Goal: Task Accomplishment & Management: Complete application form

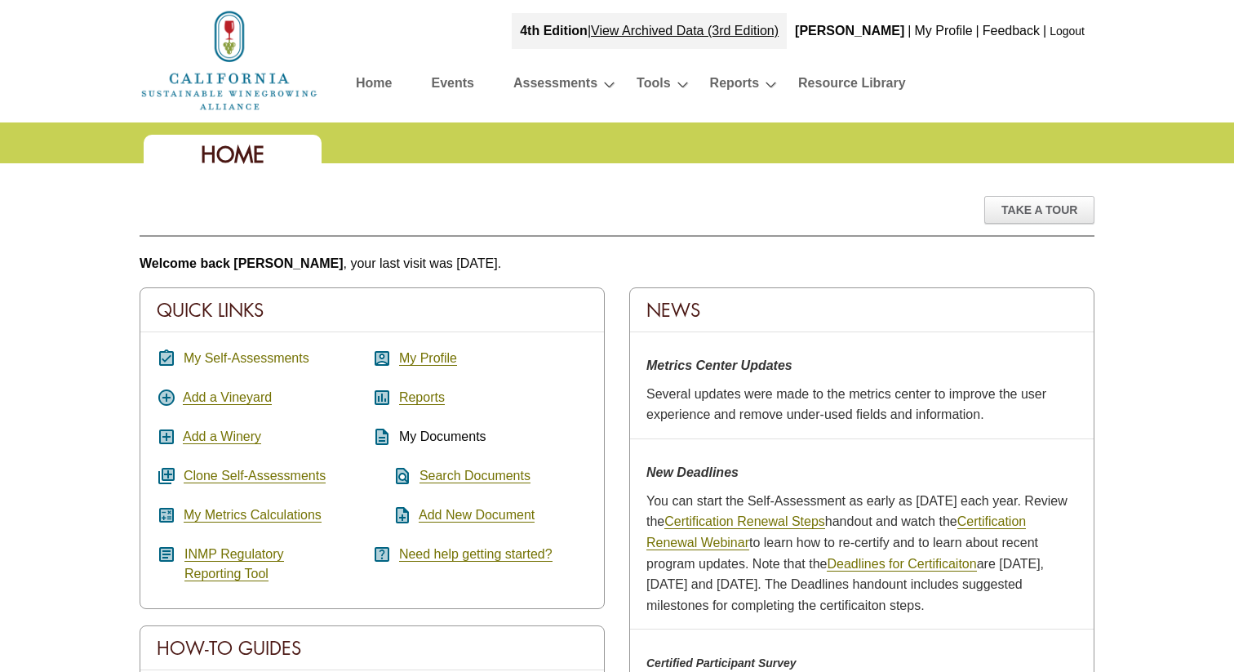
click at [235, 356] on link "My Self-Assessments" at bounding box center [247, 358] width 126 height 15
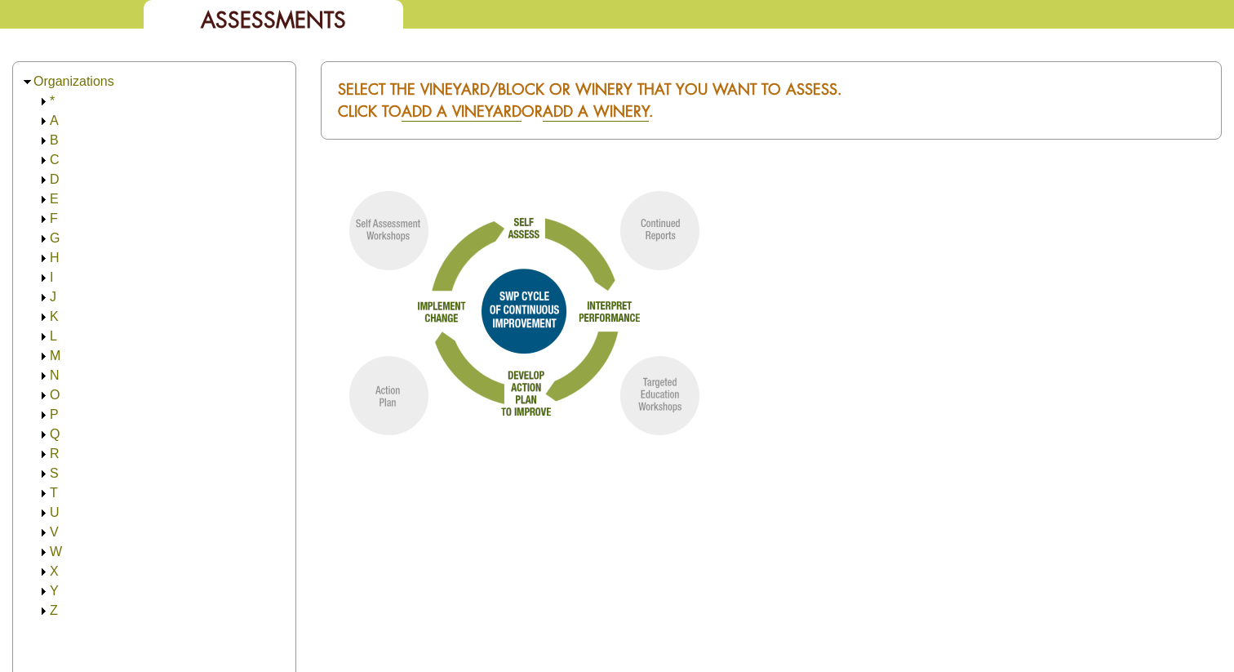
scroll to position [137, 0]
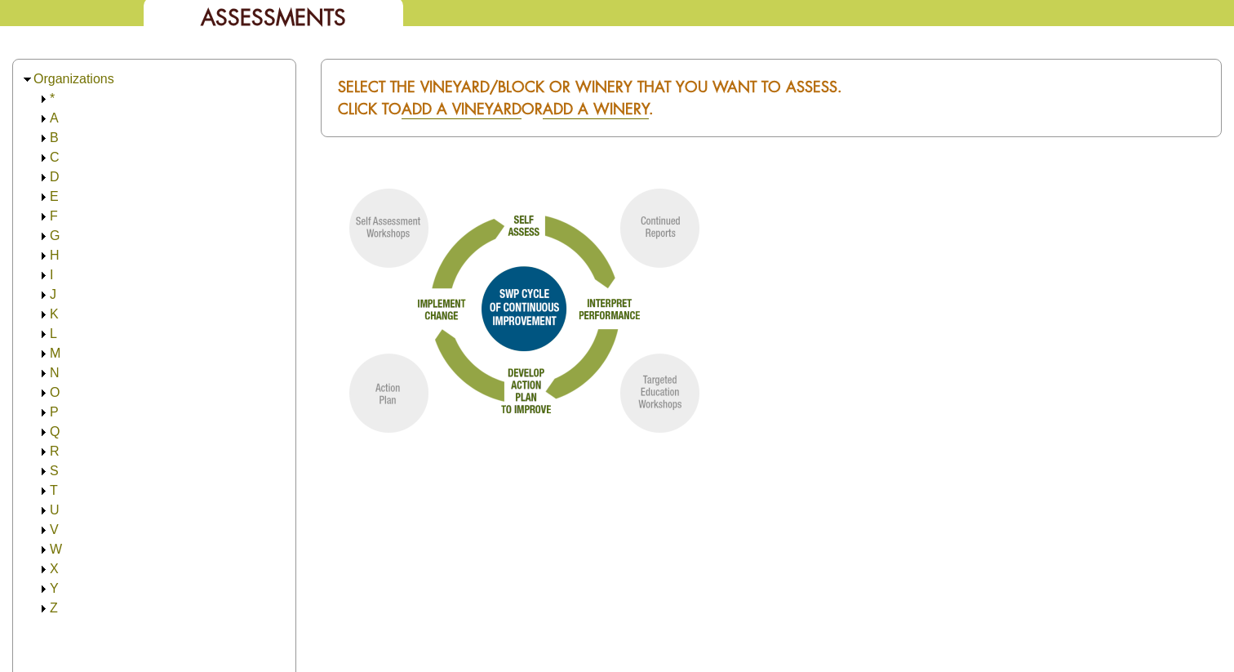
click at [48, 412] on img at bounding box center [44, 412] width 12 height 12
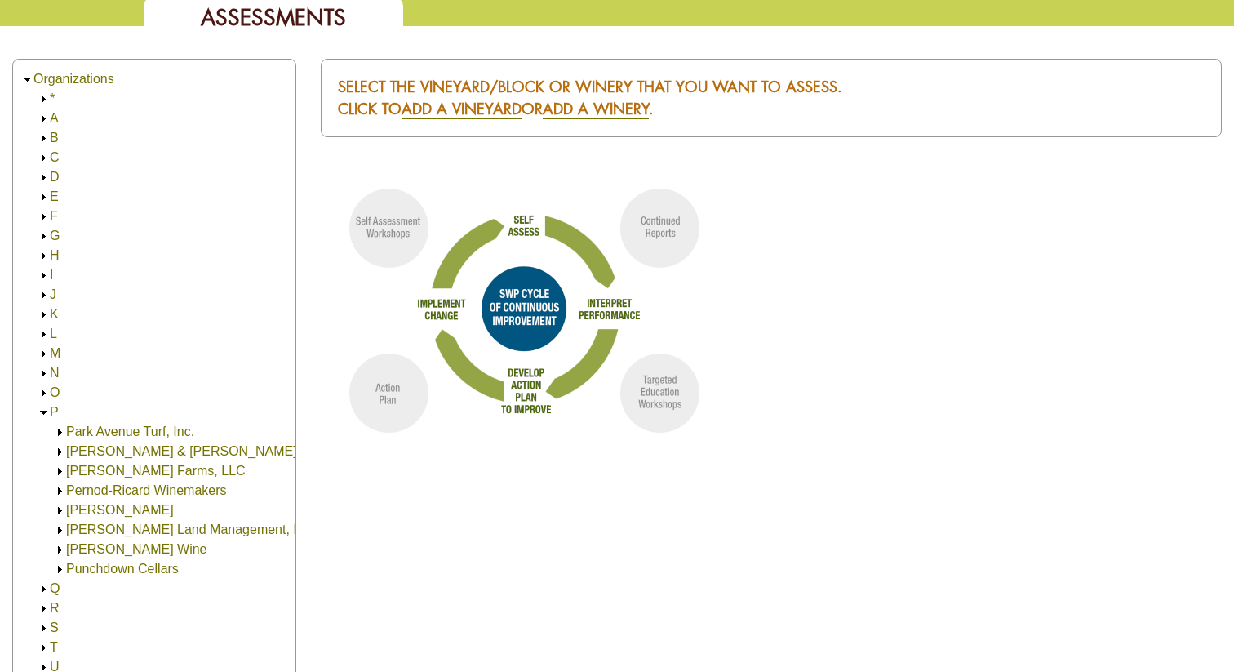
click at [96, 548] on link "[PERSON_NAME] Wine" at bounding box center [136, 549] width 140 height 14
click at [98, 562] on link "[PERSON_NAME] Wine" at bounding box center [152, 568] width 140 height 14
click at [117, 591] on link "[STREET_ADDRESS] (30.00)" at bounding box center [186, 588] width 174 height 14
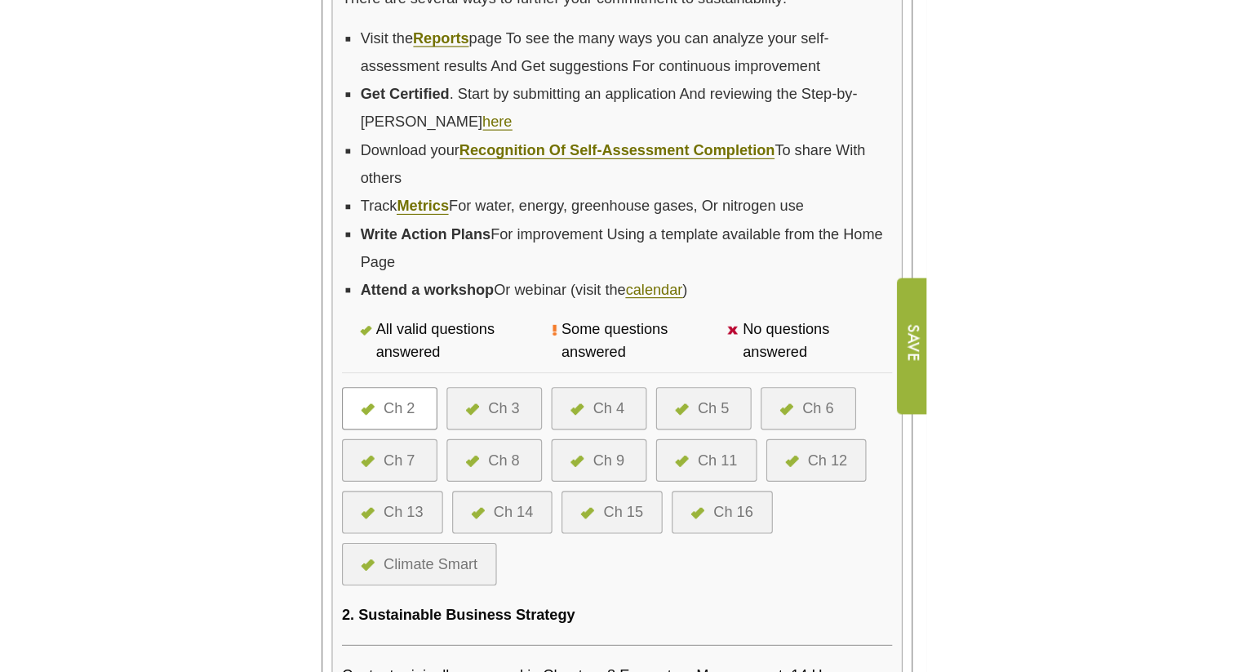
scroll to position [557, 0]
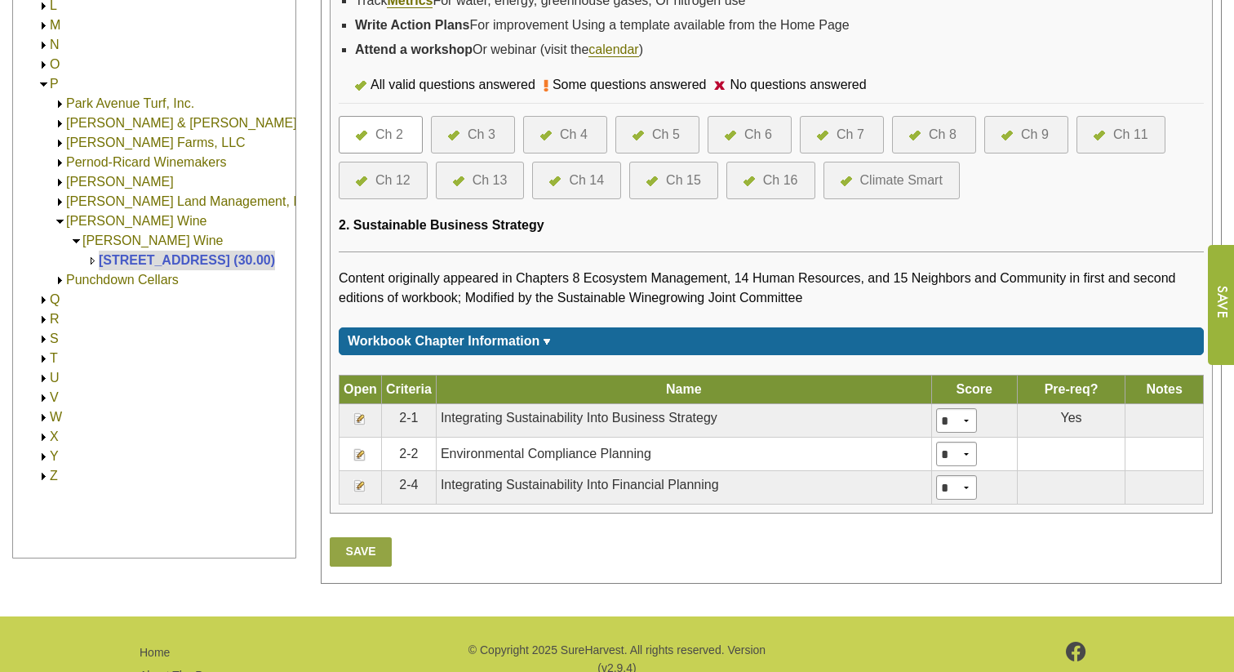
click at [463, 144] on div at bounding box center [458, 135] width 20 height 20
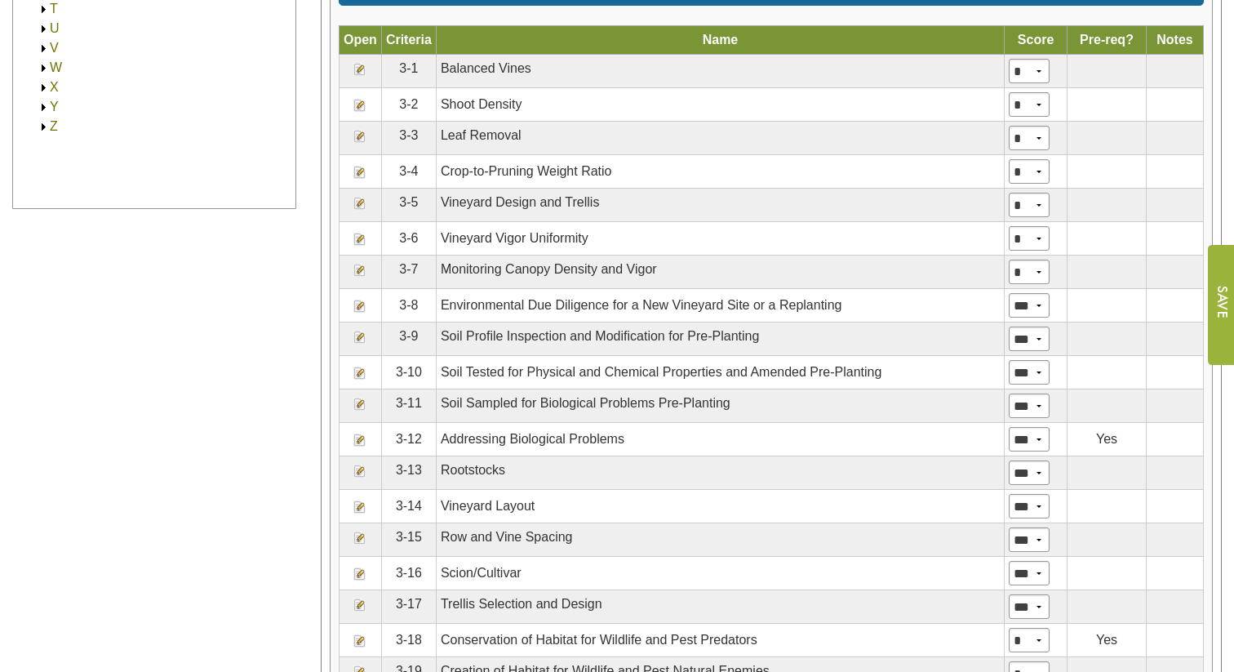
scroll to position [907, 0]
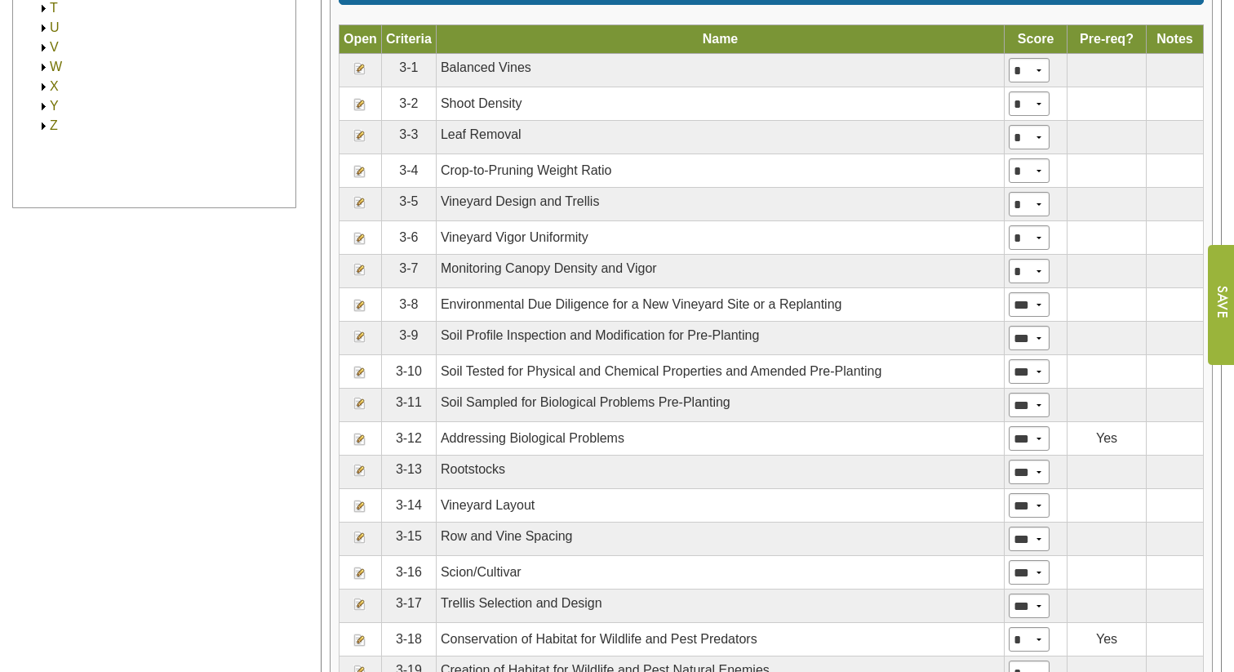
click at [358, 579] on img at bounding box center [359, 572] width 13 height 13
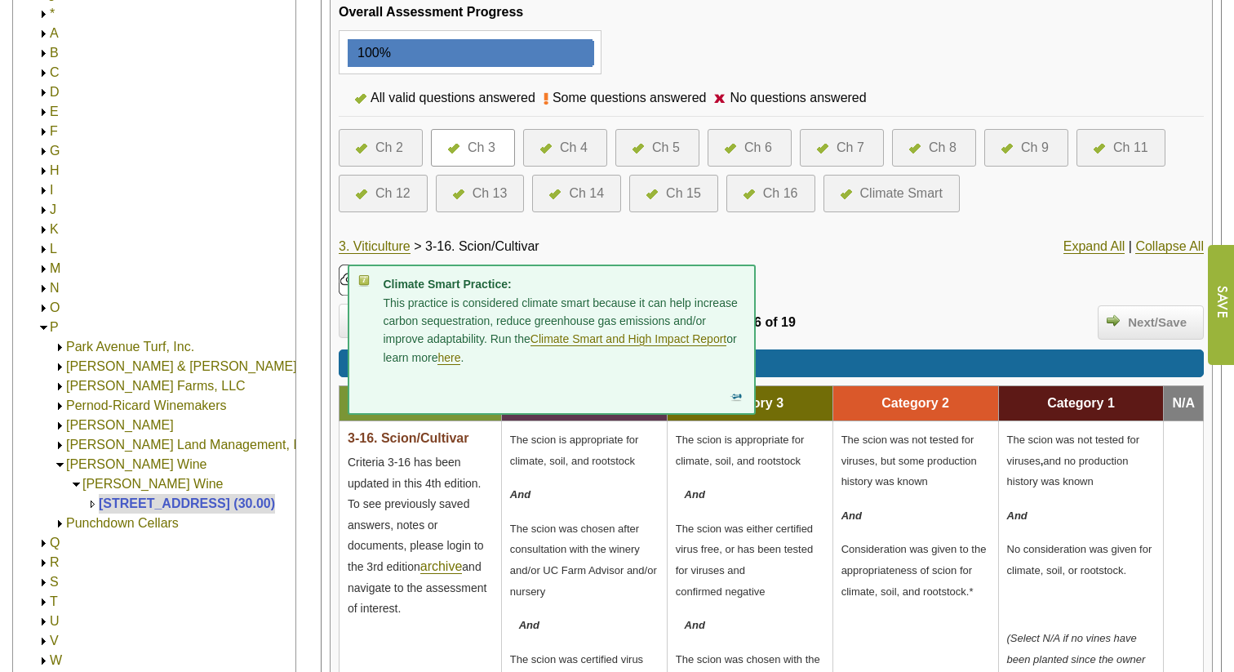
scroll to position [326, 0]
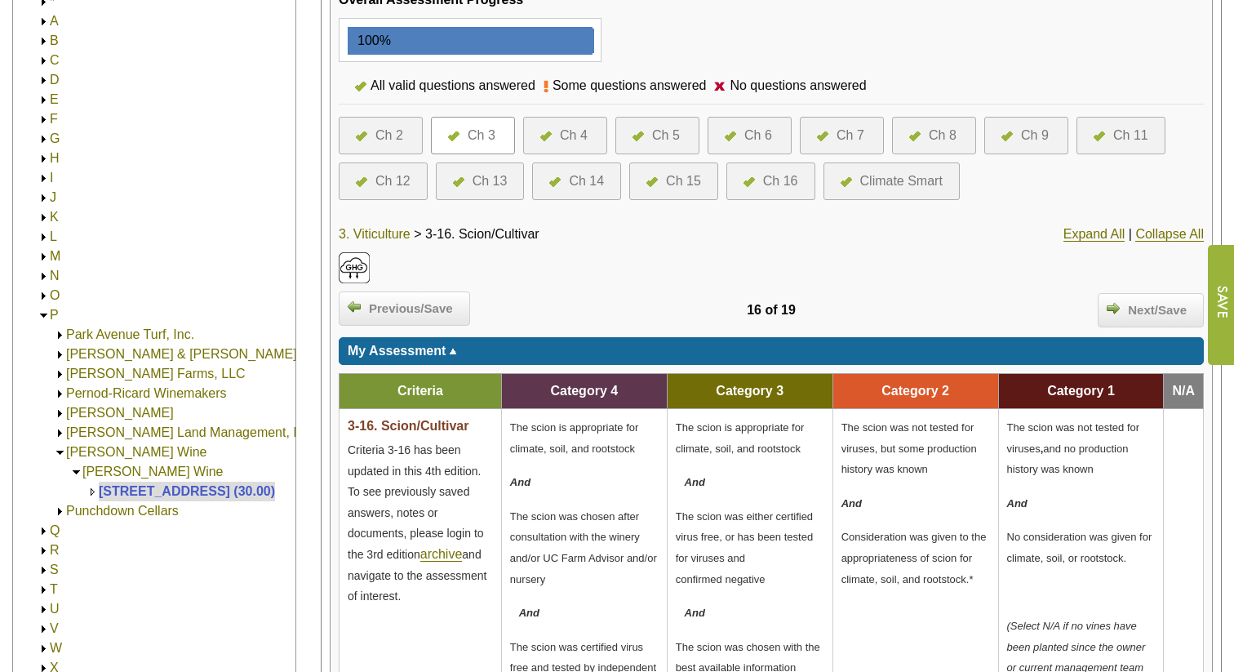
click at [382, 230] on link "3. Viticulture" at bounding box center [375, 234] width 72 height 15
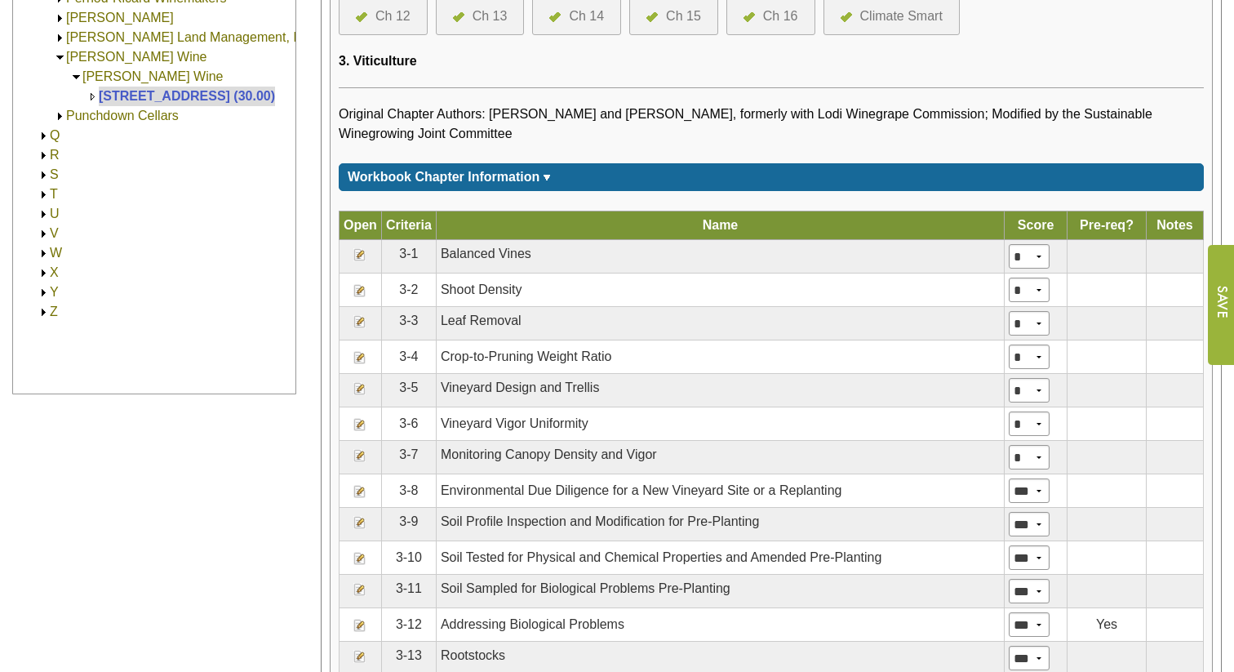
scroll to position [750, 0]
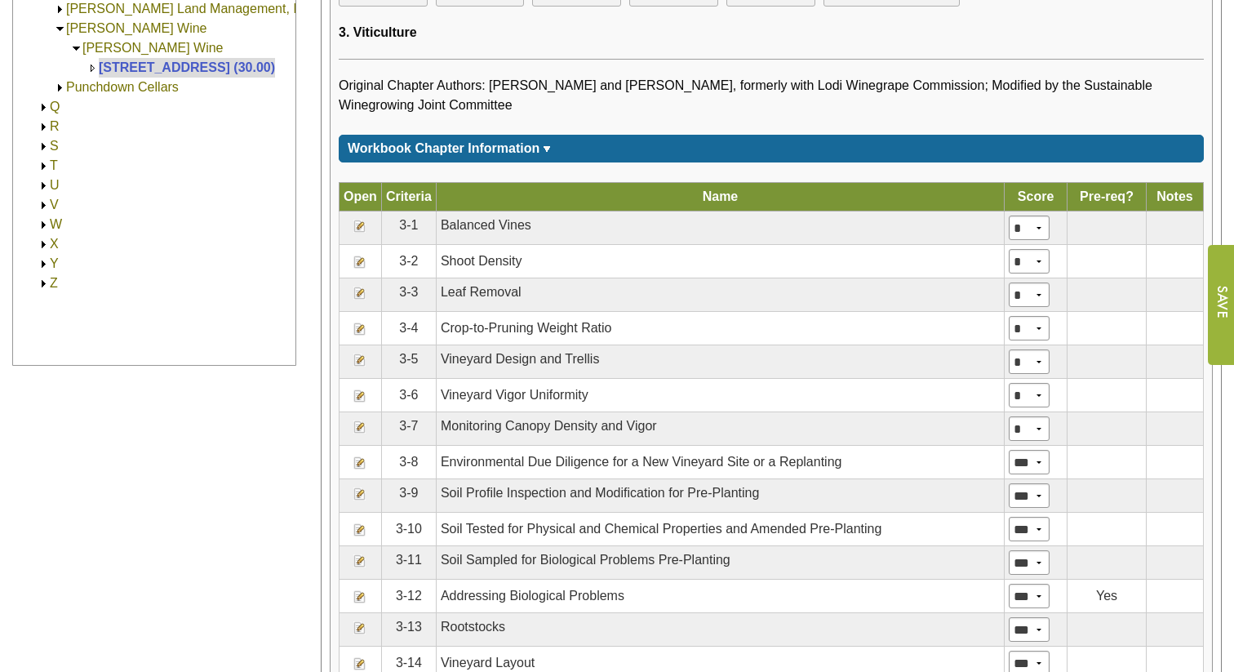
click at [361, 366] on img at bounding box center [359, 359] width 13 height 13
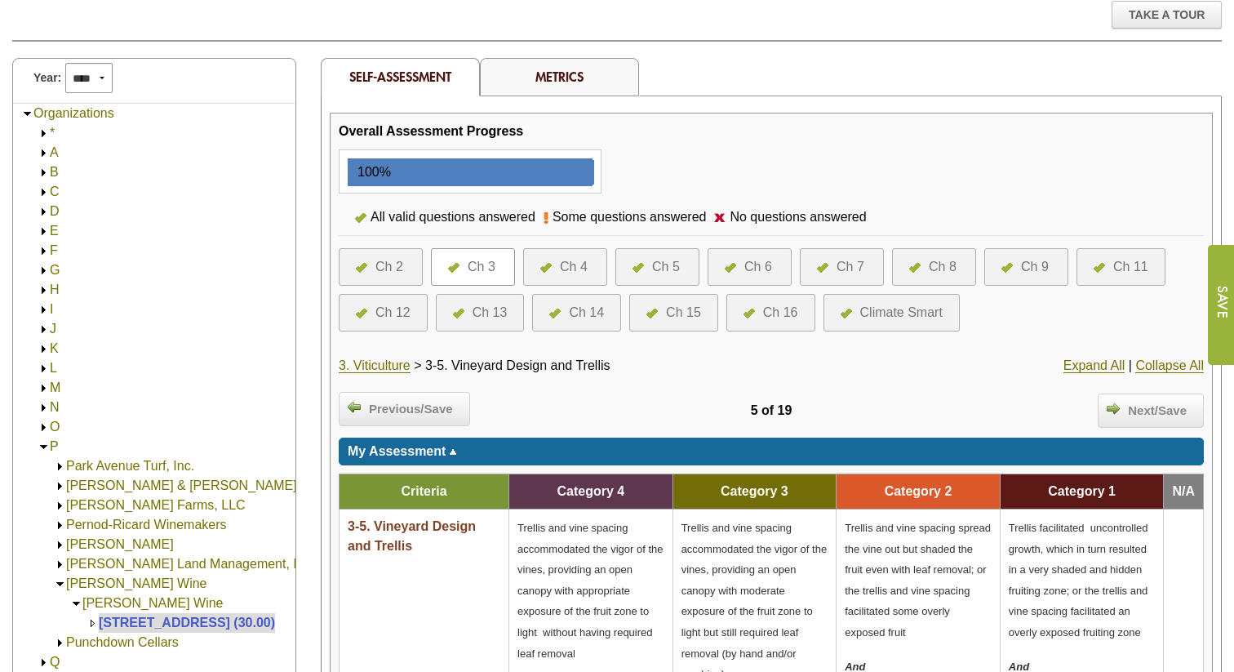
scroll to position [209, 0]
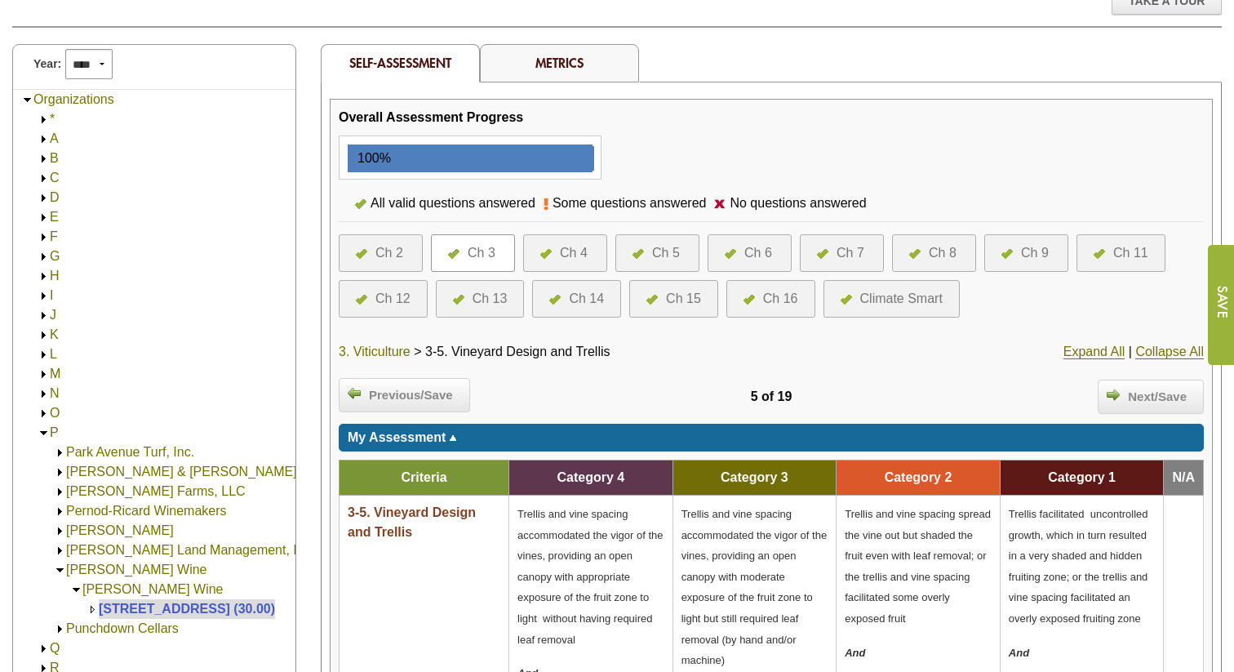
click at [379, 350] on link "3. Viticulture" at bounding box center [375, 351] width 72 height 15
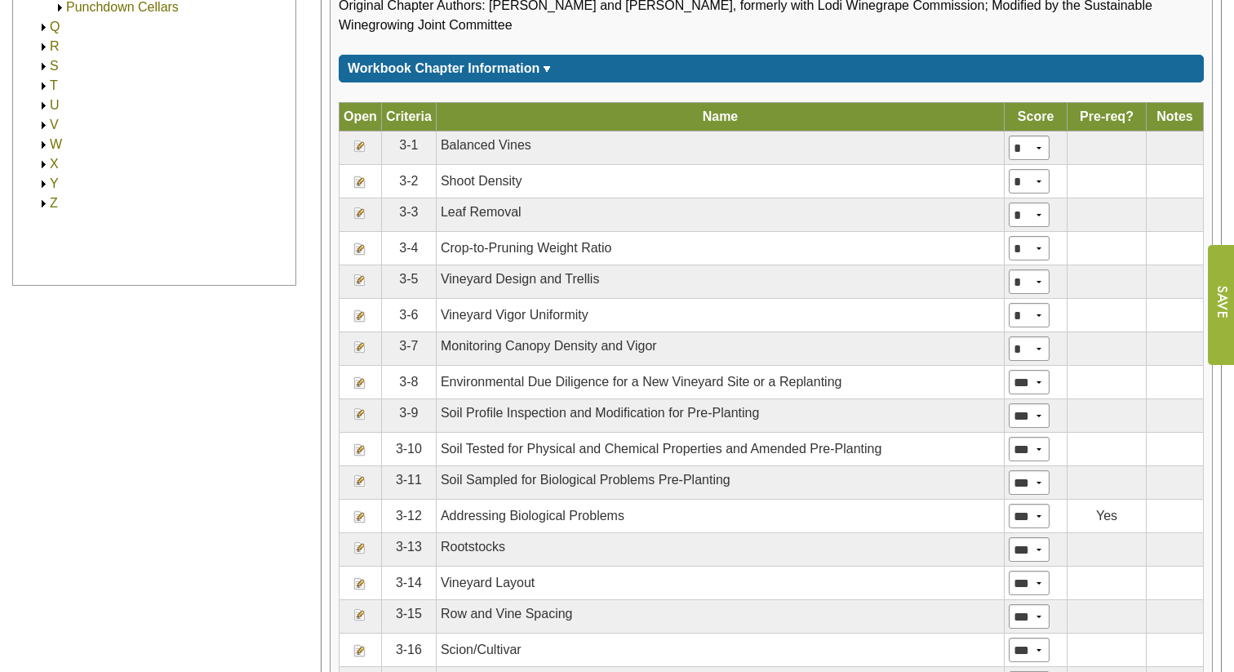
scroll to position [834, 0]
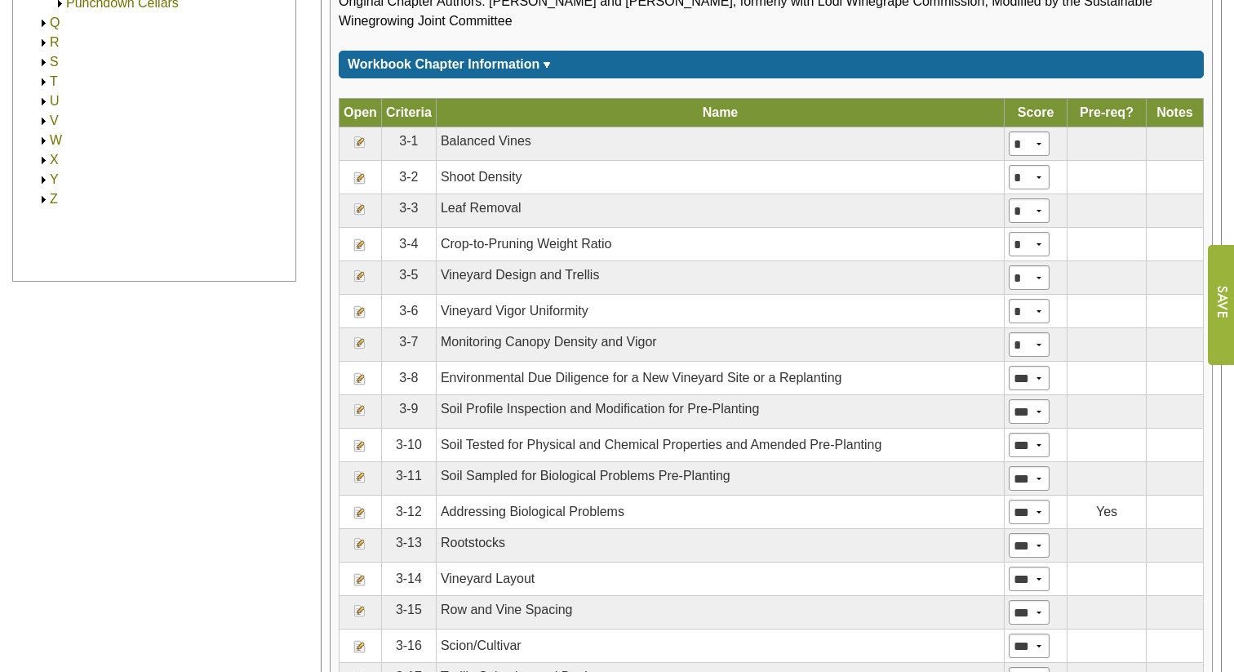
click at [357, 318] on img at bounding box center [359, 311] width 13 height 13
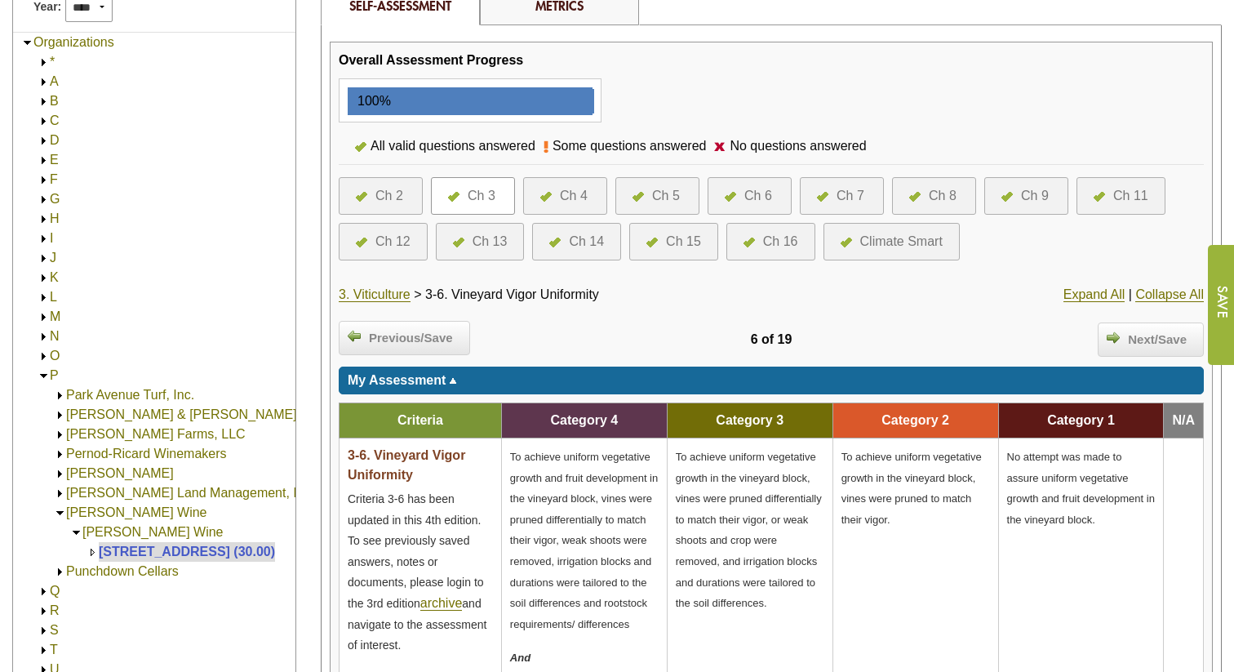
scroll to position [250, 0]
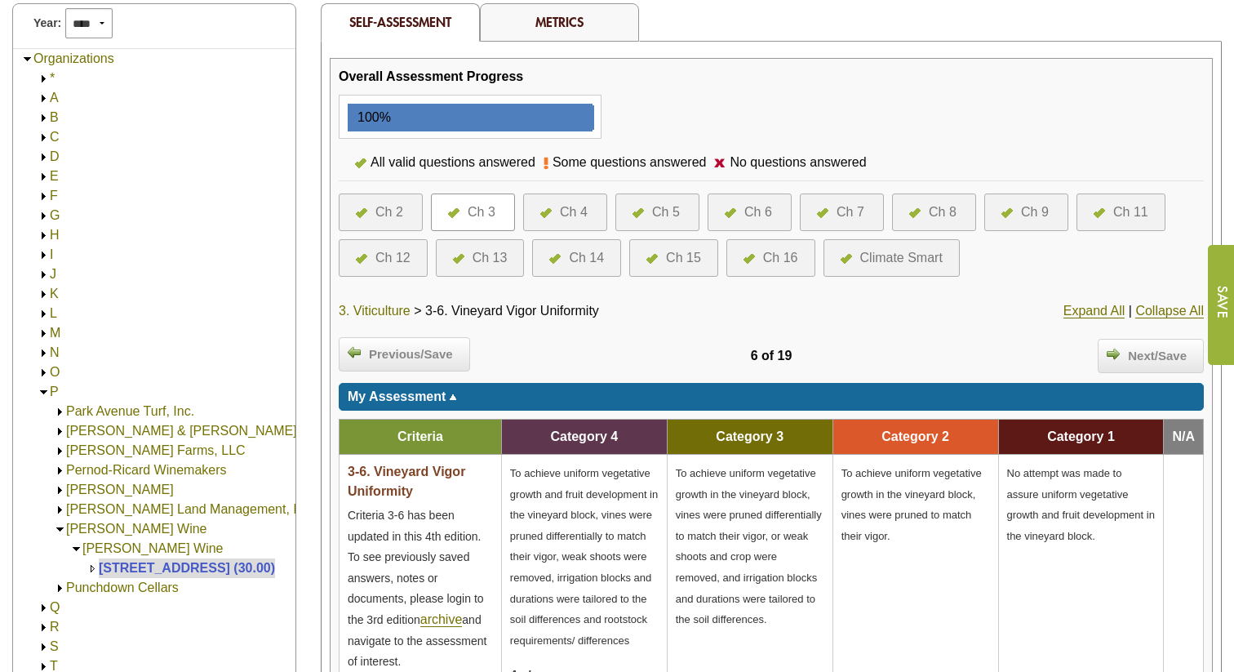
click at [385, 313] on link "3. Viticulture" at bounding box center [375, 311] width 72 height 15
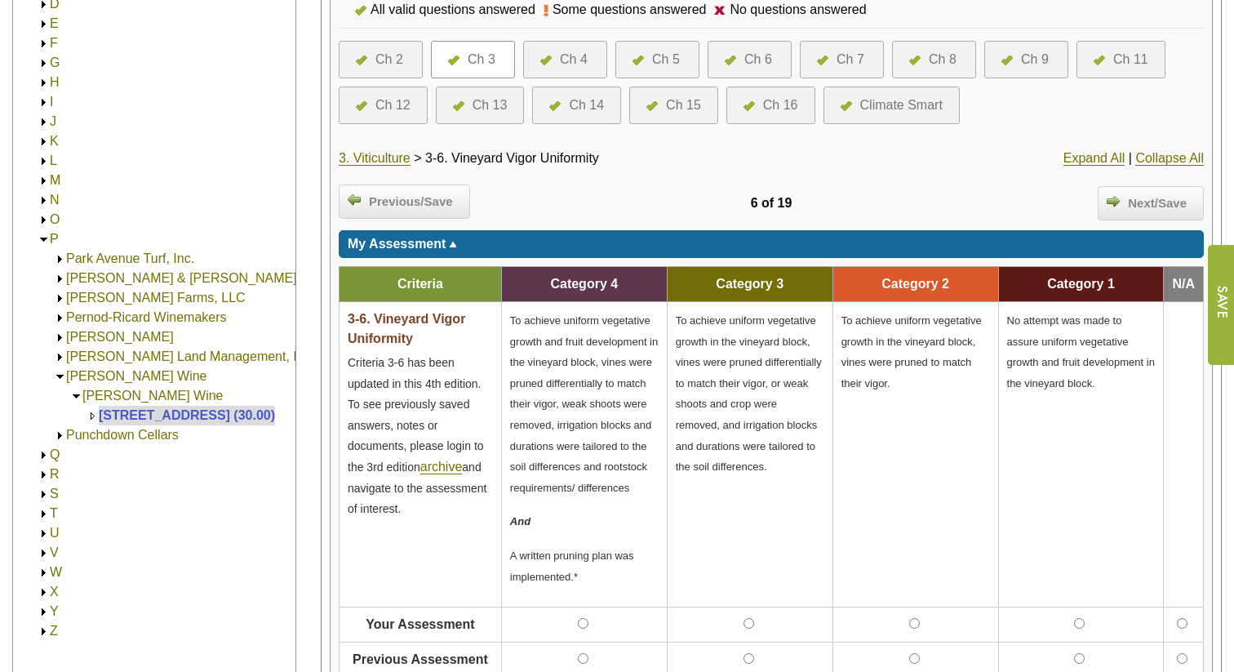
scroll to position [406, 0]
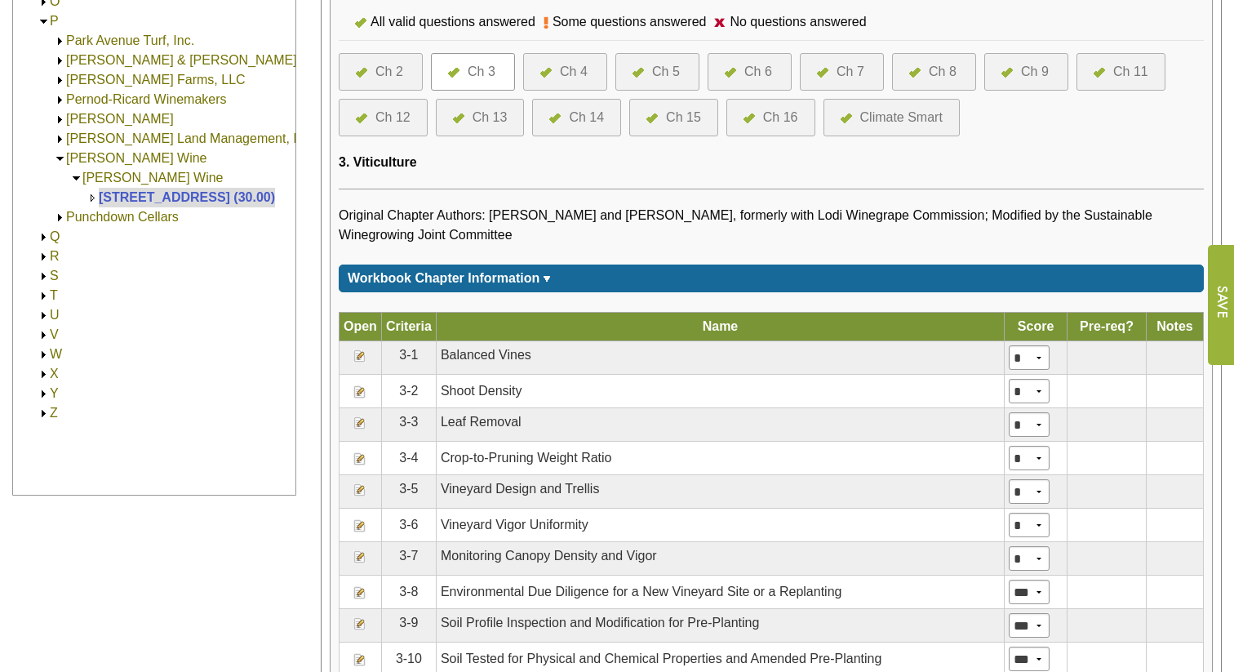
scroll to position [623, 0]
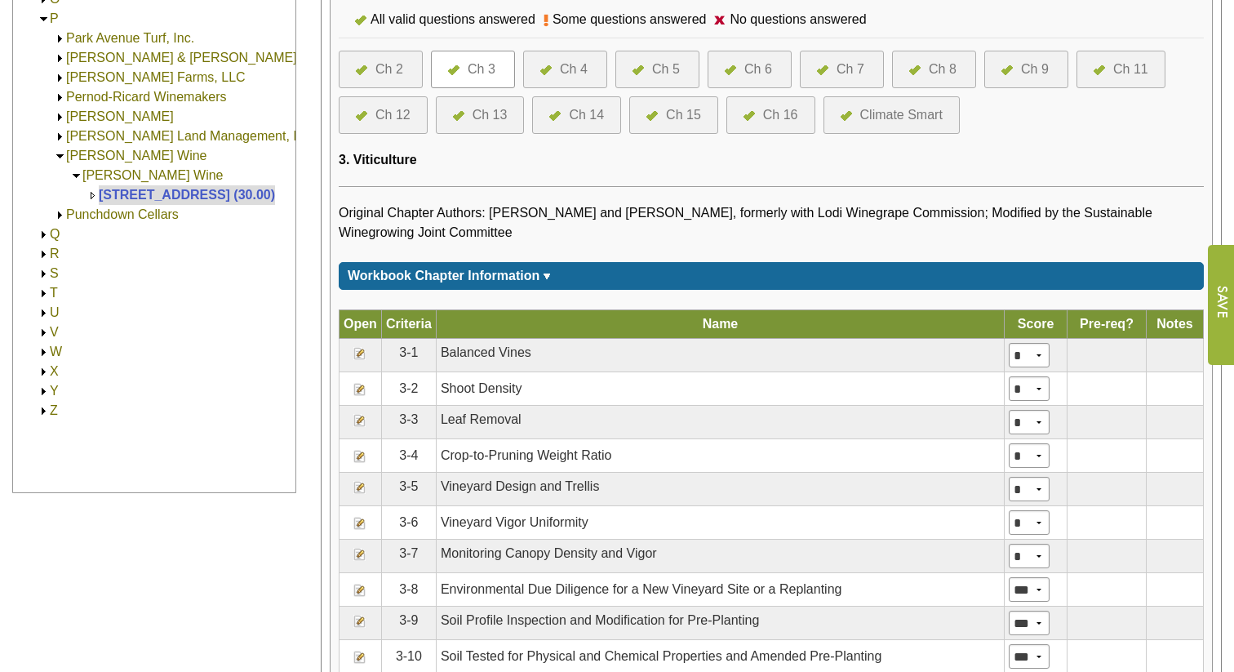
click at [359, 463] on img at bounding box center [359, 456] width 13 height 13
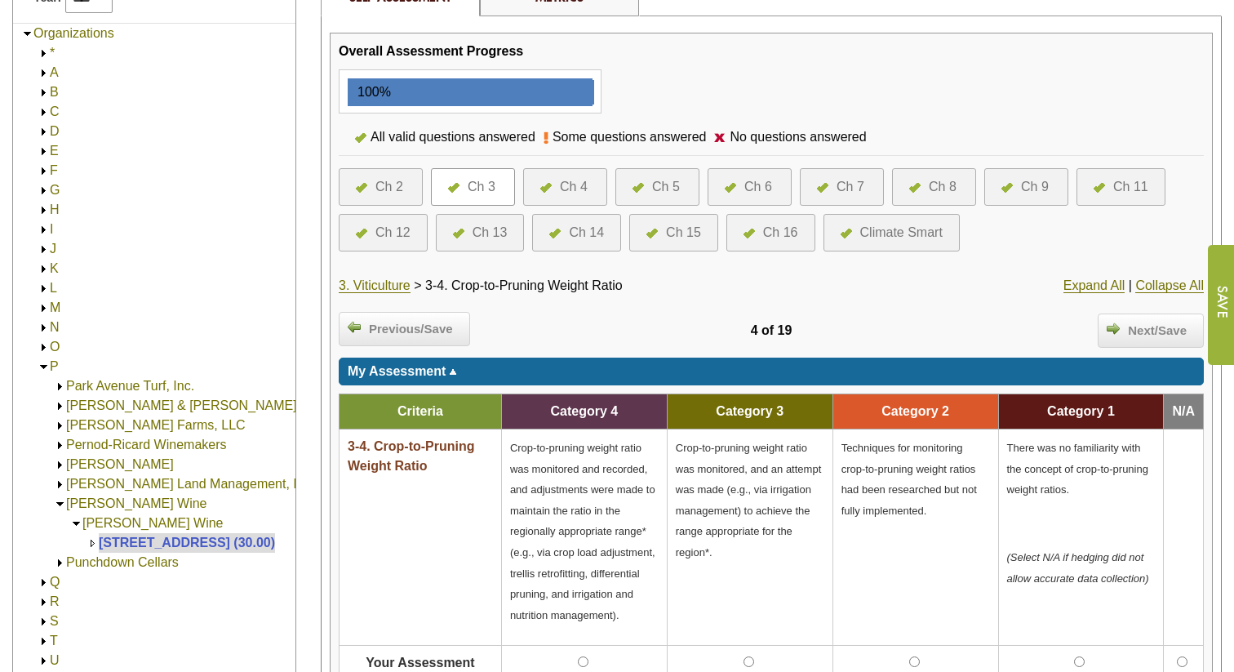
scroll to position [276, 0]
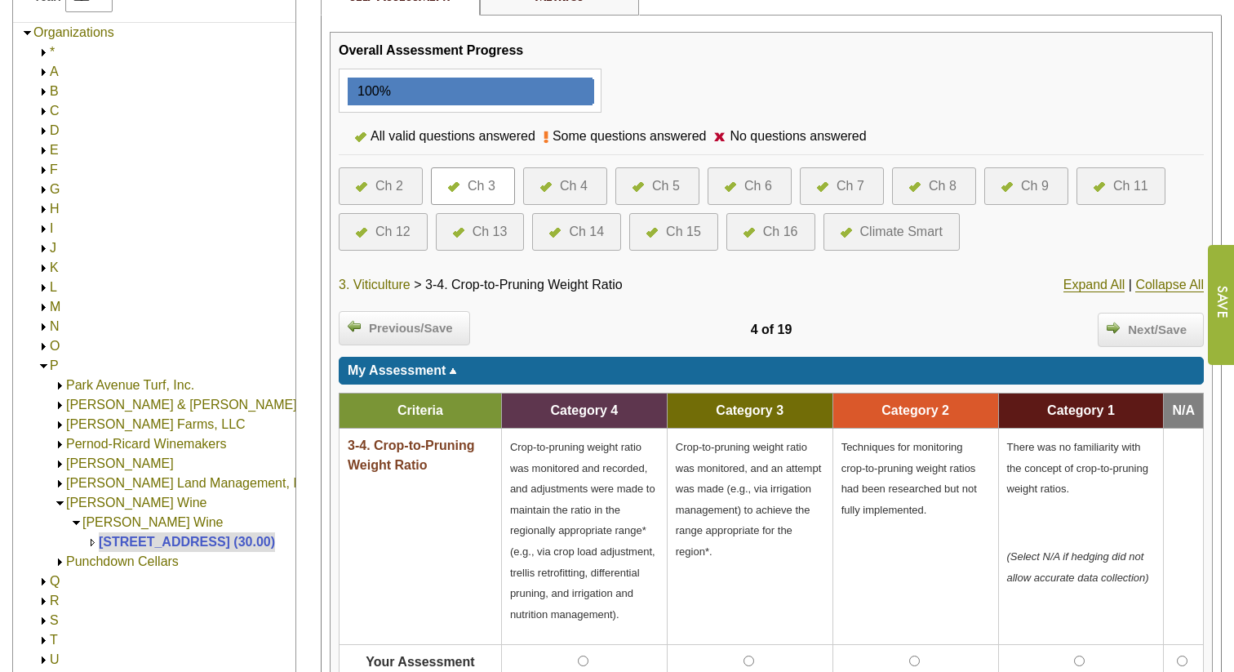
click at [366, 280] on link "3. Viticulture" at bounding box center [375, 284] width 72 height 15
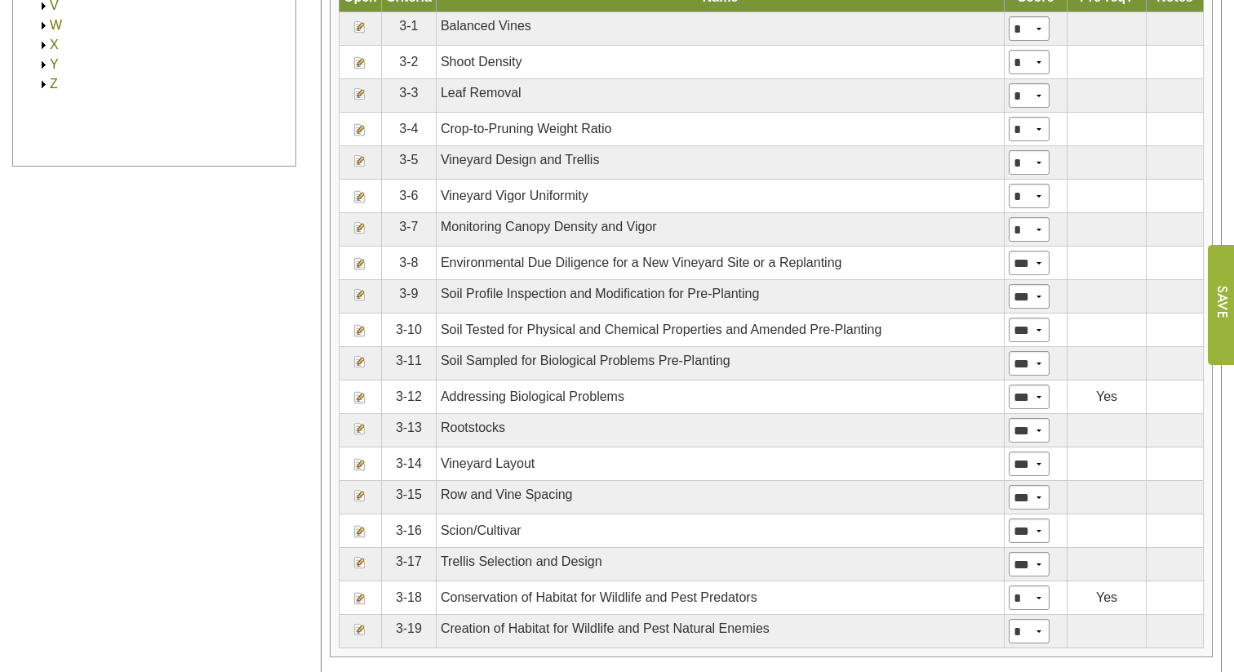
scroll to position [950, 0]
click at [359, 568] on img at bounding box center [359, 561] width 13 height 13
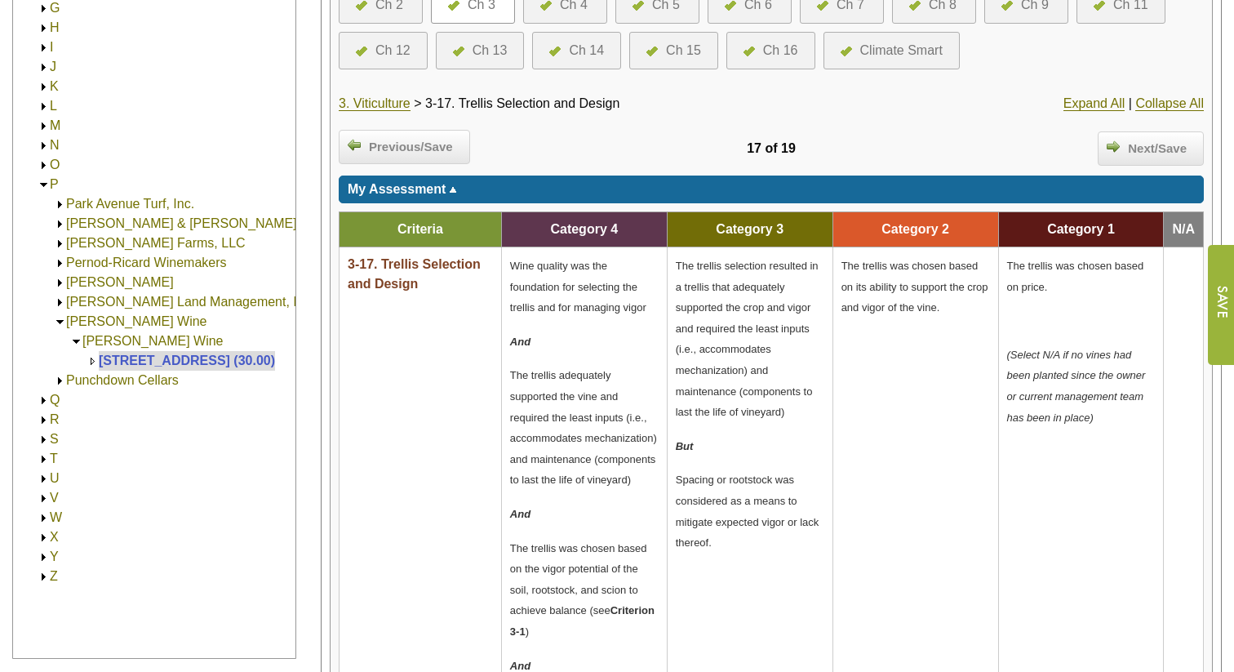
scroll to position [427, 0]
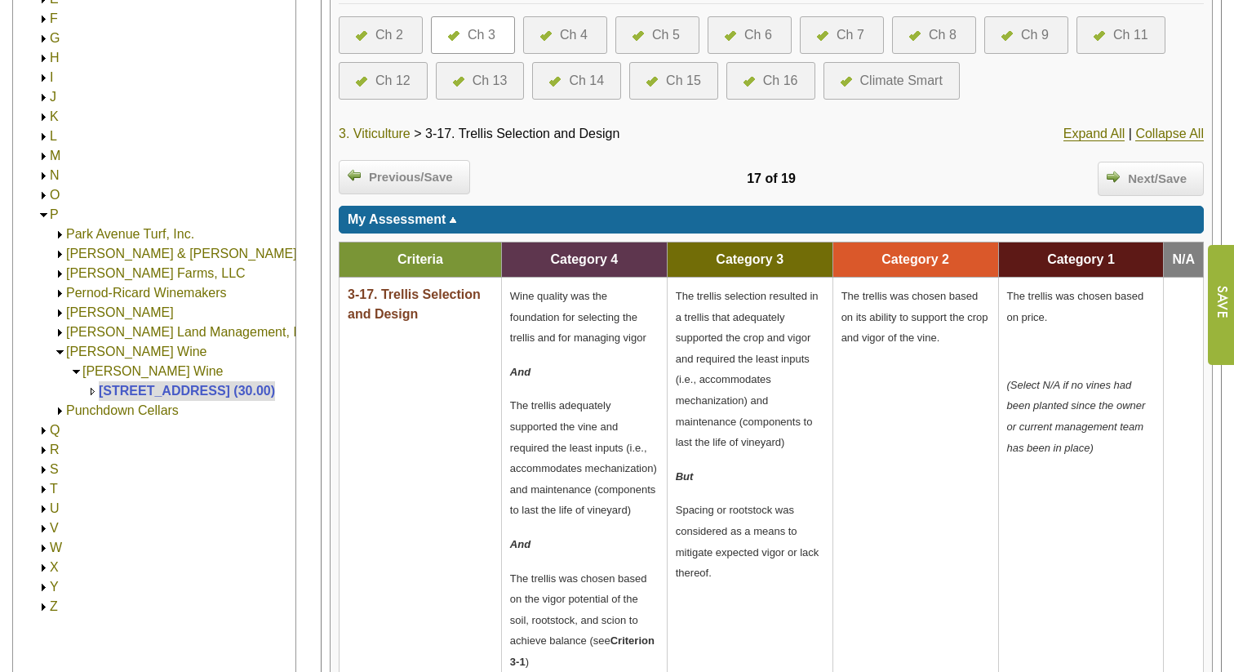
click at [379, 134] on link "3. Viticulture" at bounding box center [375, 133] width 72 height 15
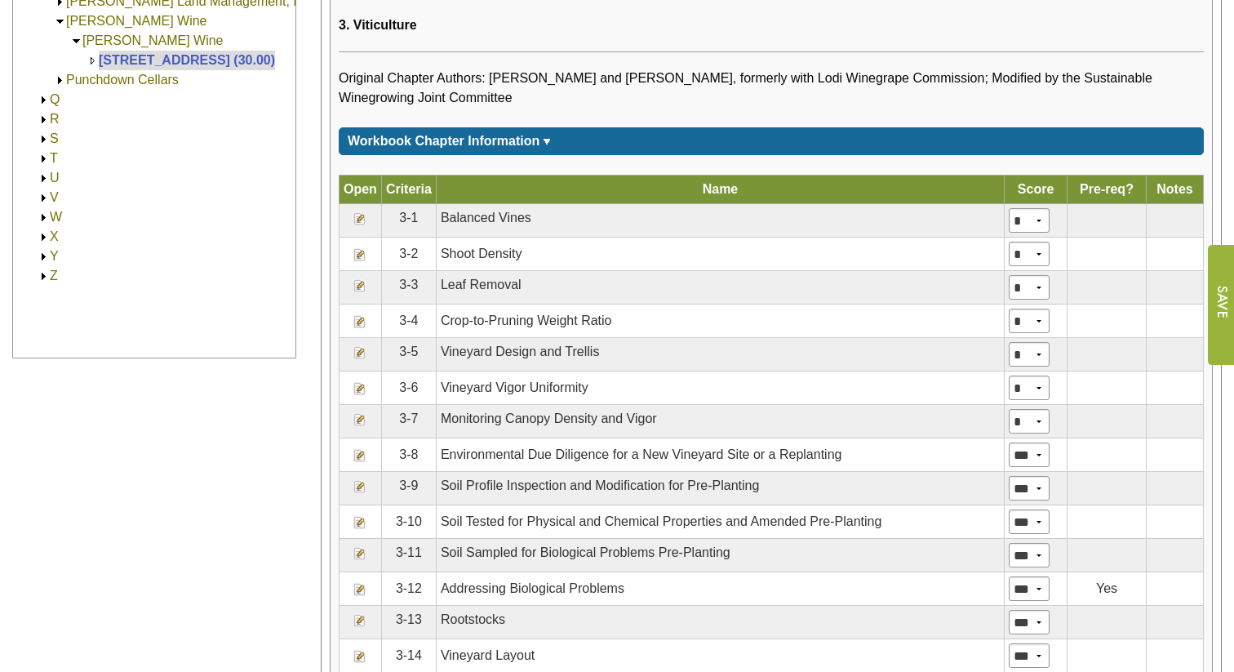
scroll to position [760, 0]
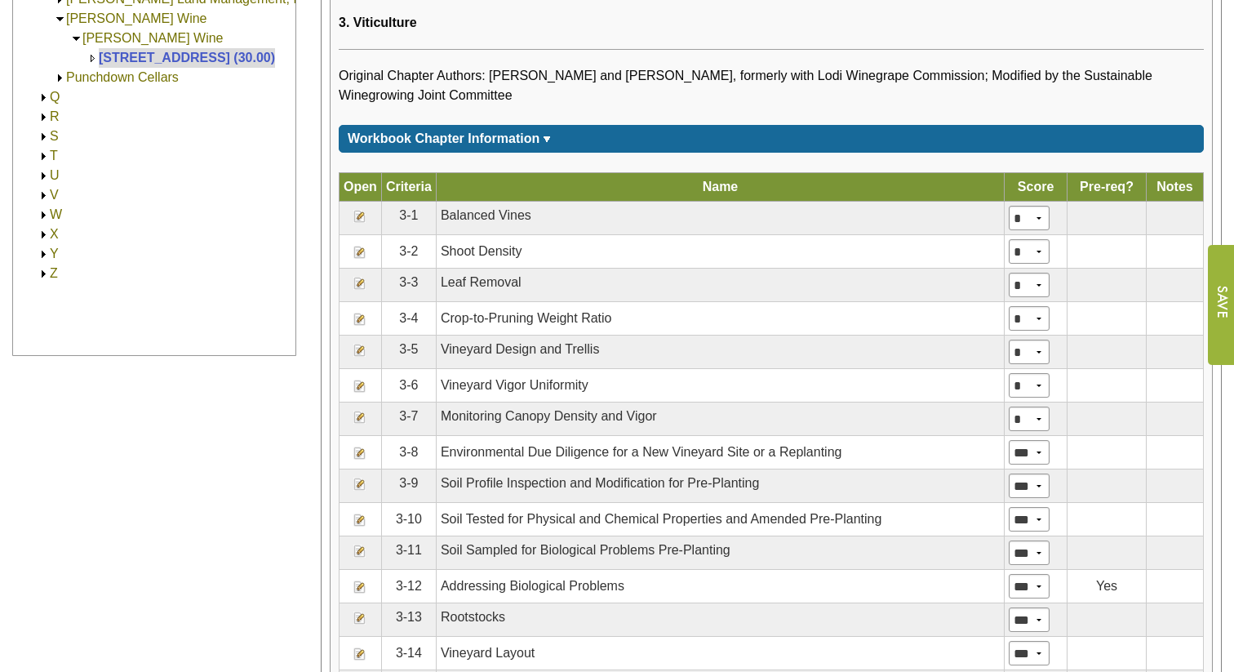
click at [357, 424] on img at bounding box center [359, 416] width 13 height 13
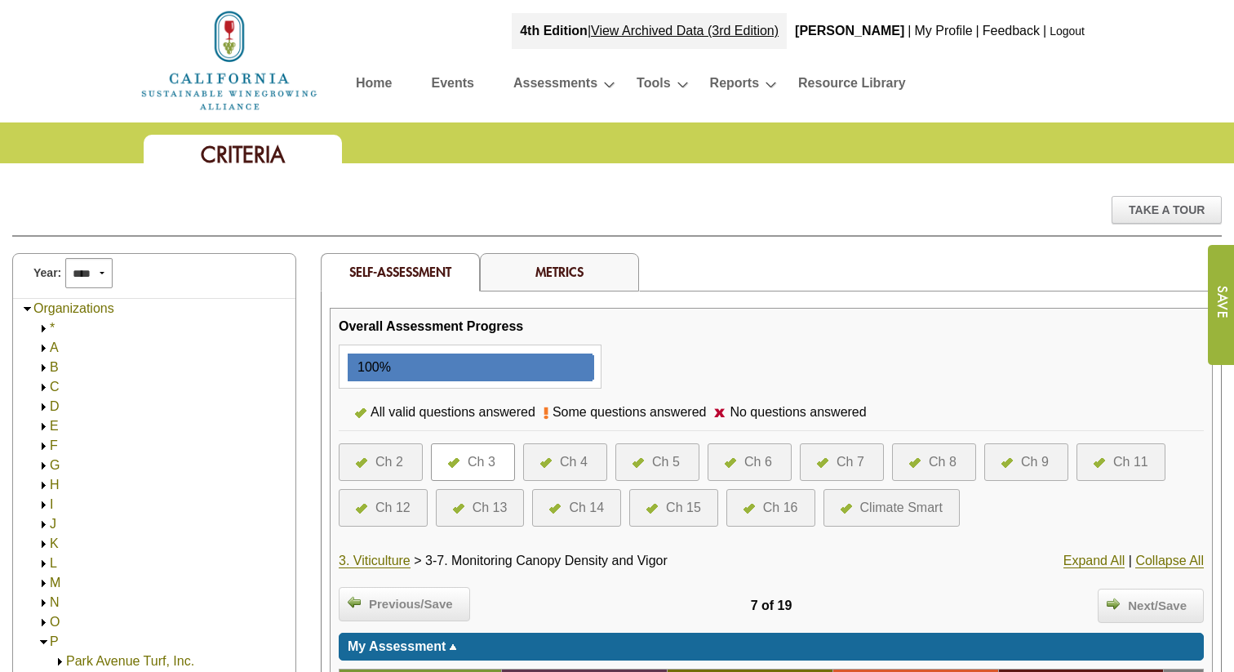
click at [391, 551] on div "3. Viticulture > 3-7. Monitoring Canopy Density and Vigor" at bounding box center [627, 561] width 577 height 20
click at [388, 563] on link "3. Viticulture" at bounding box center [375, 560] width 72 height 15
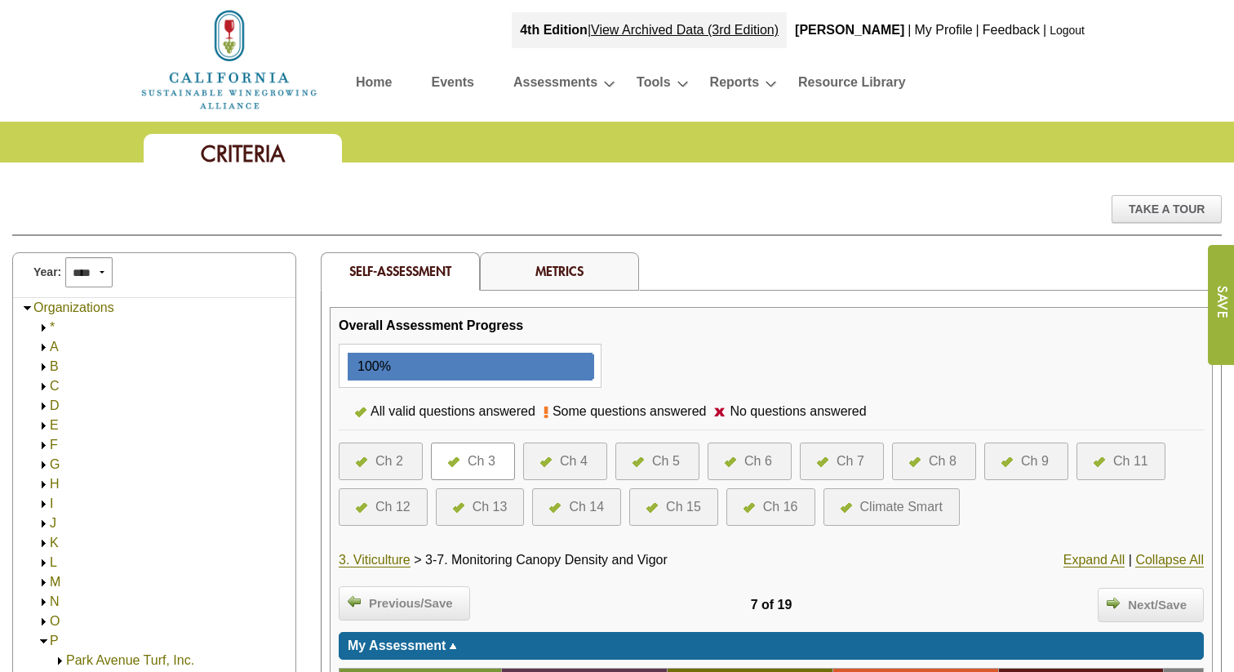
scroll to position [5, 0]
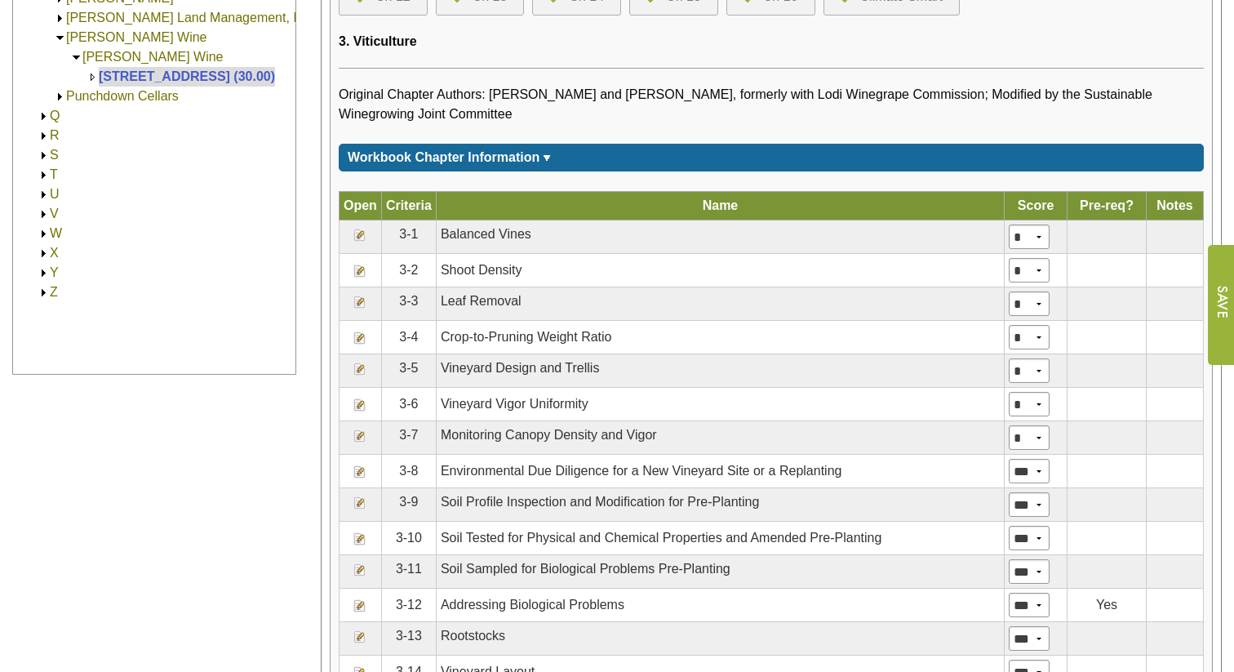
scroll to position [750, 0]
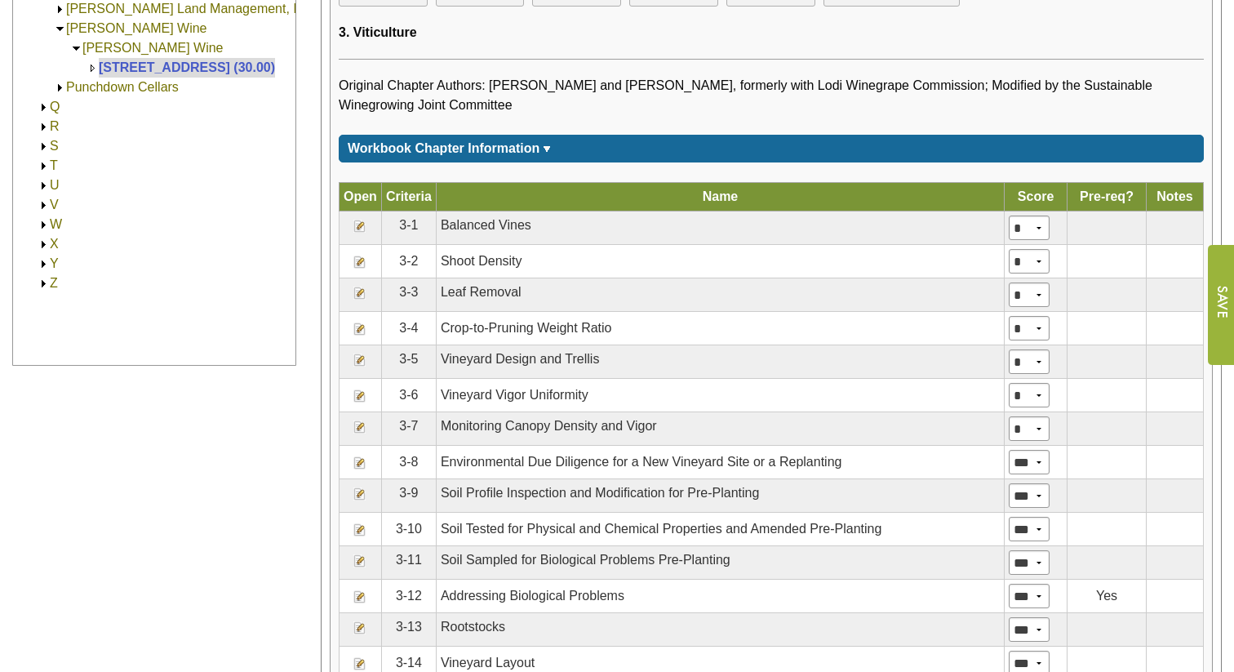
click at [357, 233] on img at bounding box center [359, 226] width 13 height 13
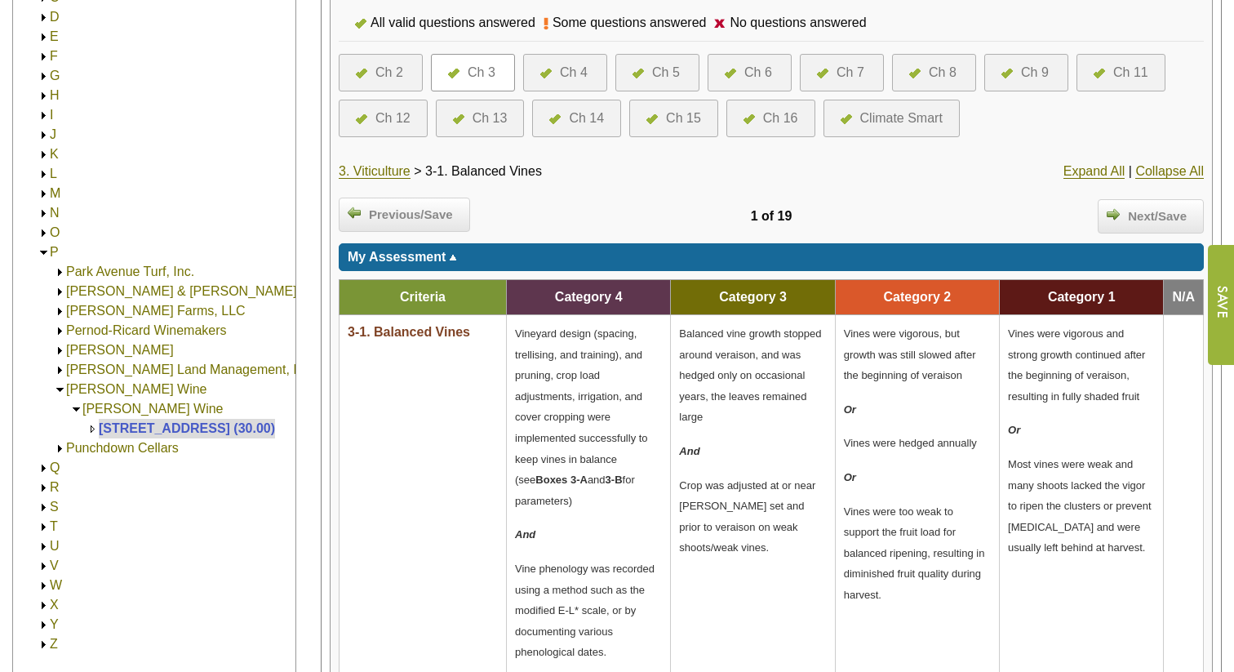
scroll to position [339, 0]
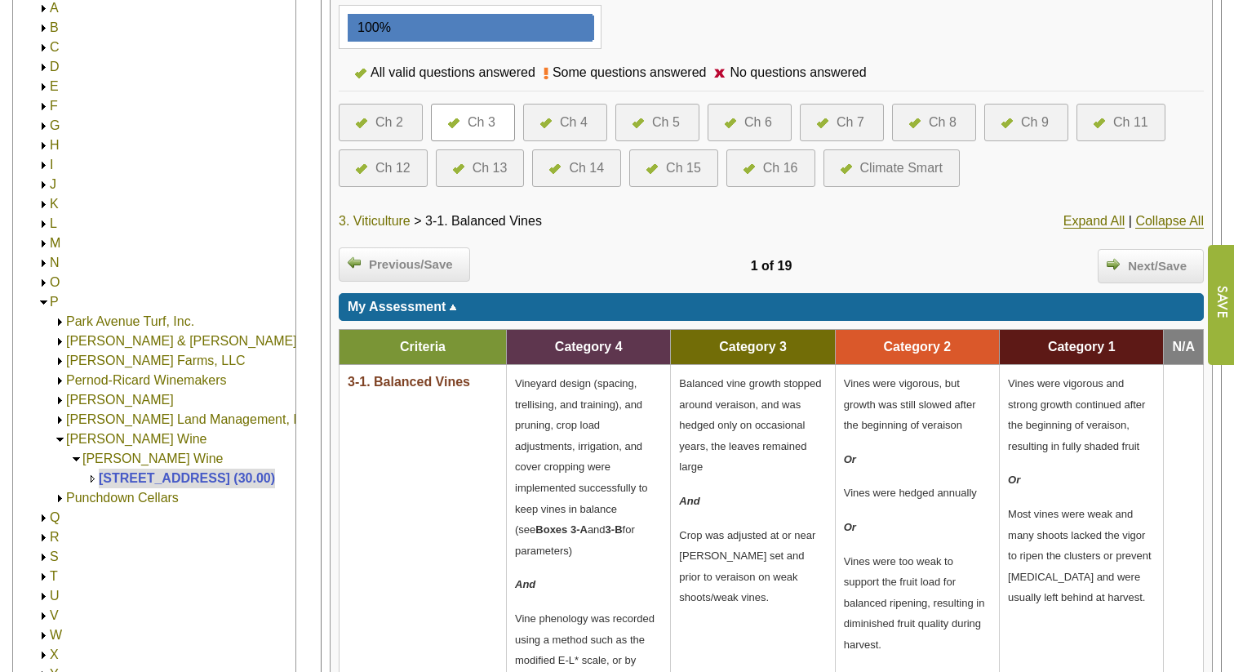
click at [375, 220] on link "3. Viticulture" at bounding box center [375, 221] width 72 height 15
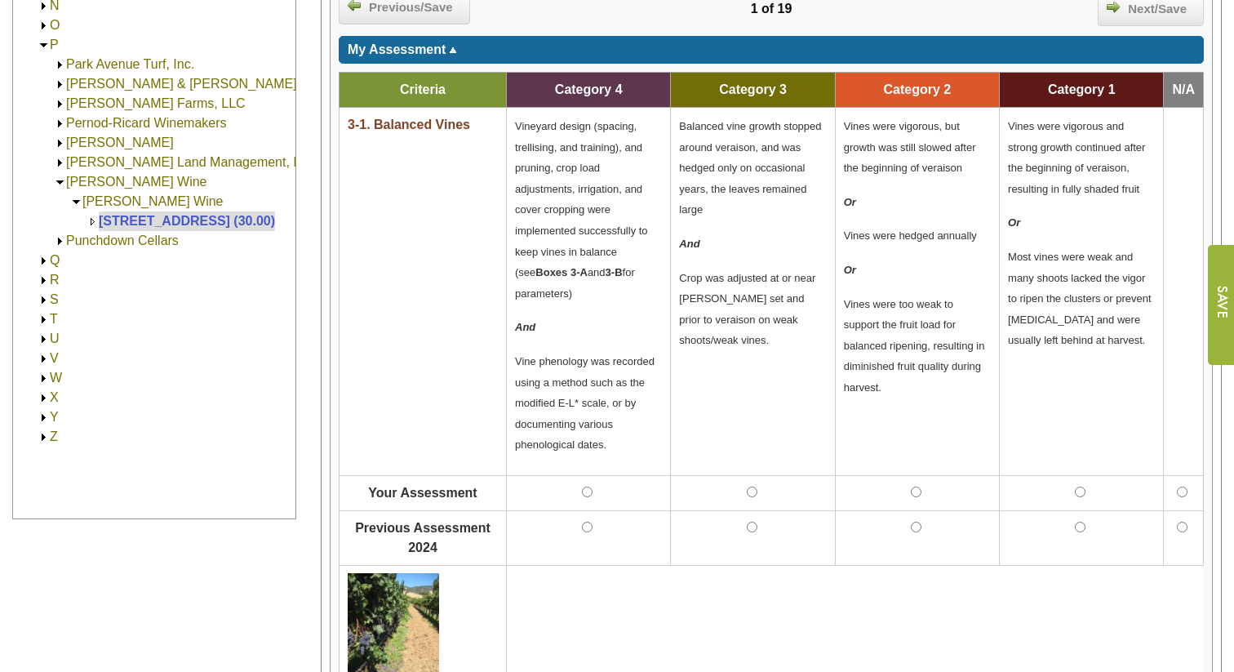
scroll to position [596, 0]
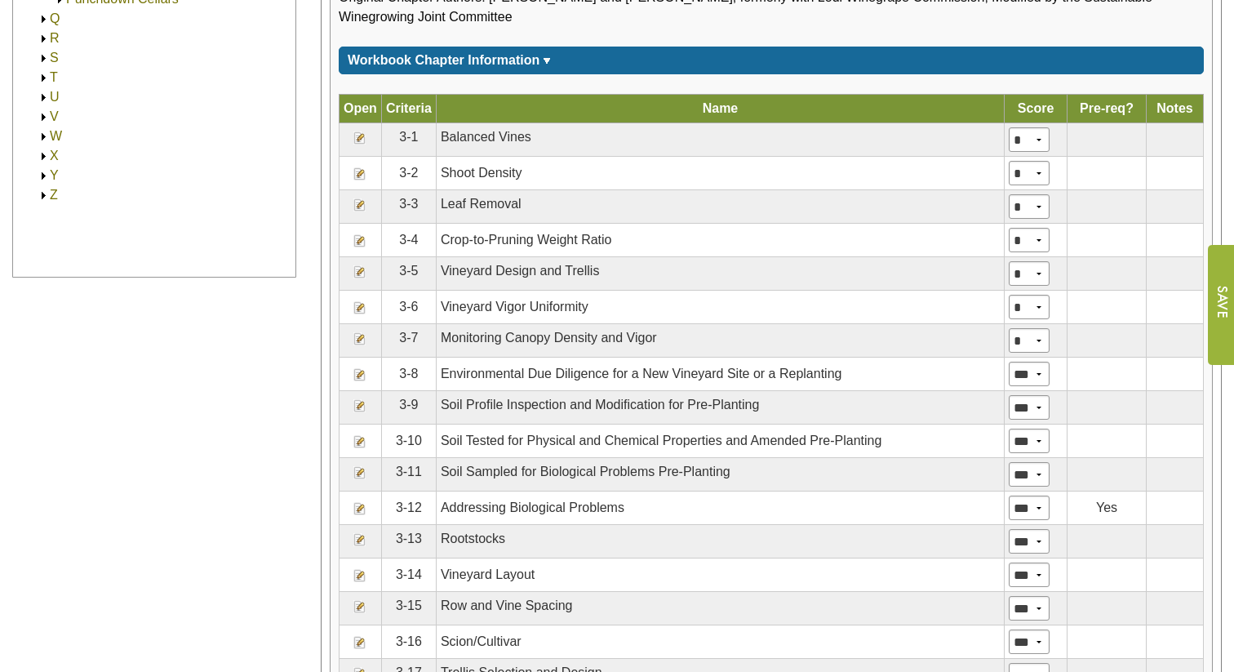
scroll to position [840, 0]
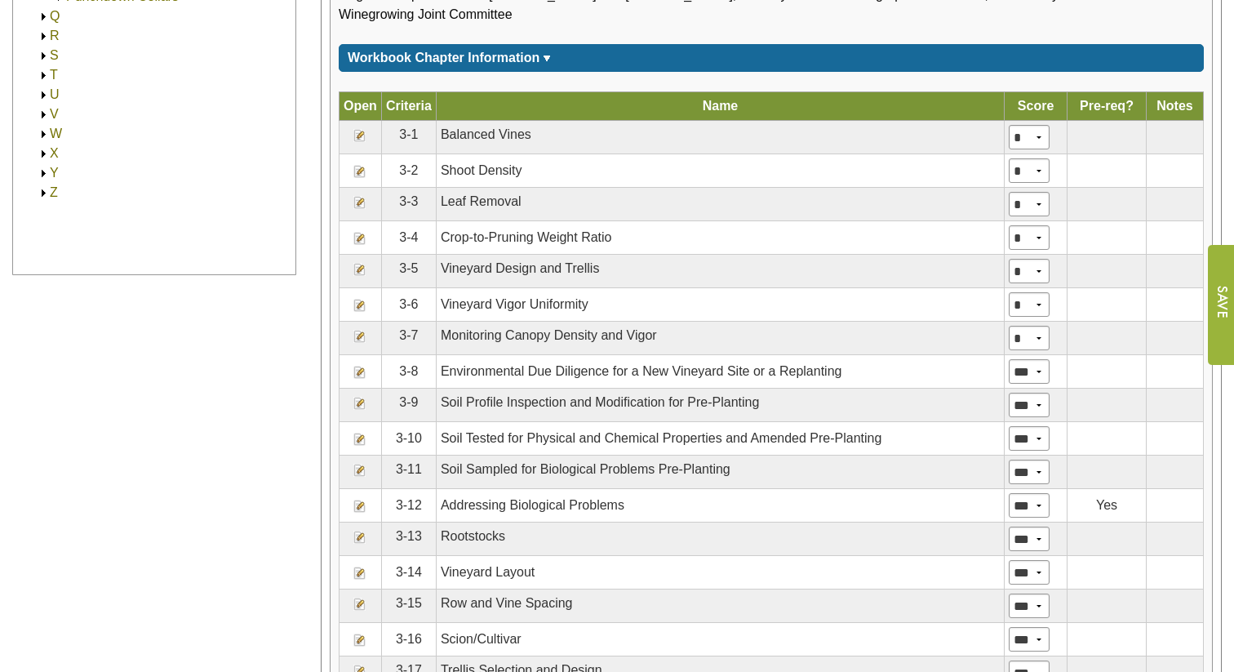
click at [357, 312] on img at bounding box center [359, 305] width 13 height 13
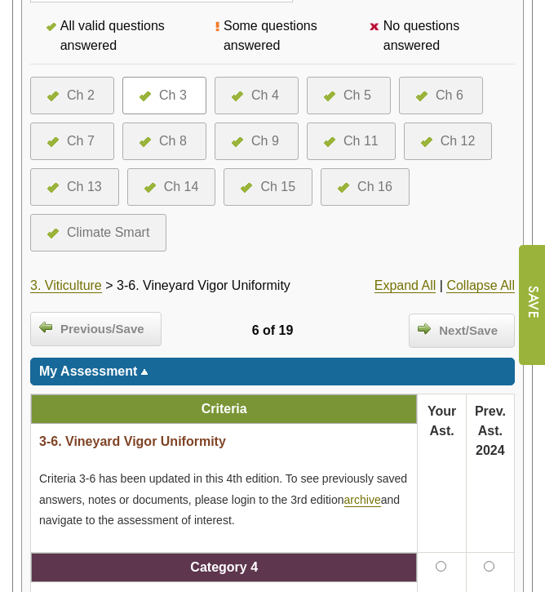
scroll to position [593, 0]
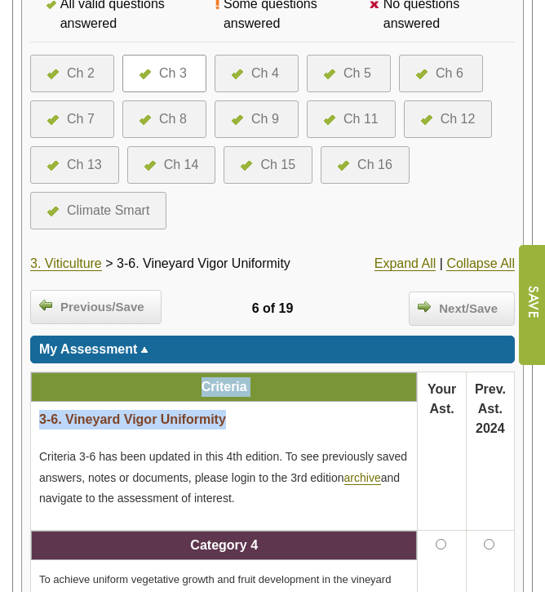
drag, startPoint x: 245, startPoint y: 422, endPoint x: 15, endPoint y: 428, distance: 230.2
copy div "Criteria 3-6. Vineyard Vigor Uniformity"
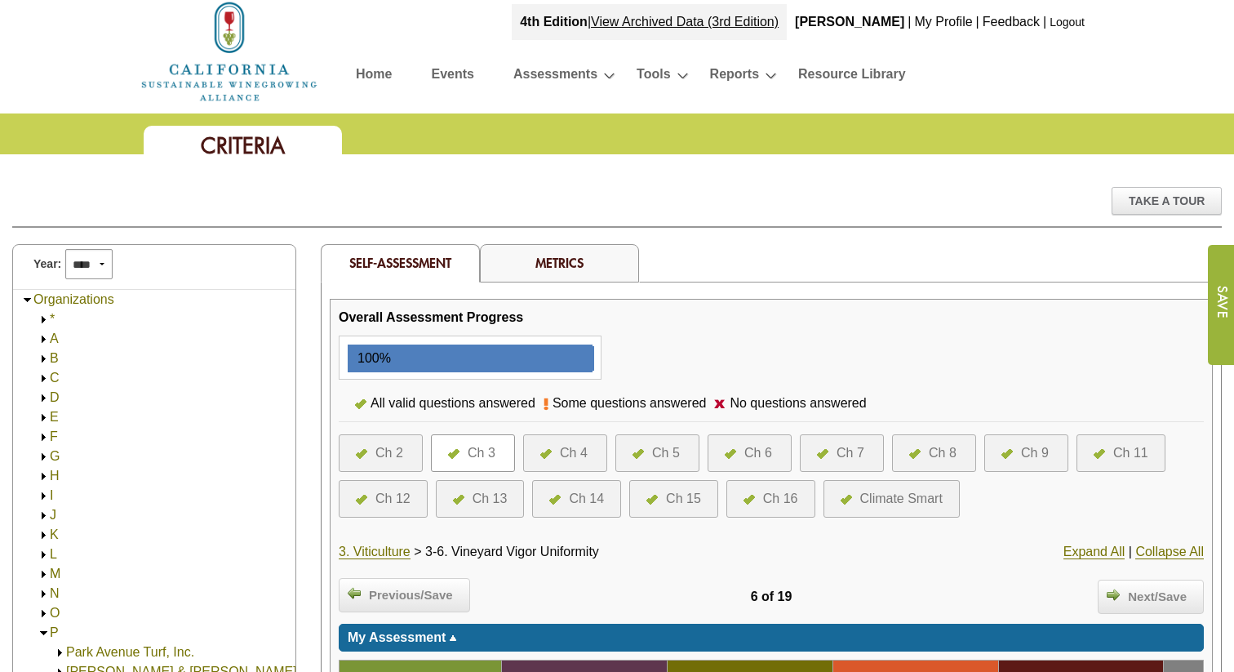
scroll to position [0, 0]
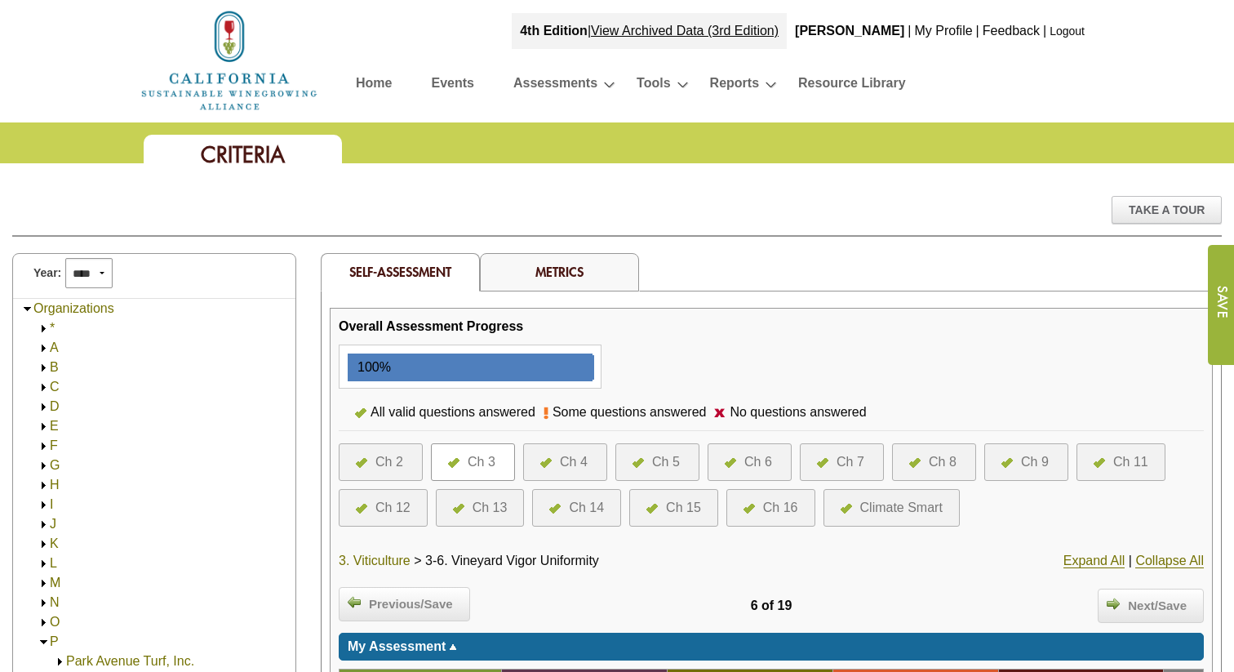
click at [374, 562] on link "3. Viticulture" at bounding box center [375, 560] width 72 height 15
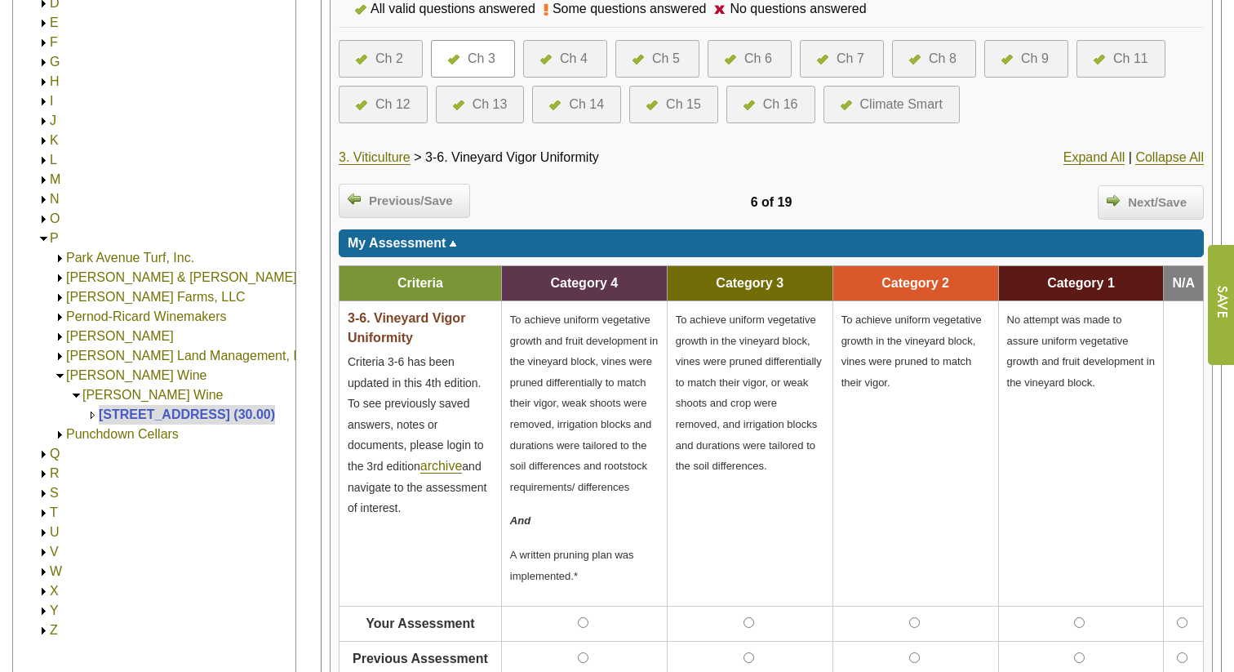
scroll to position [425, 0]
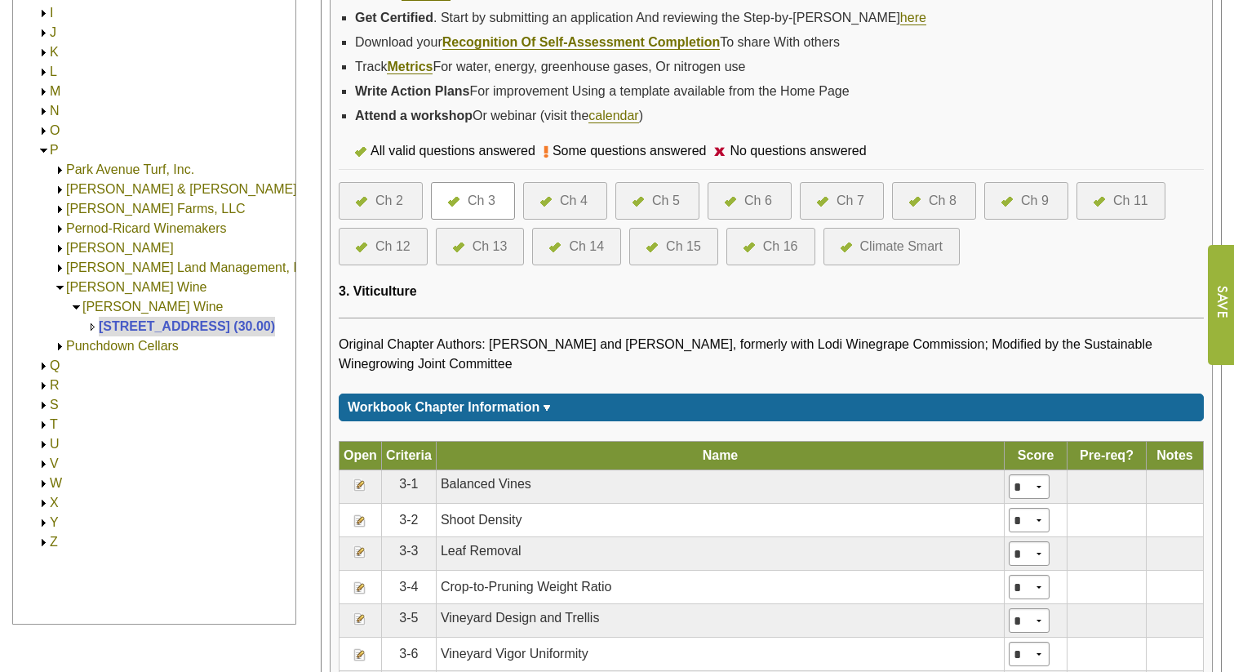
scroll to position [477, 0]
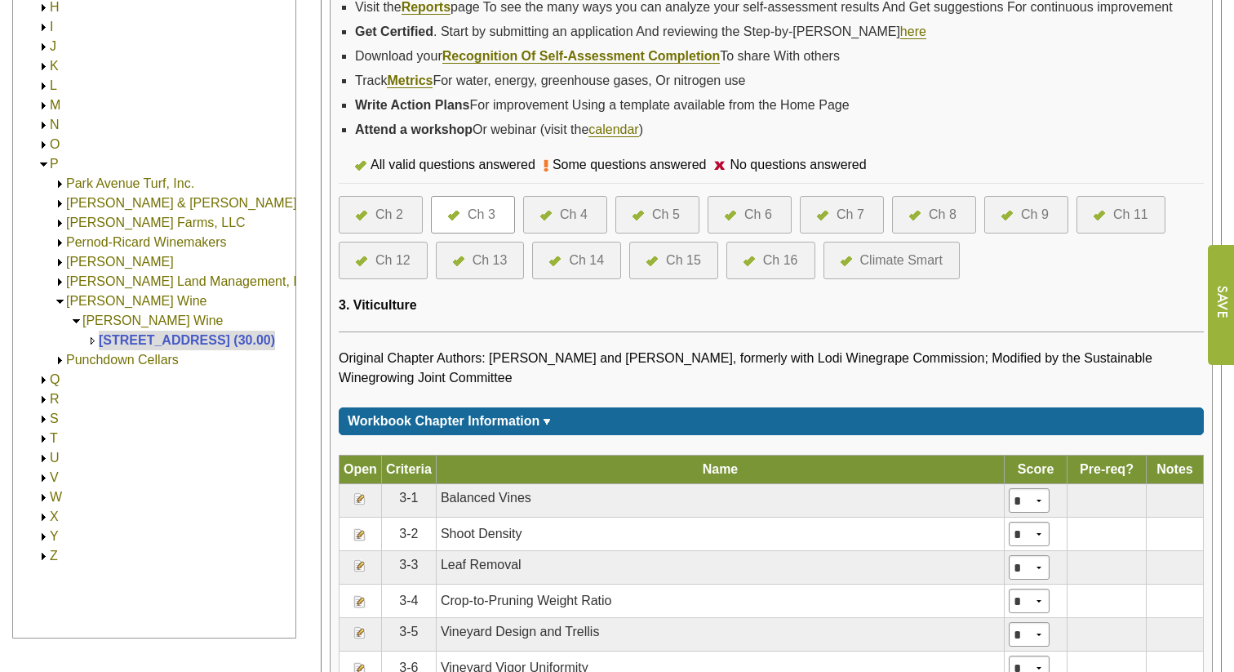
click at [388, 224] on div "Ch 2" at bounding box center [389, 215] width 28 height 20
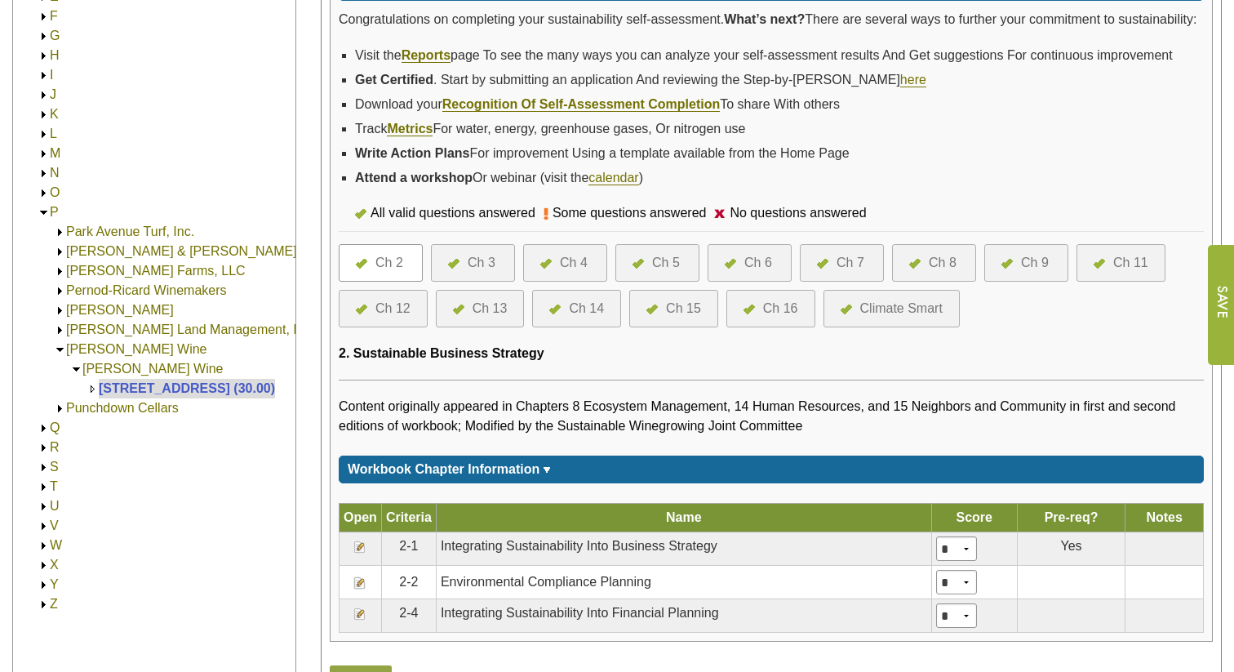
scroll to position [424, 0]
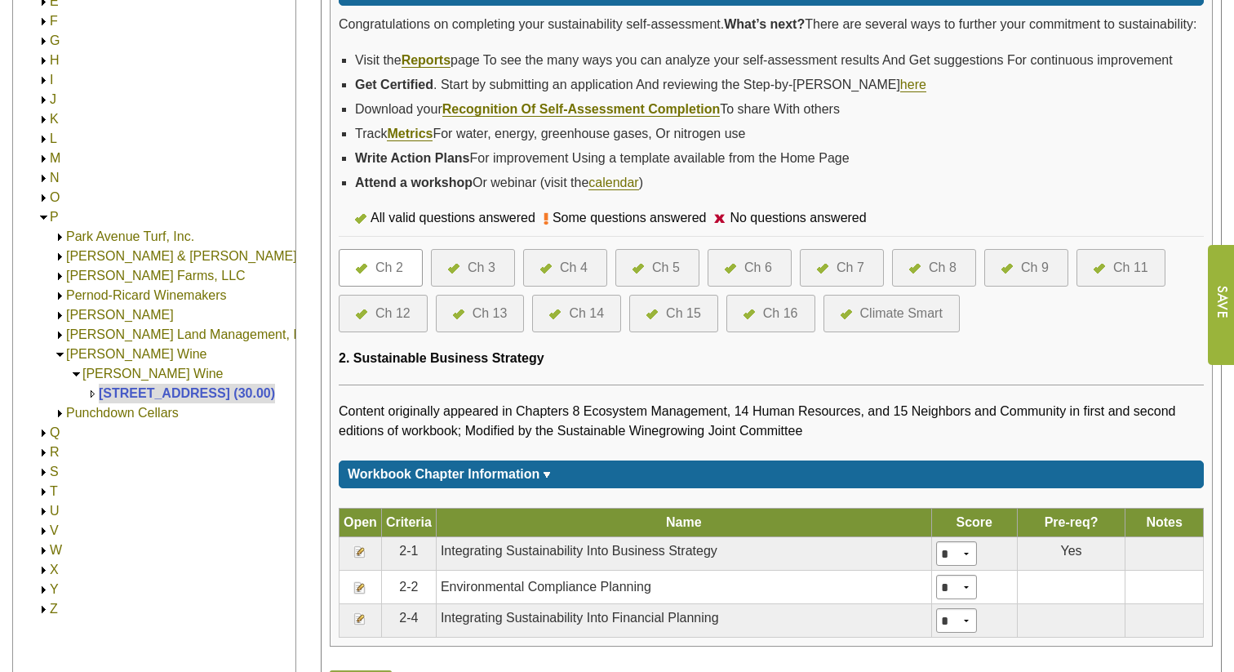
click at [556, 277] on div at bounding box center [550, 268] width 20 height 20
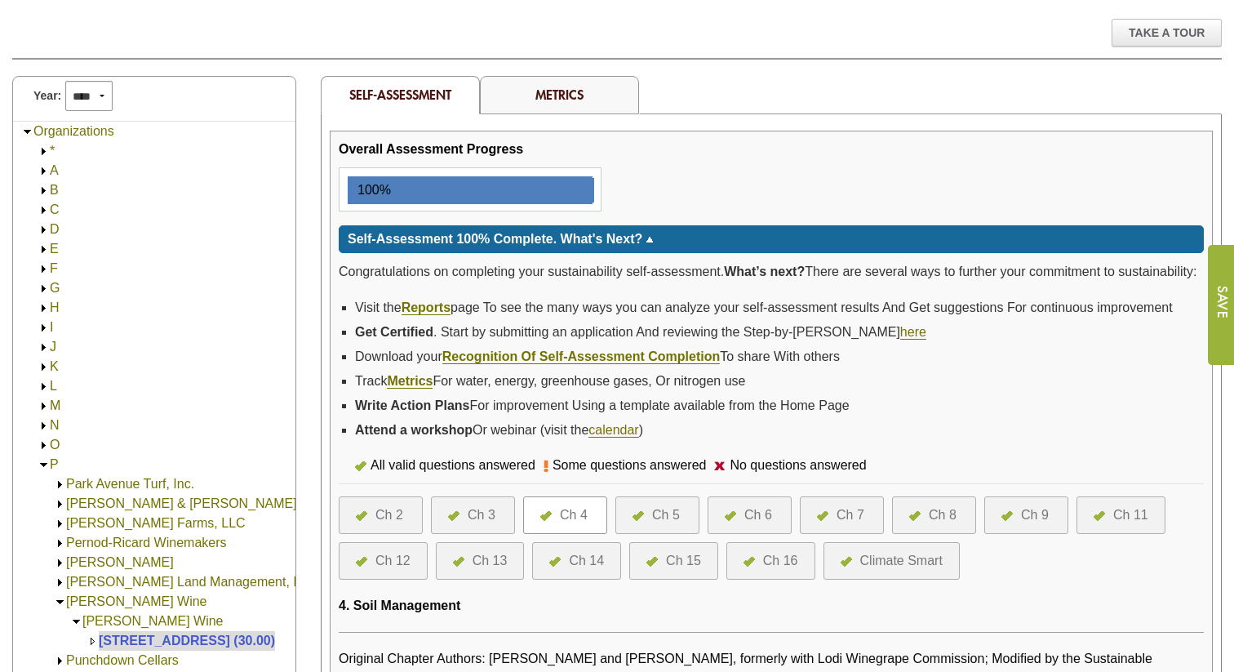
scroll to position [187, 0]
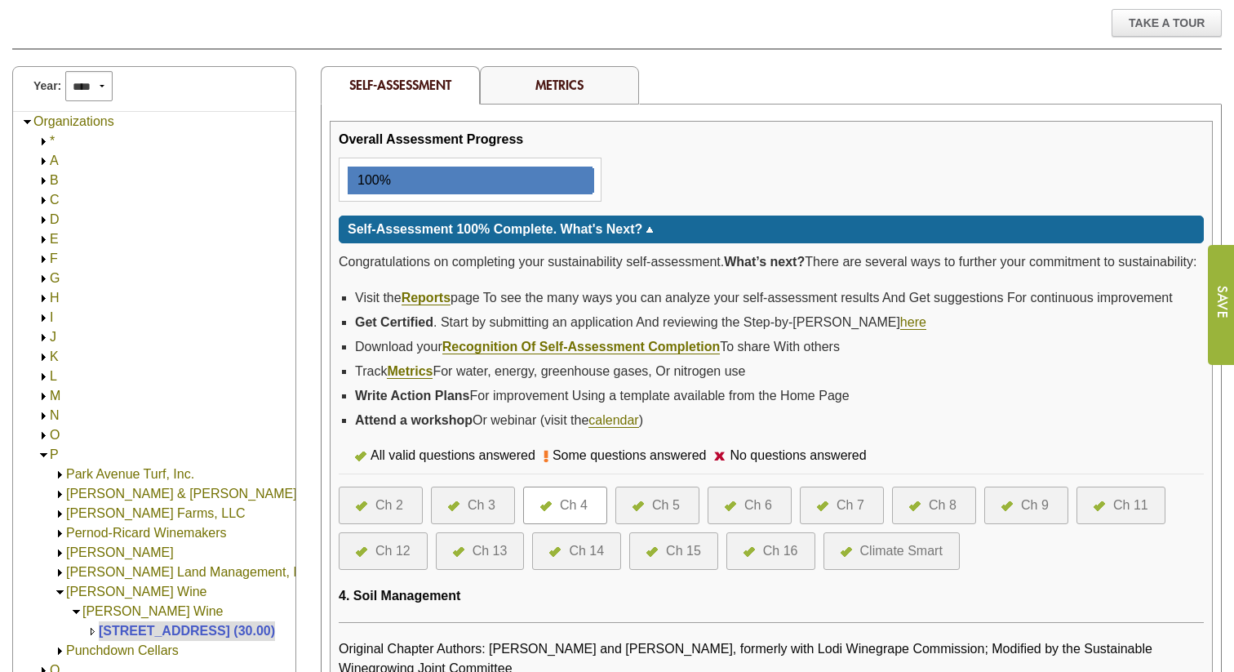
click at [659, 515] on div "Ch 5" at bounding box center [666, 505] width 28 height 20
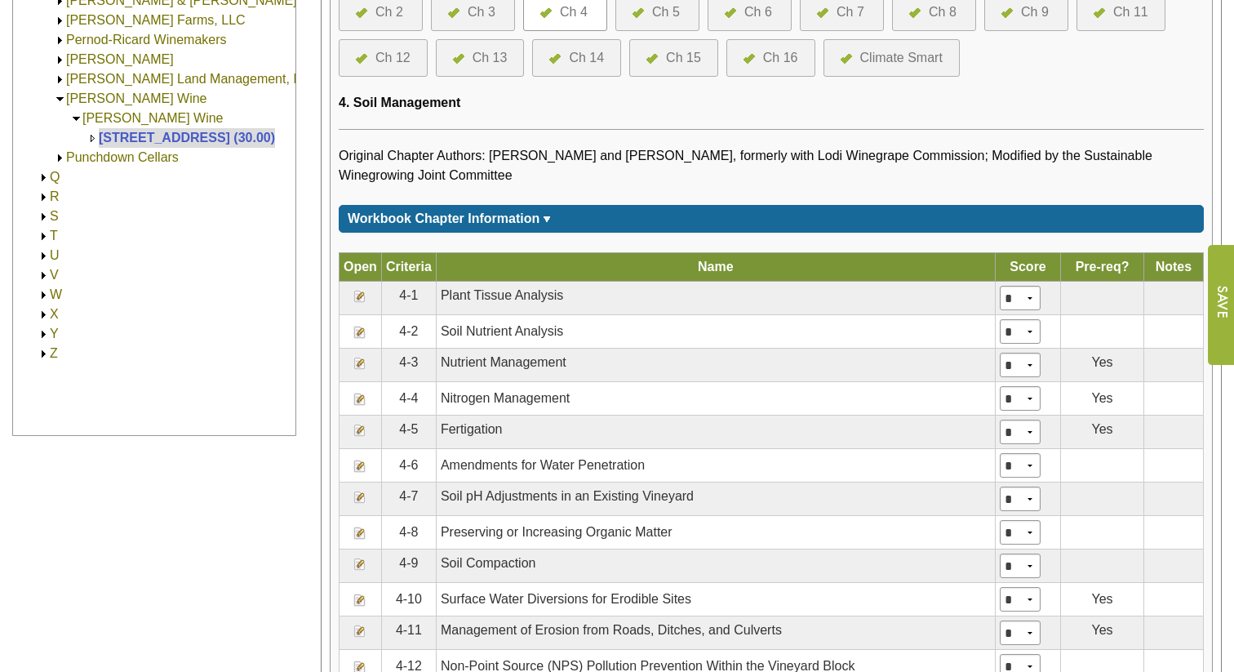
scroll to position [681, 0]
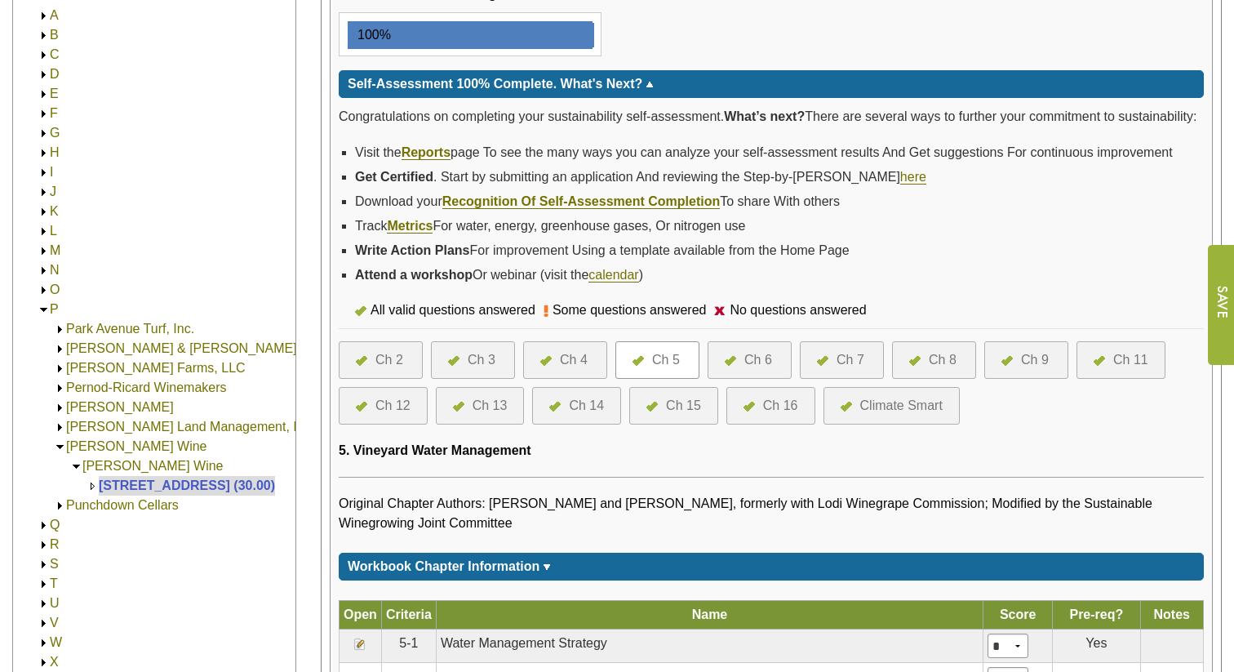
scroll to position [288, 0]
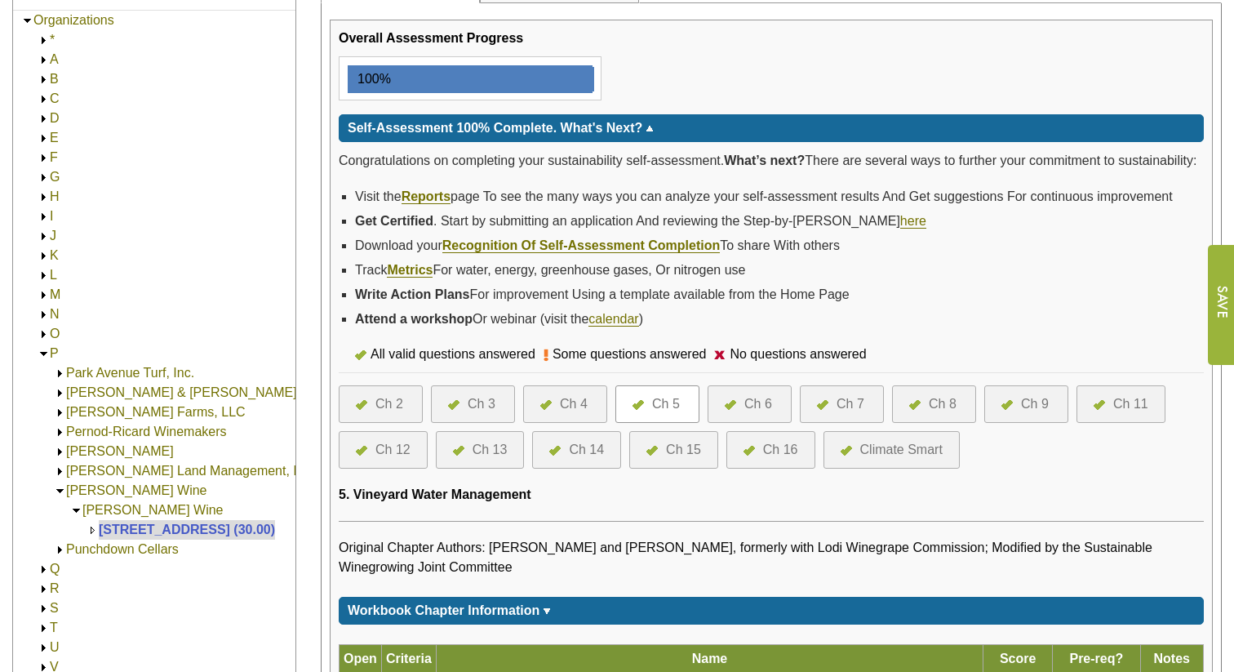
click at [566, 414] on div "Ch 4" at bounding box center [574, 404] width 28 height 20
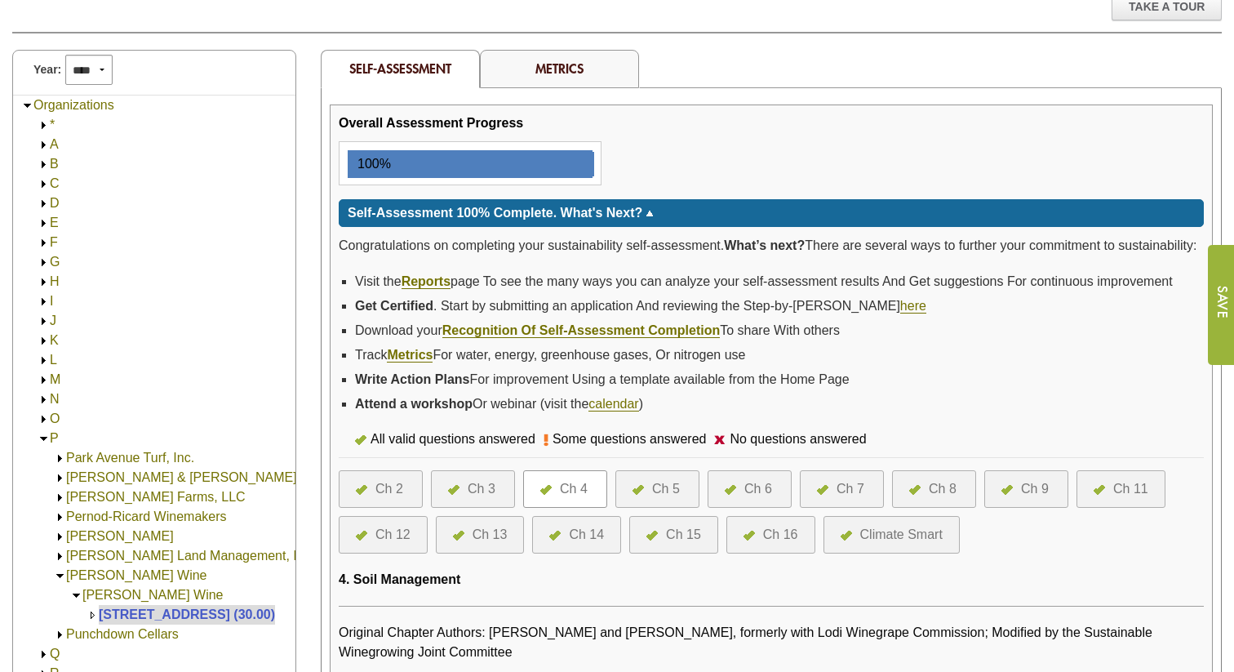
scroll to position [253, 0]
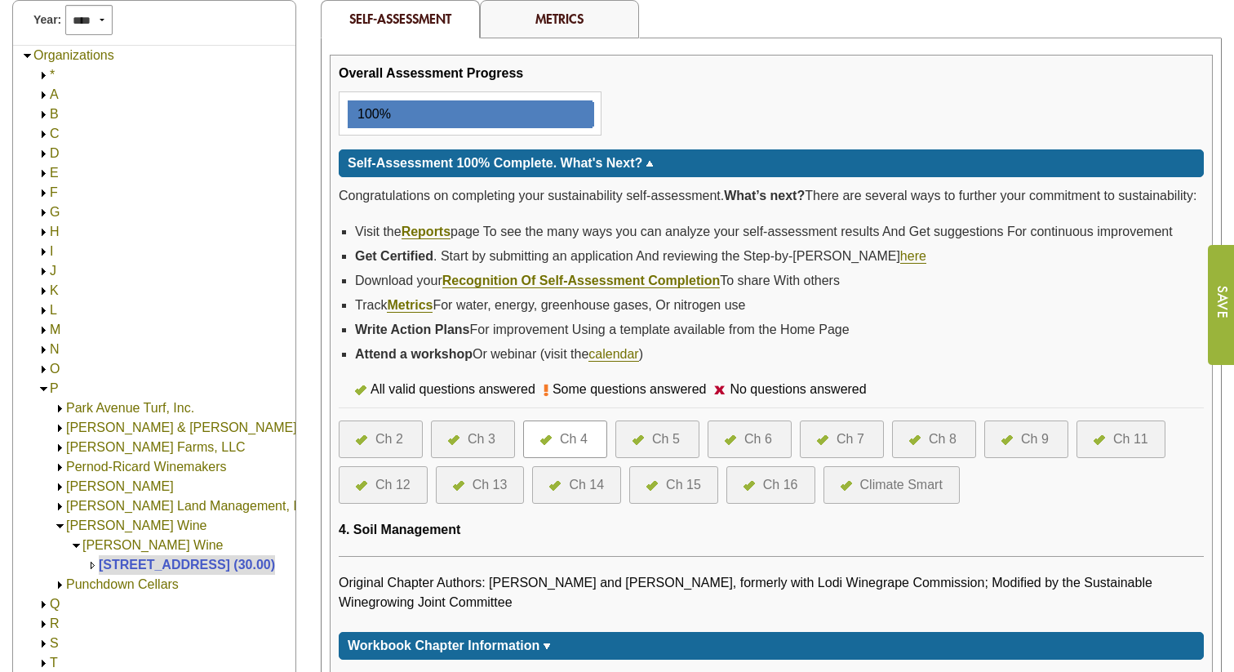
click at [482, 449] on div "Ch 3" at bounding box center [482, 439] width 28 height 20
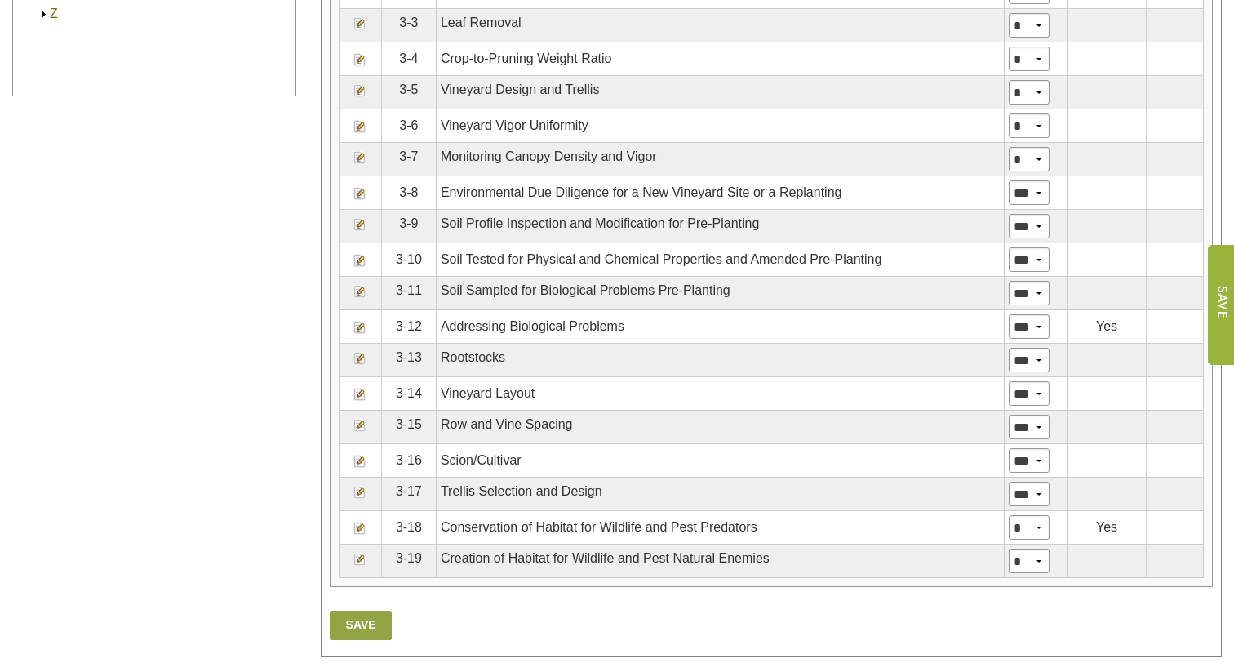
scroll to position [1039, 0]
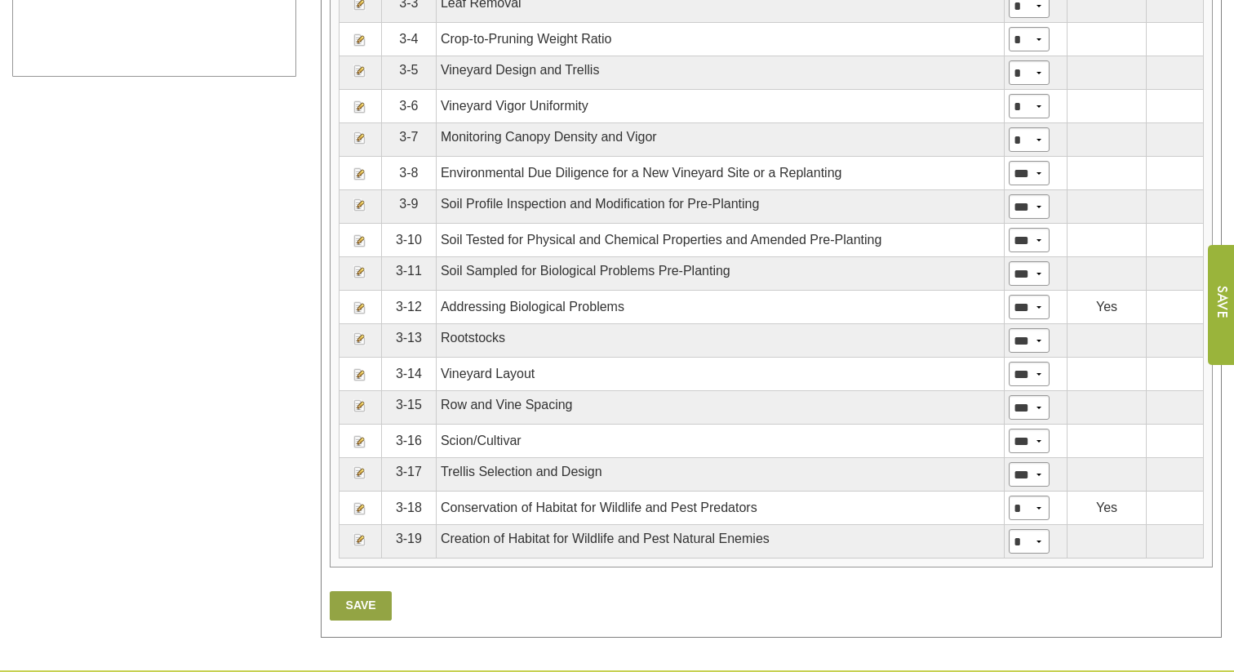
click at [360, 314] on img at bounding box center [359, 307] width 13 height 13
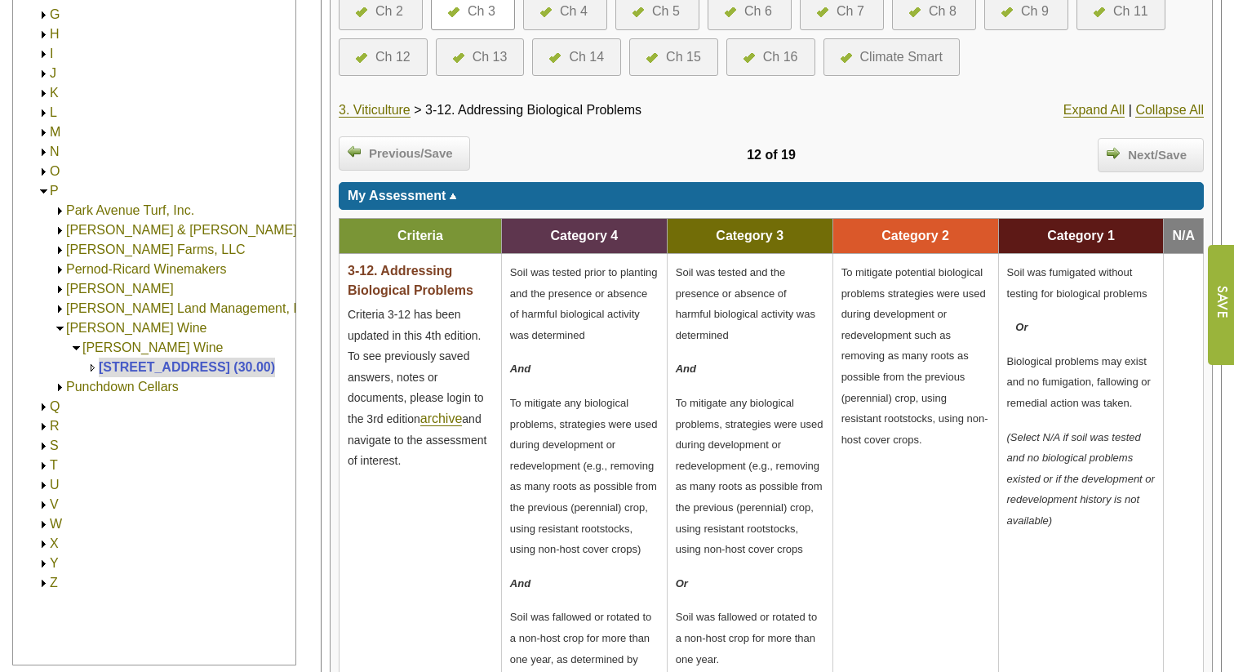
scroll to position [446, 0]
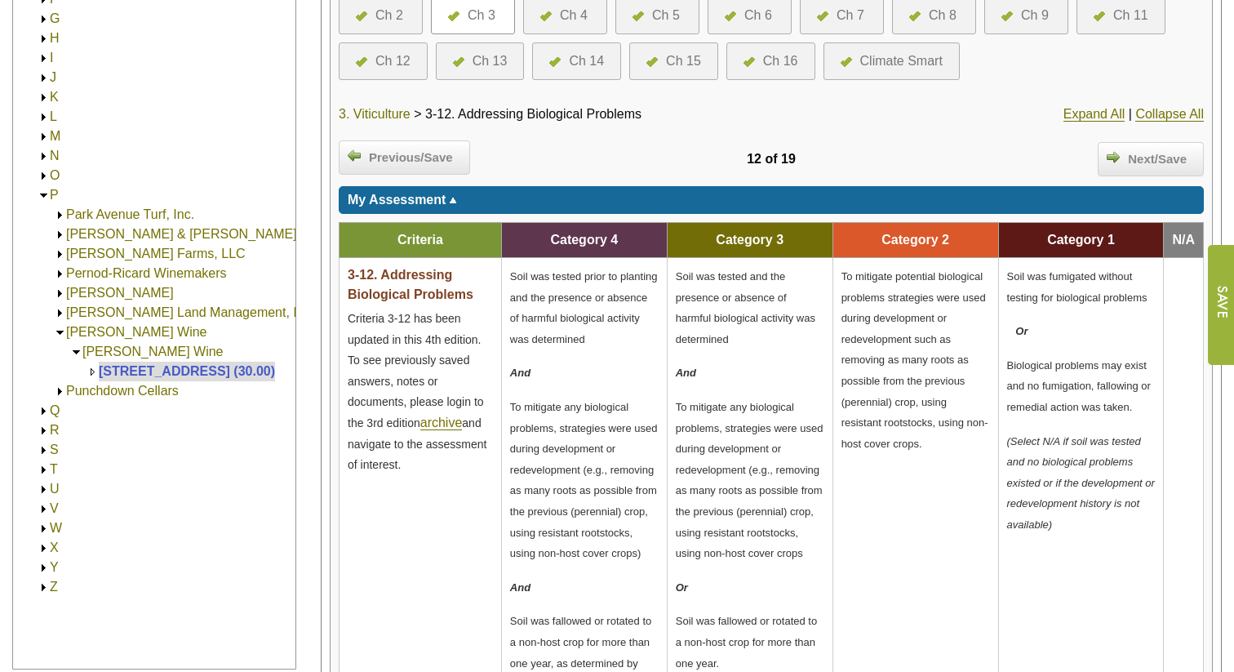
click at [366, 111] on link "3. Viticulture" at bounding box center [375, 114] width 72 height 15
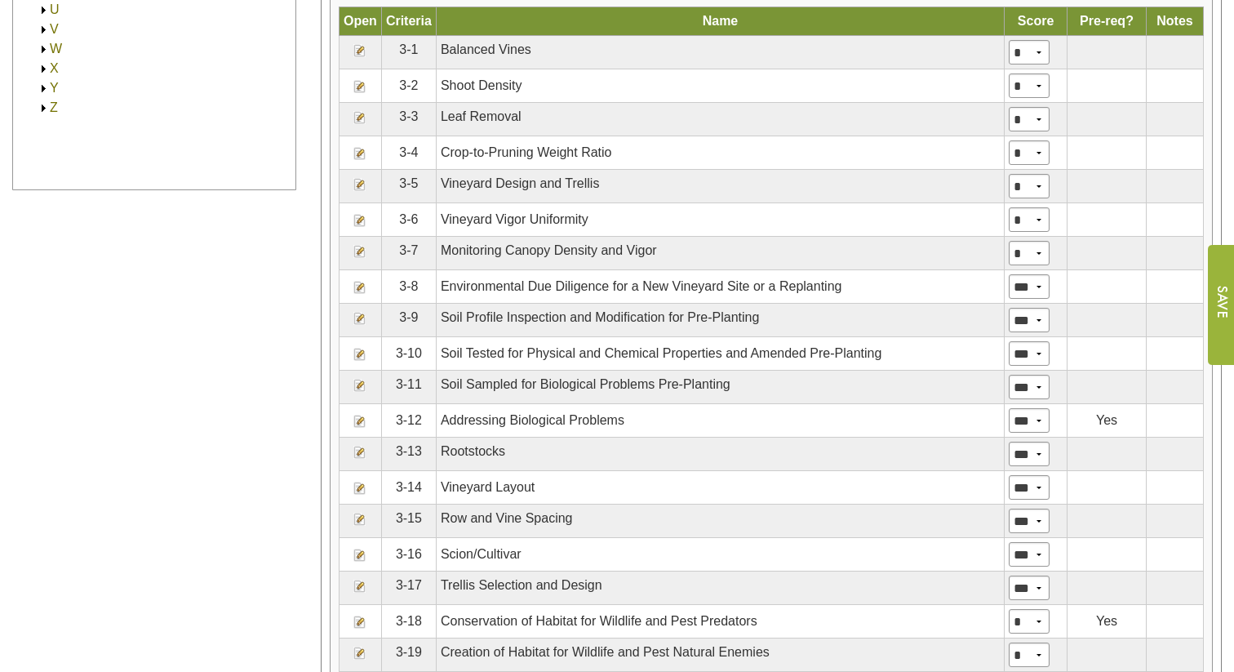
scroll to position [867, 0]
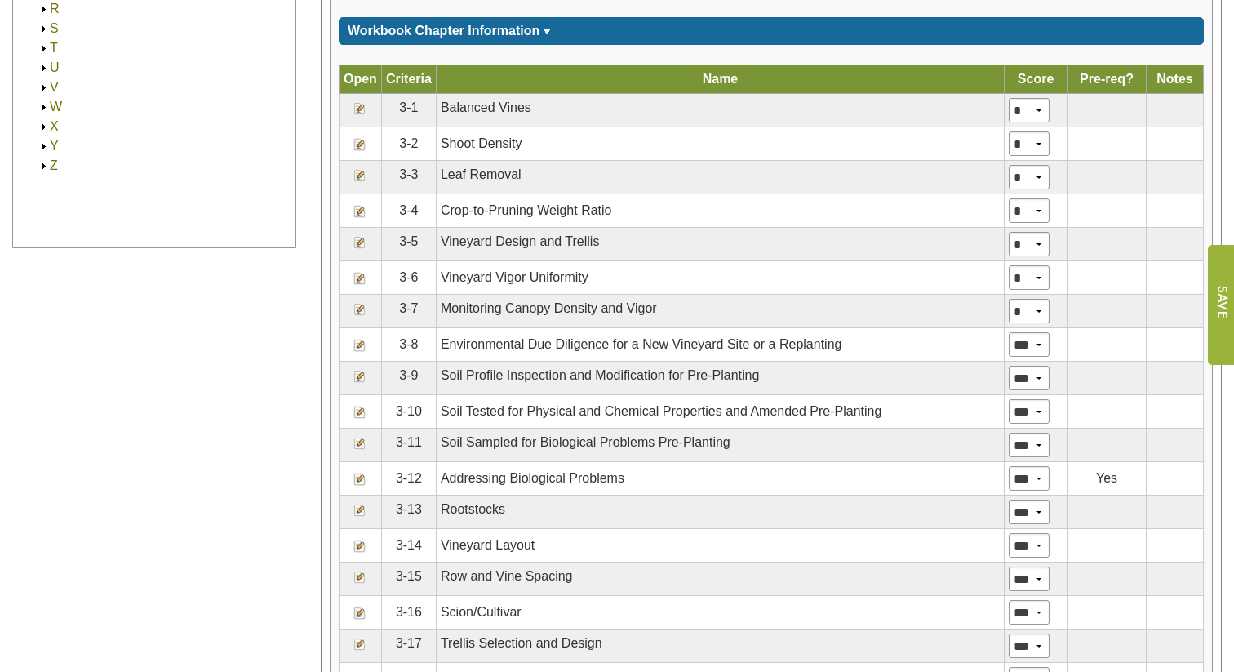
click at [357, 352] on img at bounding box center [359, 345] width 13 height 13
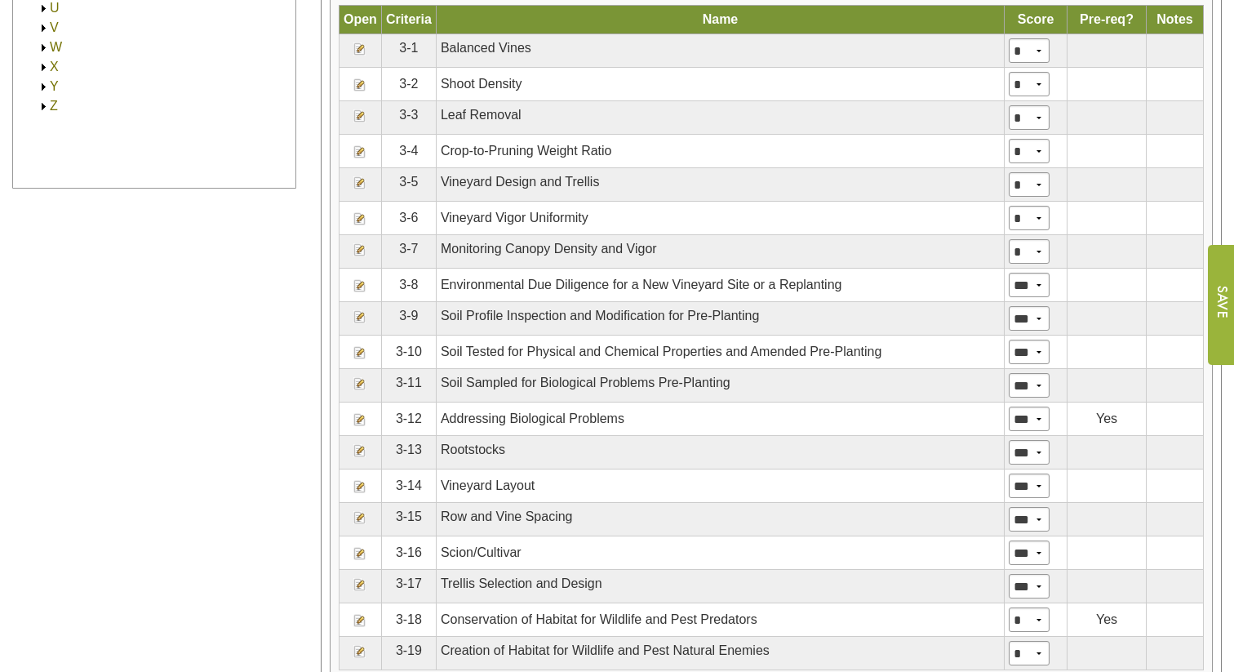
scroll to position [934, 0]
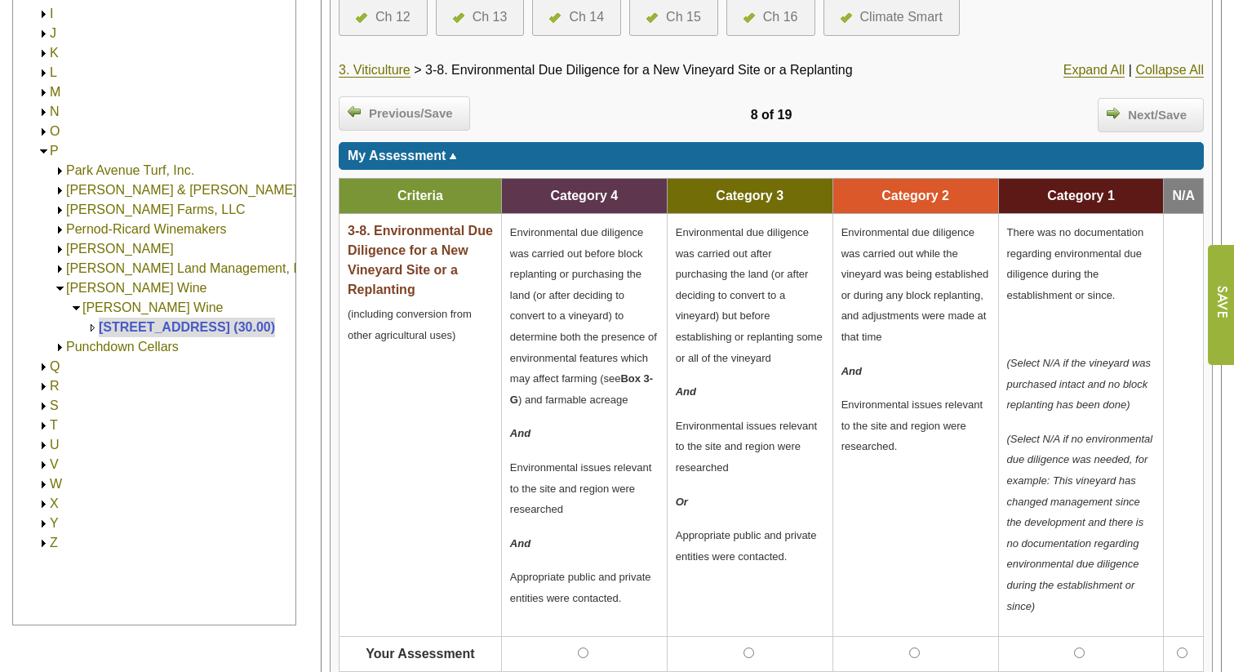
scroll to position [528, 0]
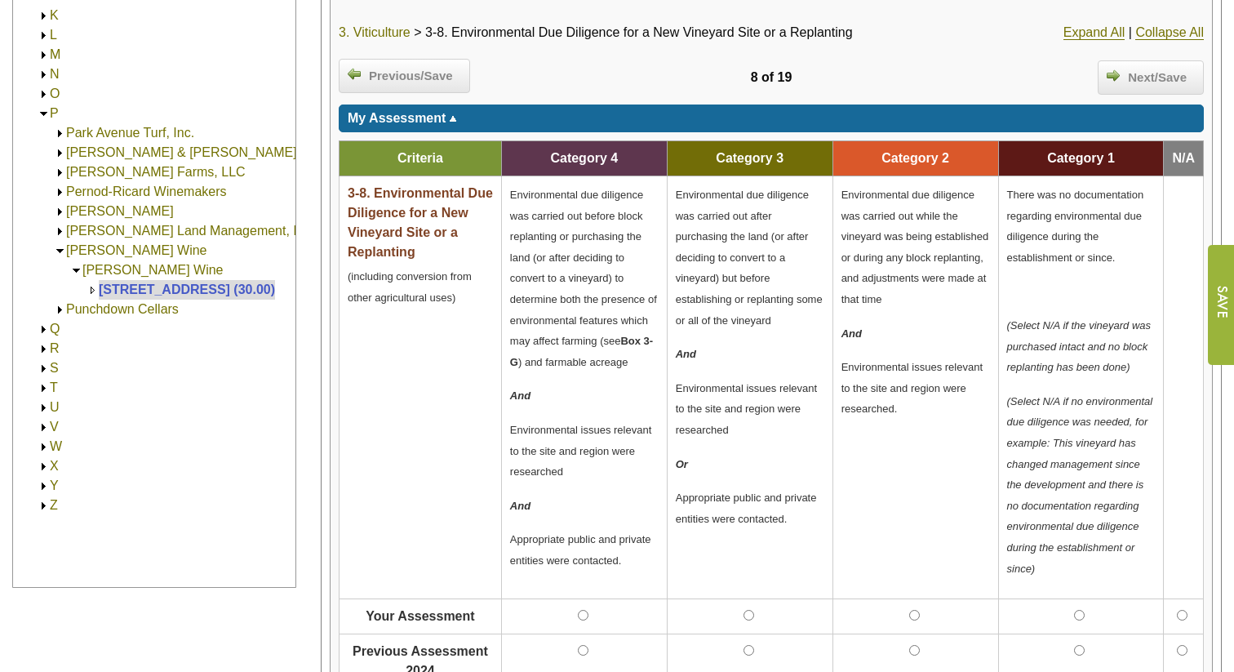
click at [371, 33] on link "3. Viticulture" at bounding box center [375, 32] width 72 height 15
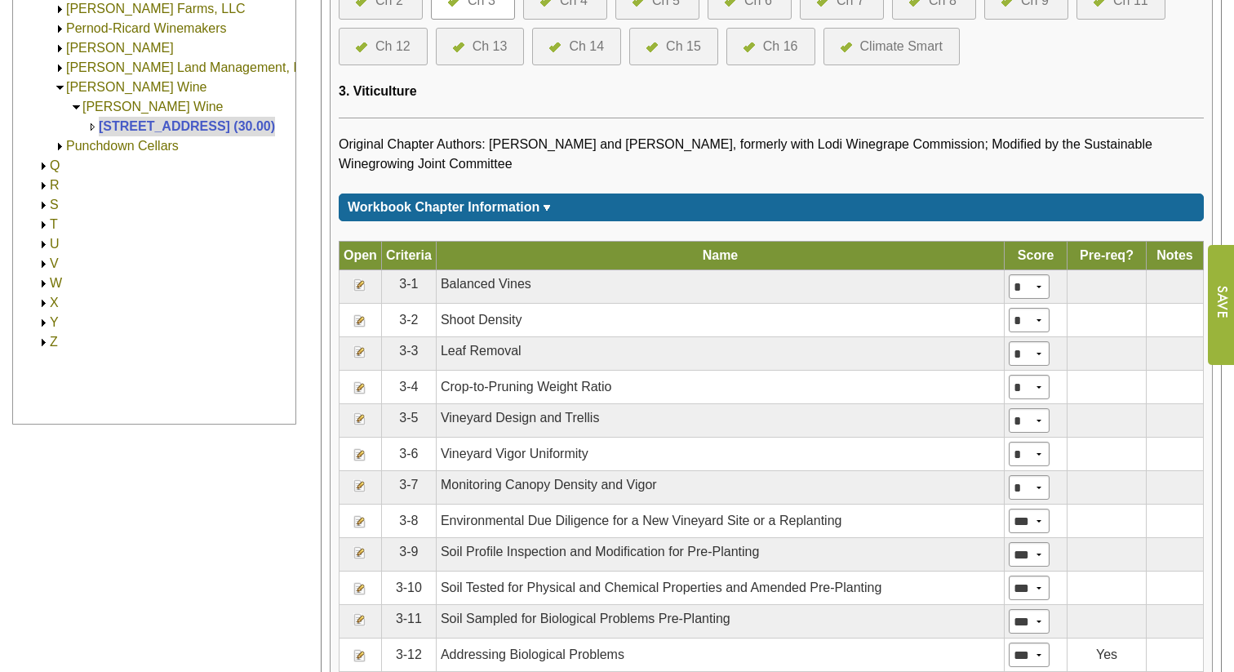
scroll to position [672, 0]
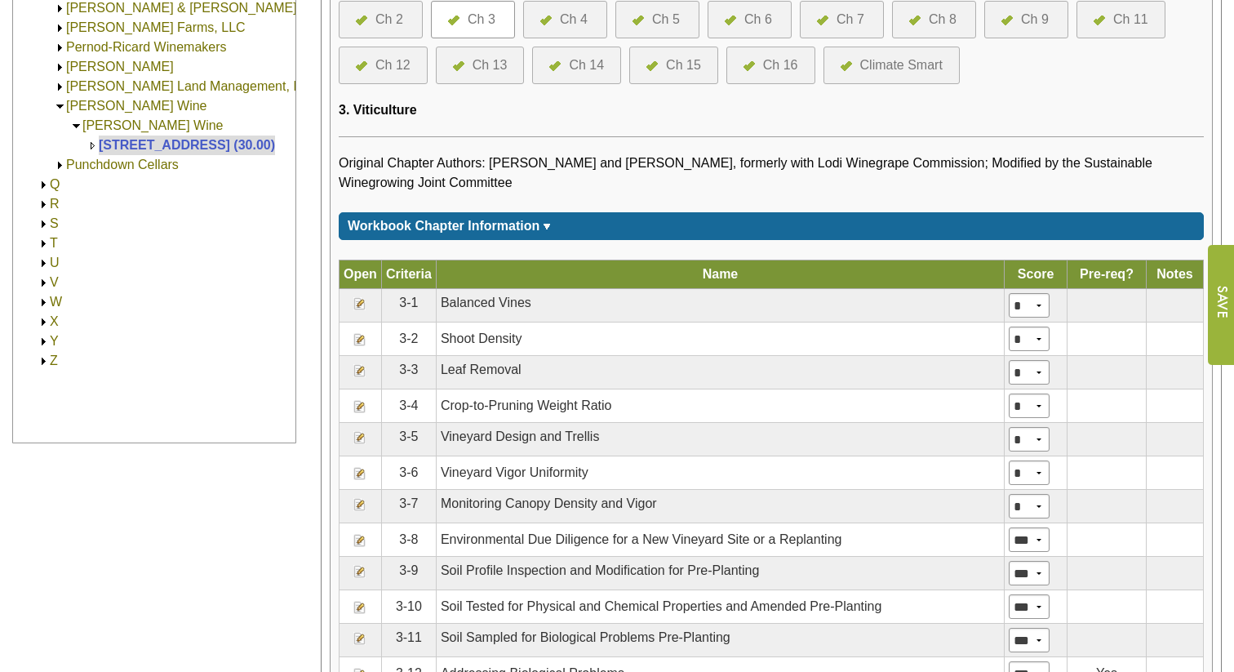
click at [378, 29] on div "Ch 2" at bounding box center [389, 20] width 28 height 20
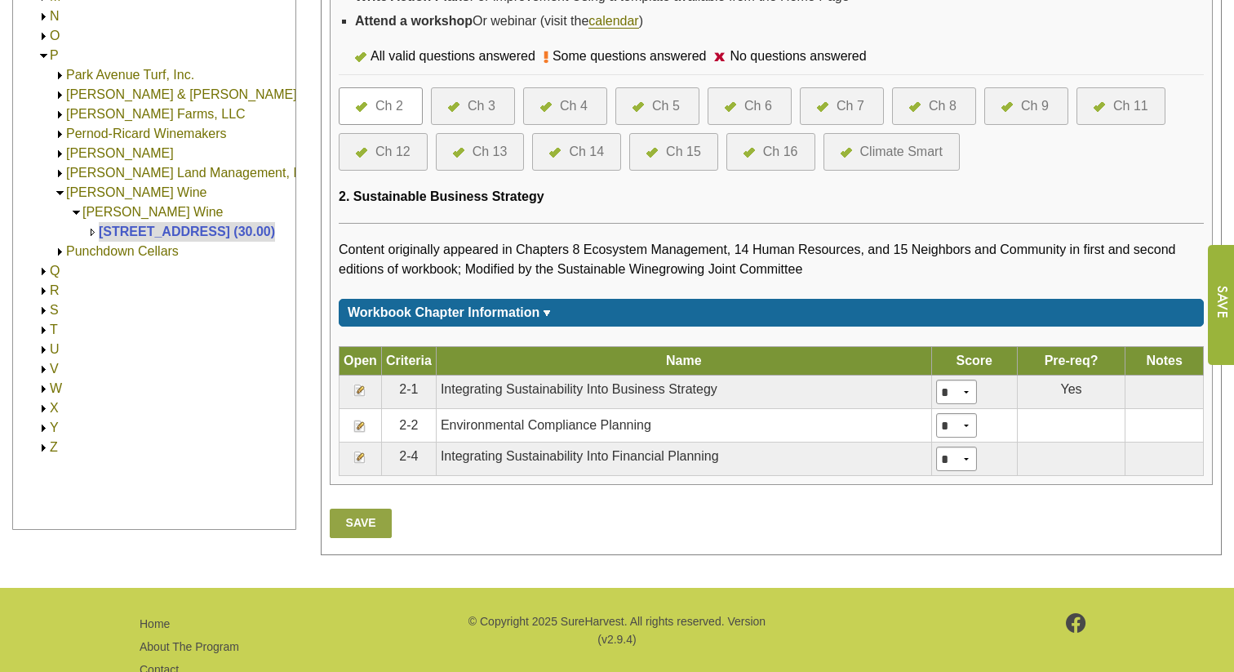
scroll to position [587, 0]
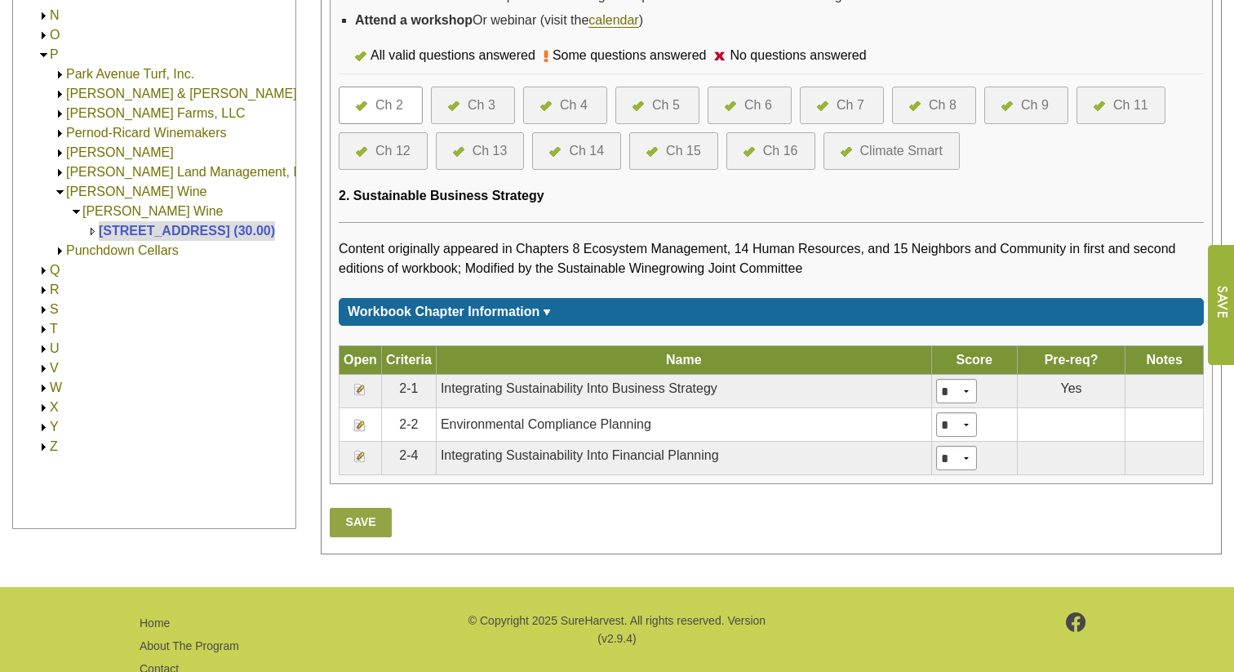
click at [358, 463] on img at bounding box center [359, 456] width 13 height 13
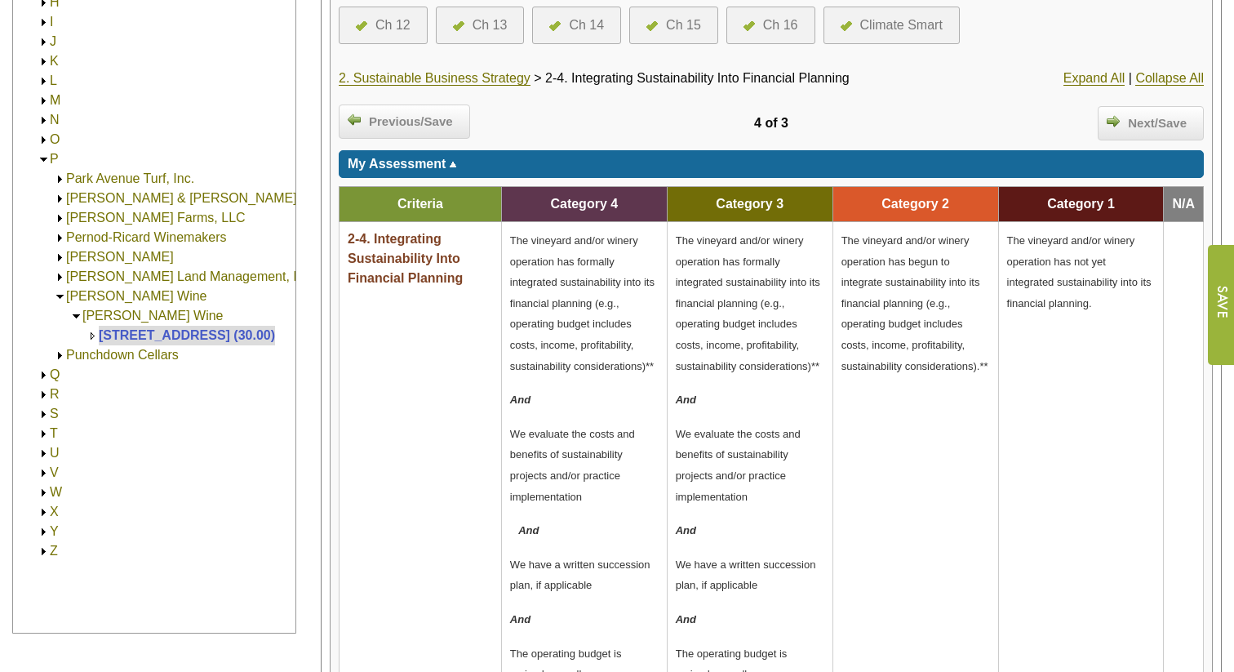
scroll to position [479, 0]
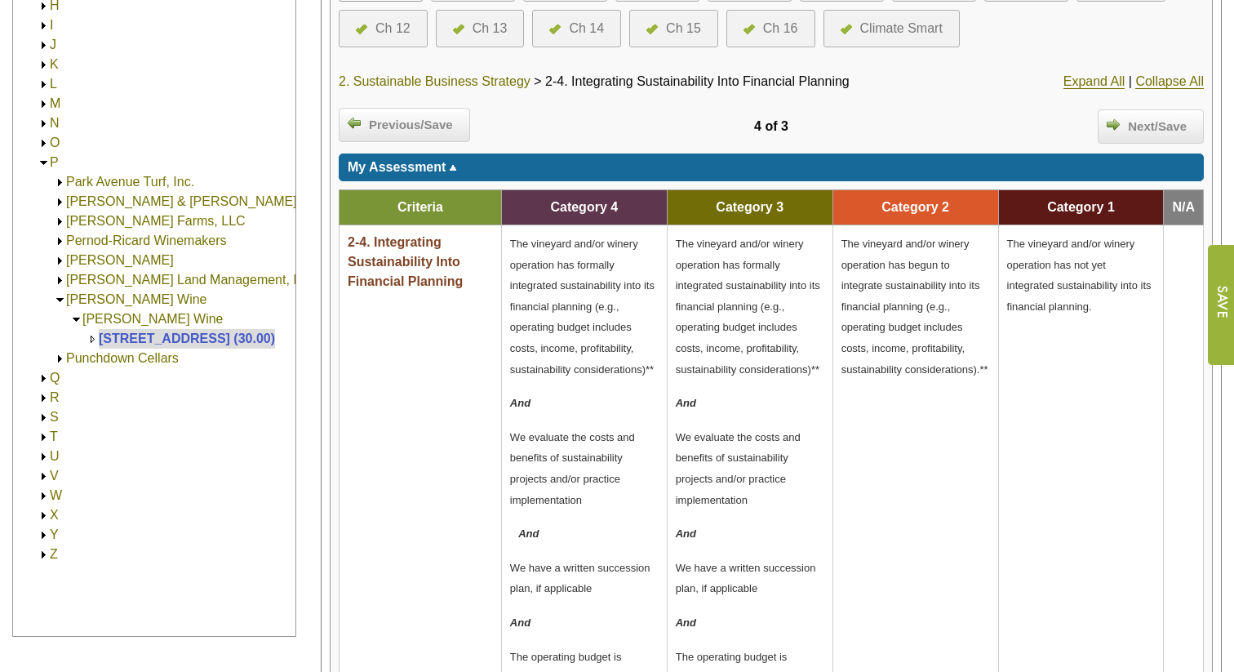
click at [437, 78] on link "2. Sustainable Business Strategy" at bounding box center [435, 81] width 192 height 15
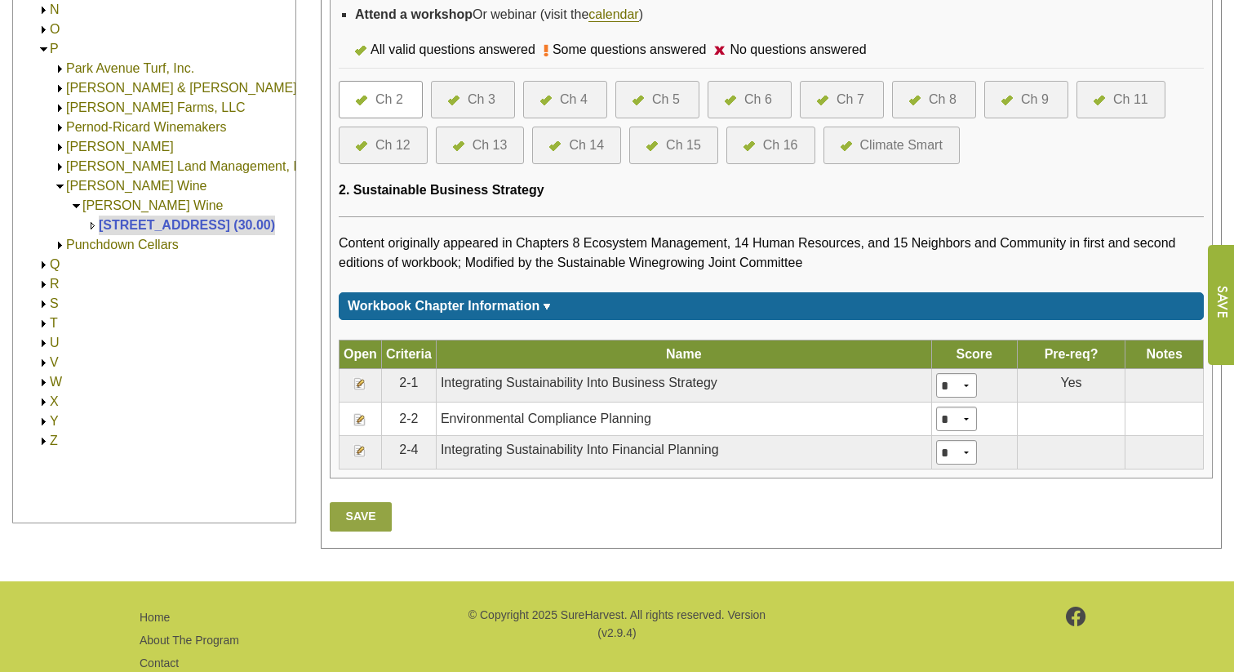
scroll to position [588, 0]
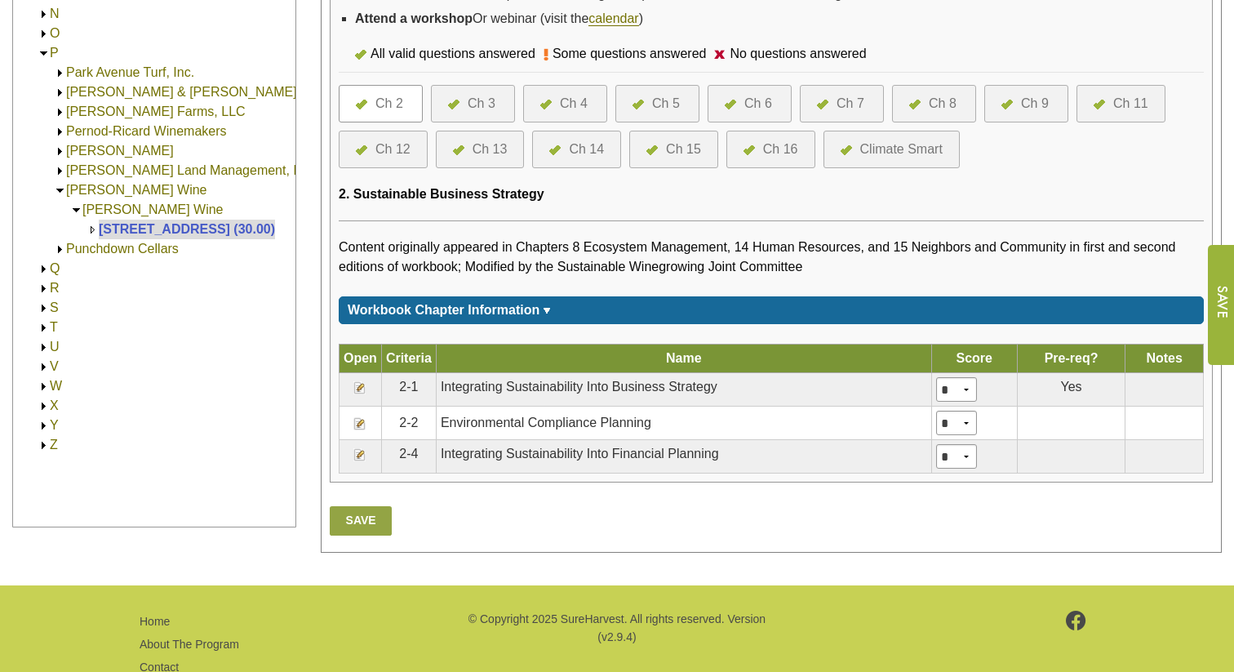
click at [767, 159] on div "Ch 16" at bounding box center [780, 150] width 35 height 20
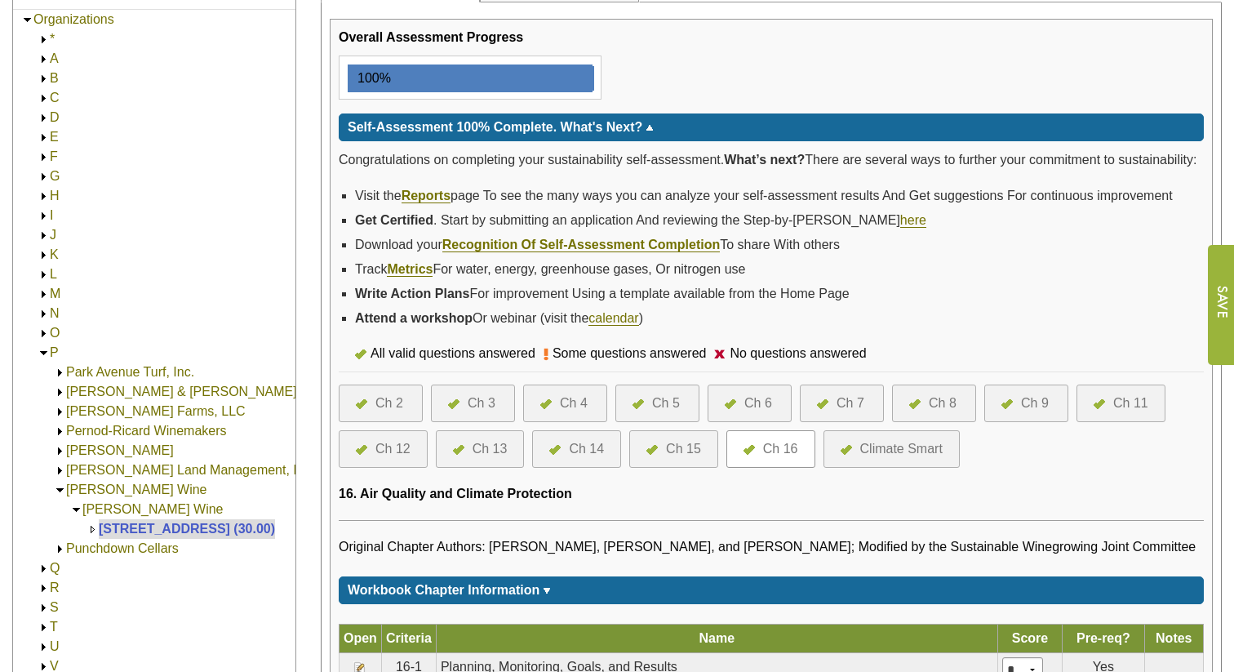
scroll to position [363, 0]
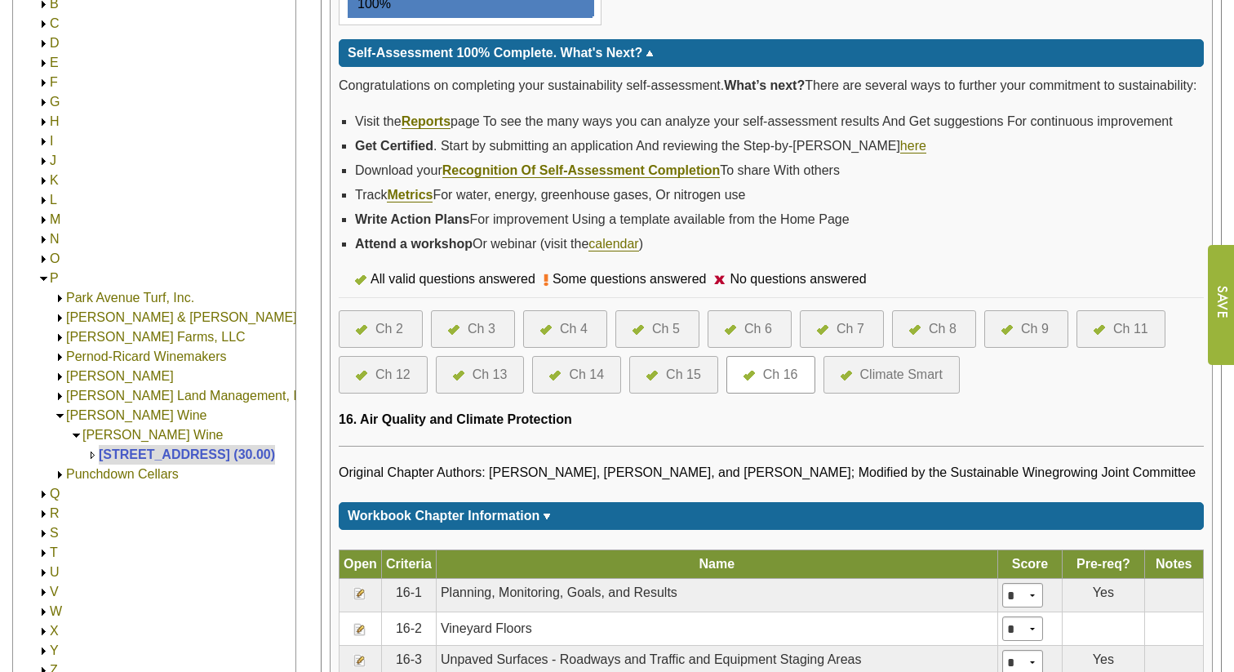
click at [582, 384] on div "Ch 14" at bounding box center [576, 375] width 89 height 38
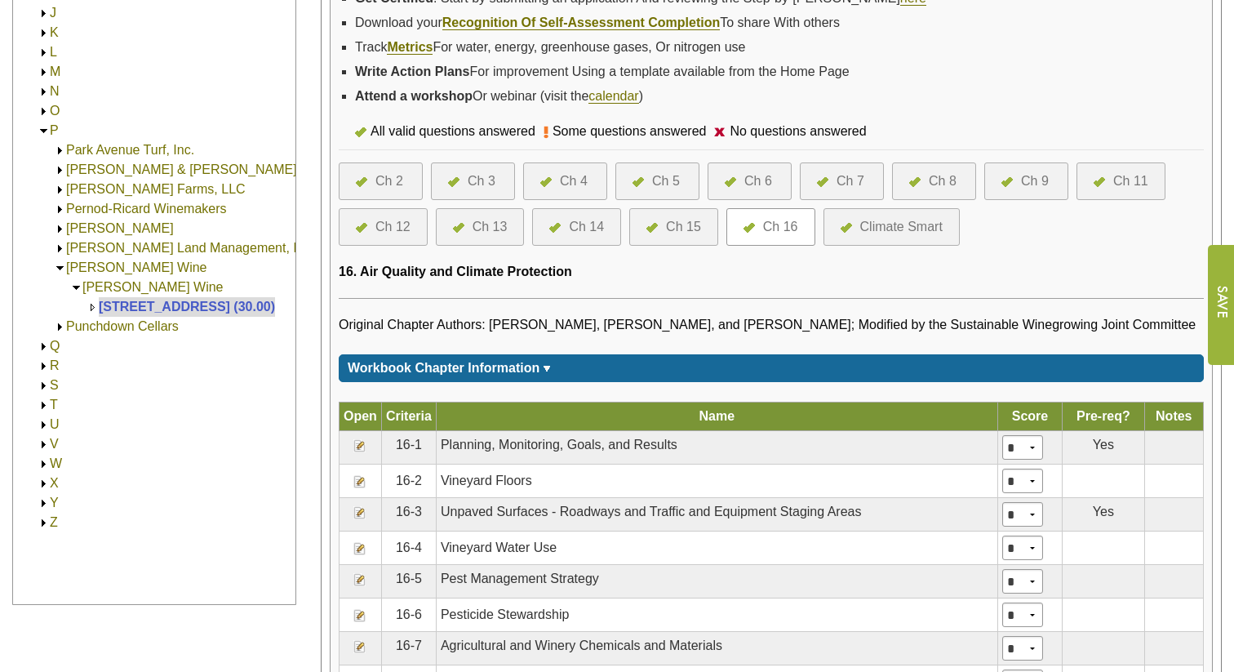
scroll to position [595, 0]
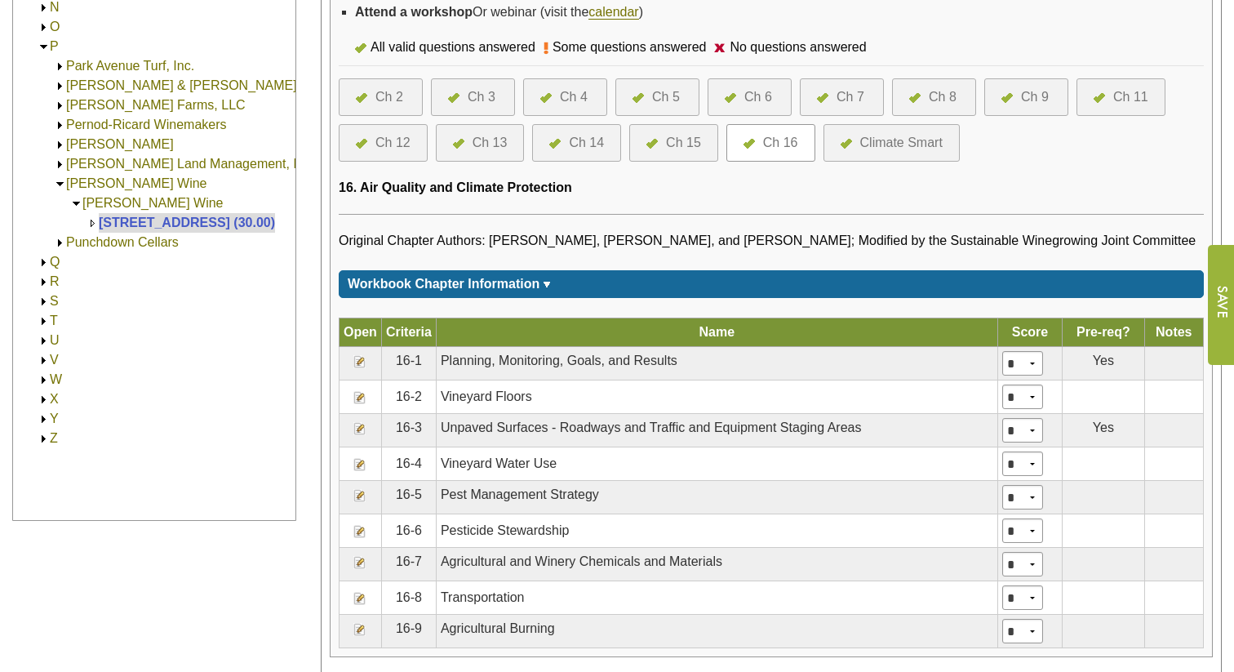
click at [589, 153] on div "Ch 14" at bounding box center [586, 143] width 35 height 20
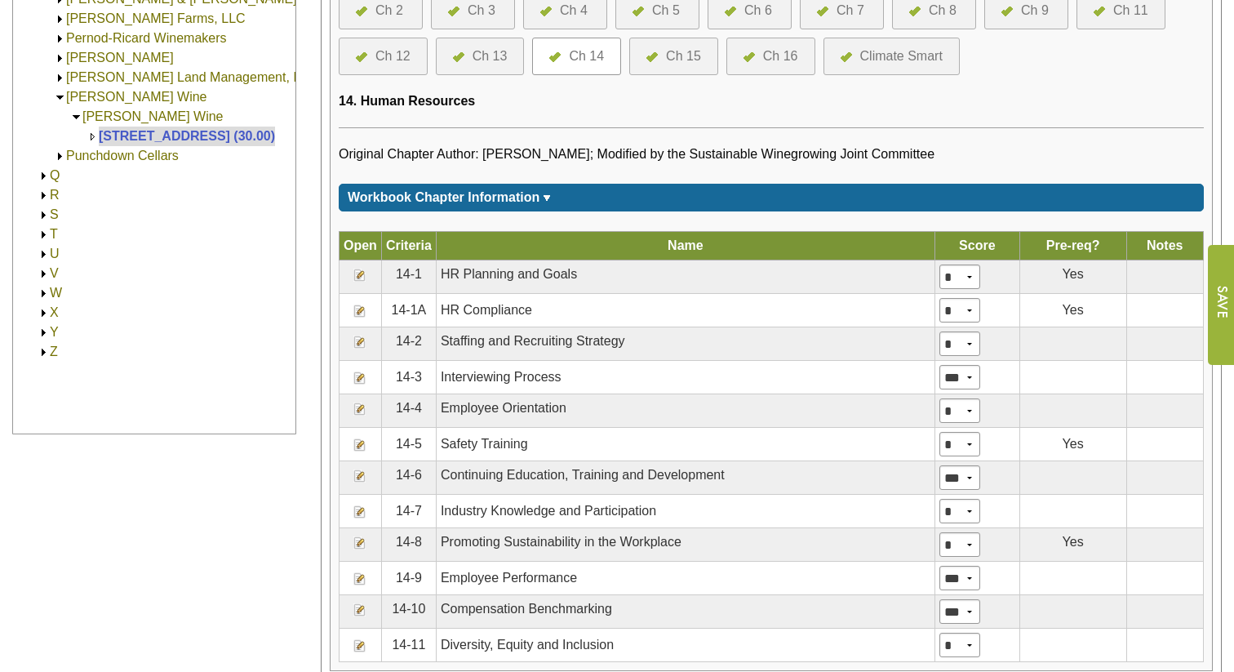
scroll to position [710, 0]
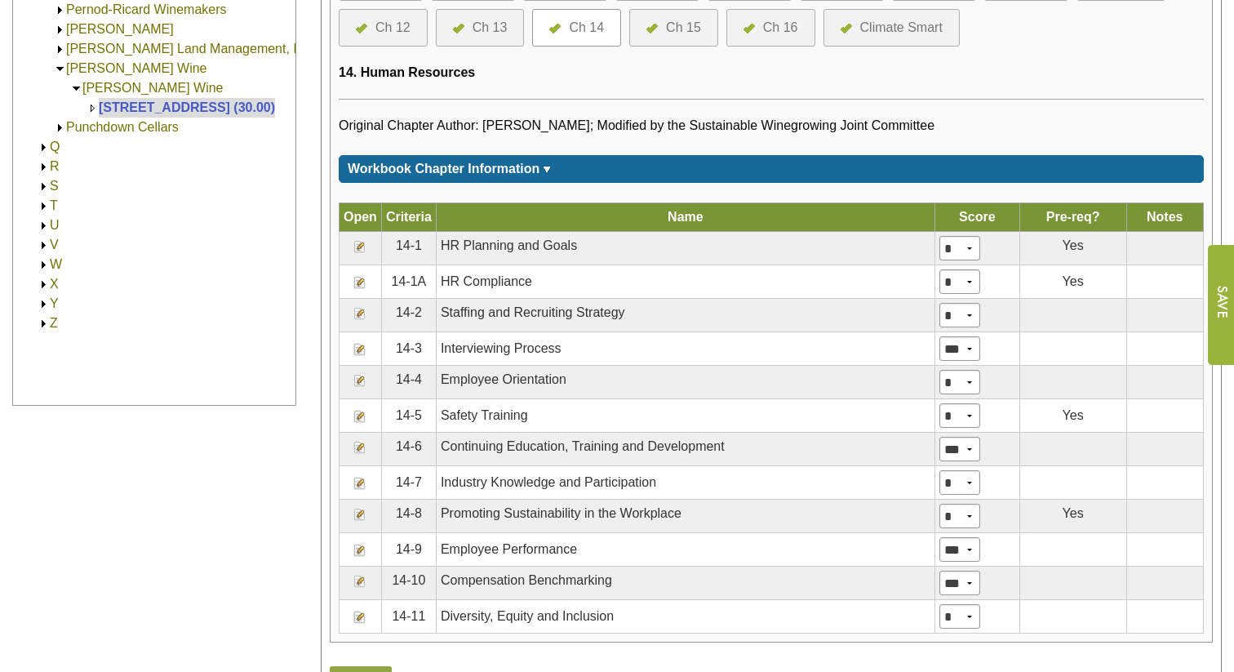
click at [490, 33] on div "Ch 13" at bounding box center [480, 28] width 89 height 38
click at [490, 34] on div "Ch 13" at bounding box center [480, 28] width 89 height 38
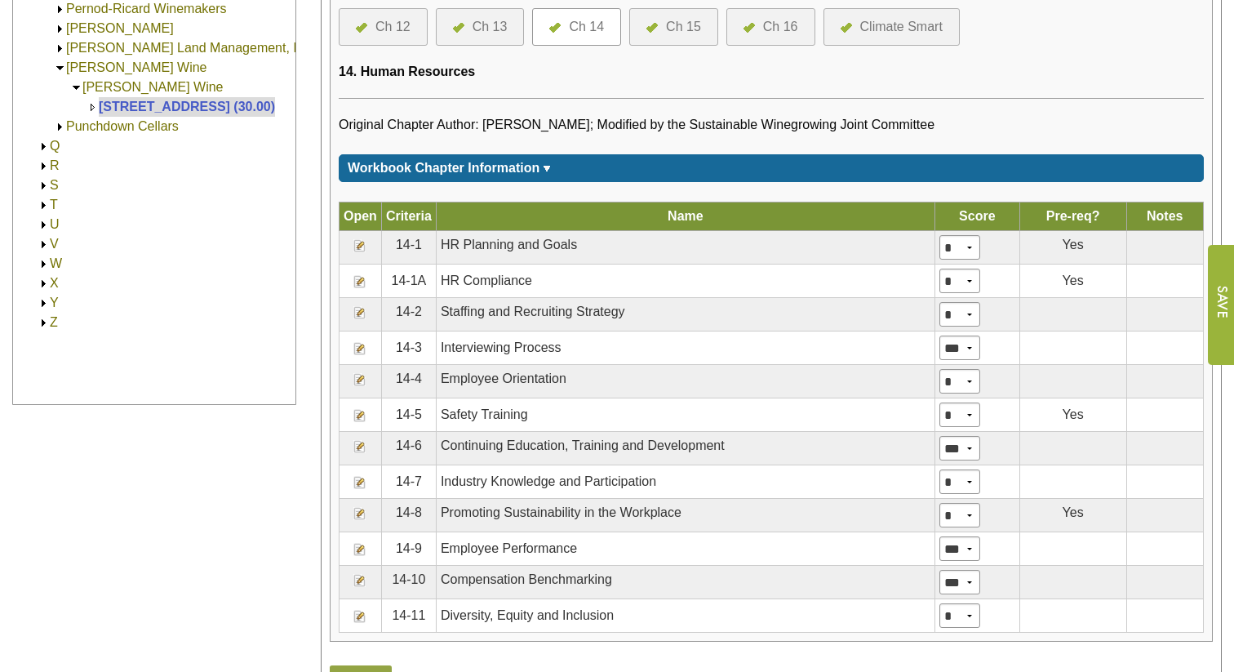
click at [490, 37] on div "Ch 13" at bounding box center [489, 27] width 35 height 20
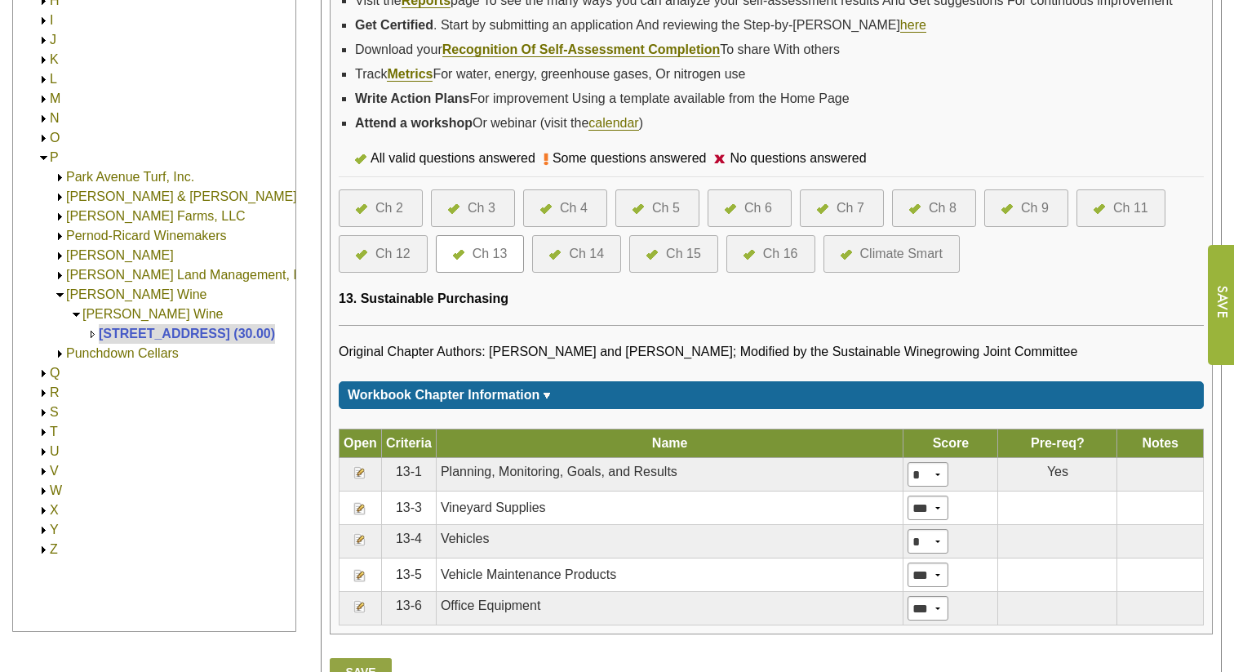
scroll to position [485, 0]
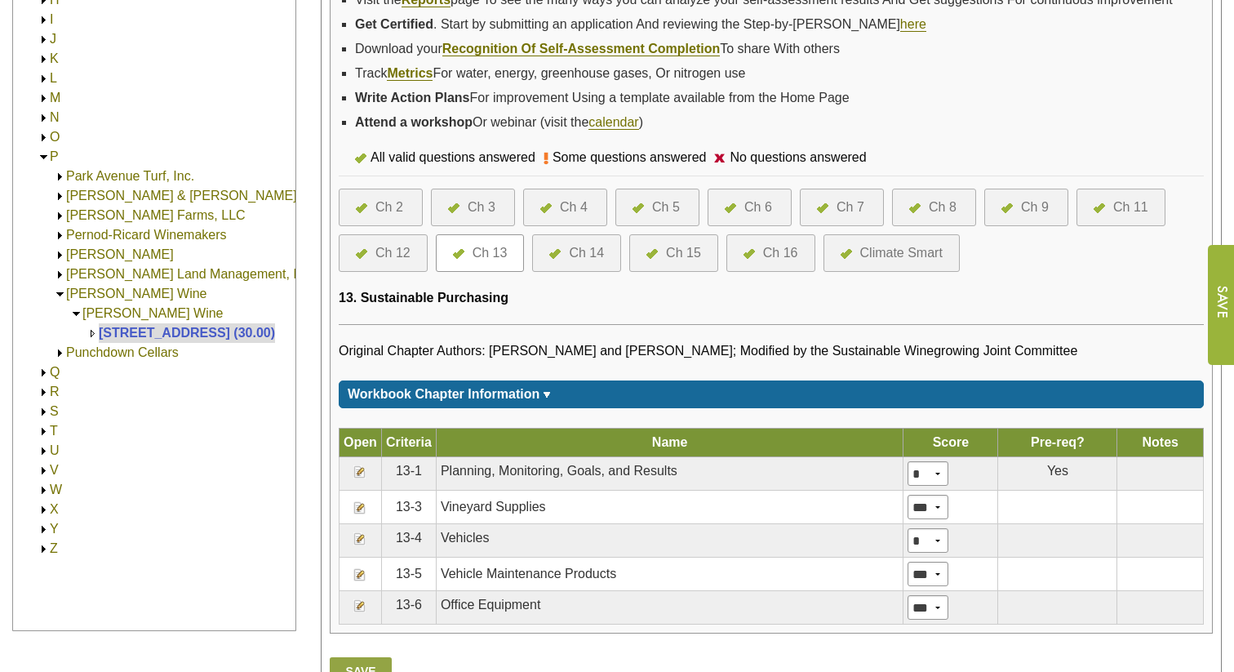
click at [390, 263] on div "Ch 12" at bounding box center [392, 253] width 35 height 20
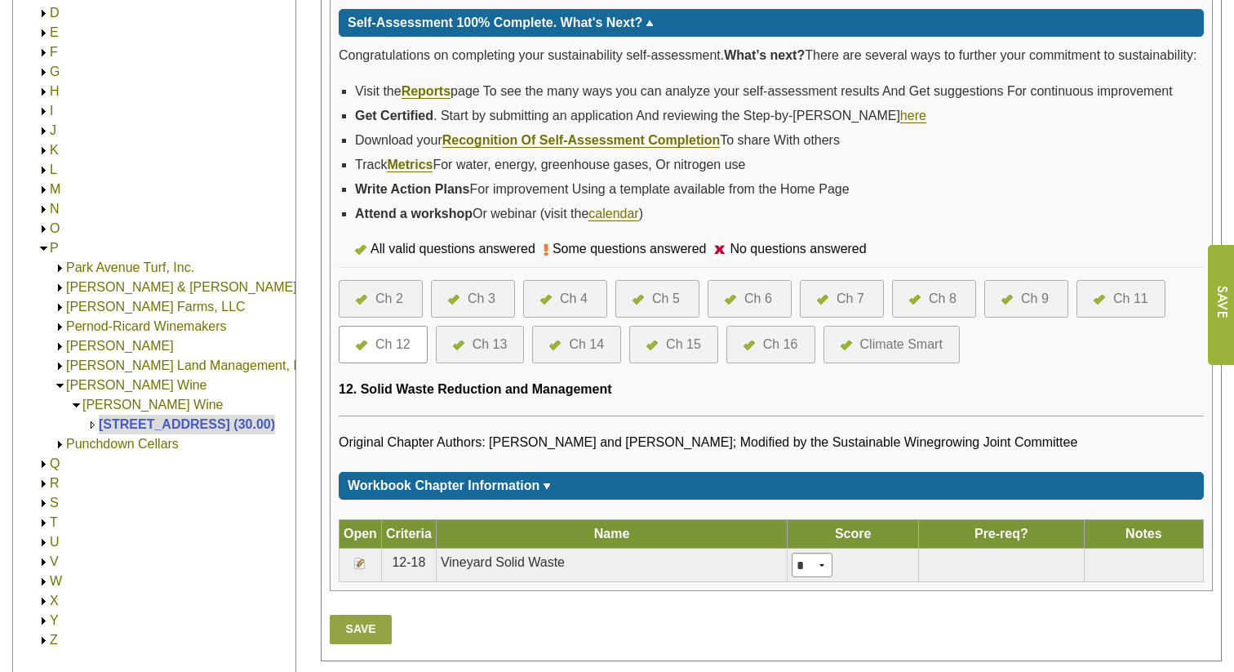
scroll to position [402, 0]
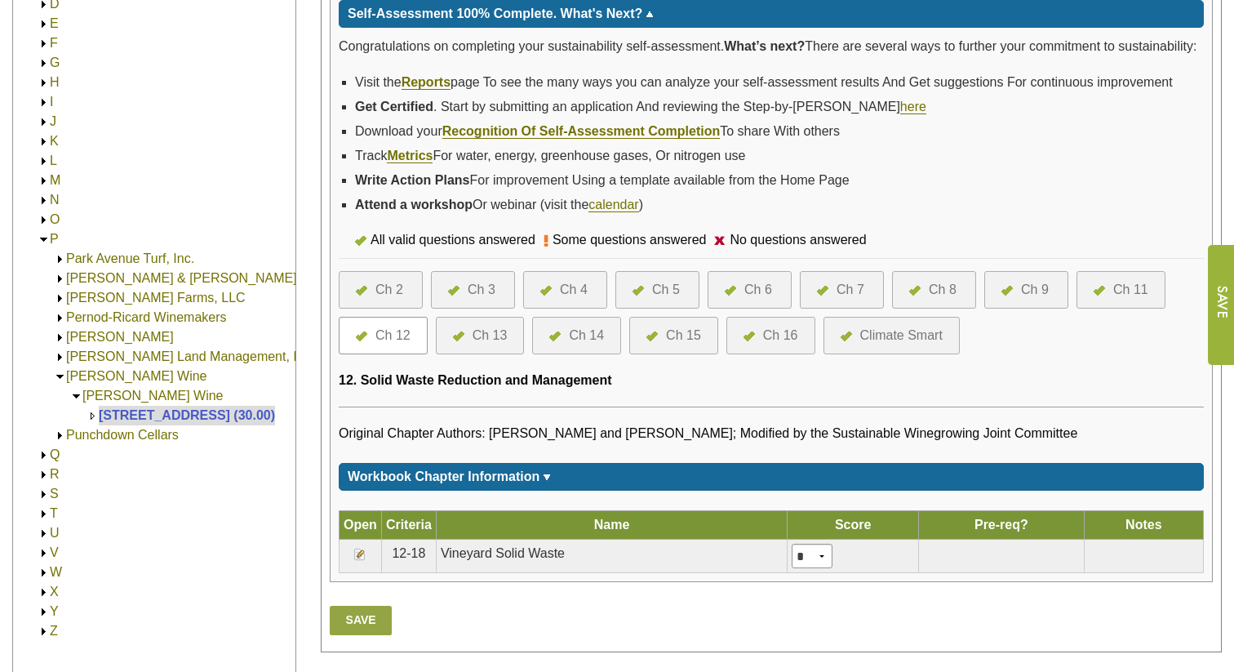
click at [1120, 299] on div "Ch 11" at bounding box center [1130, 290] width 35 height 20
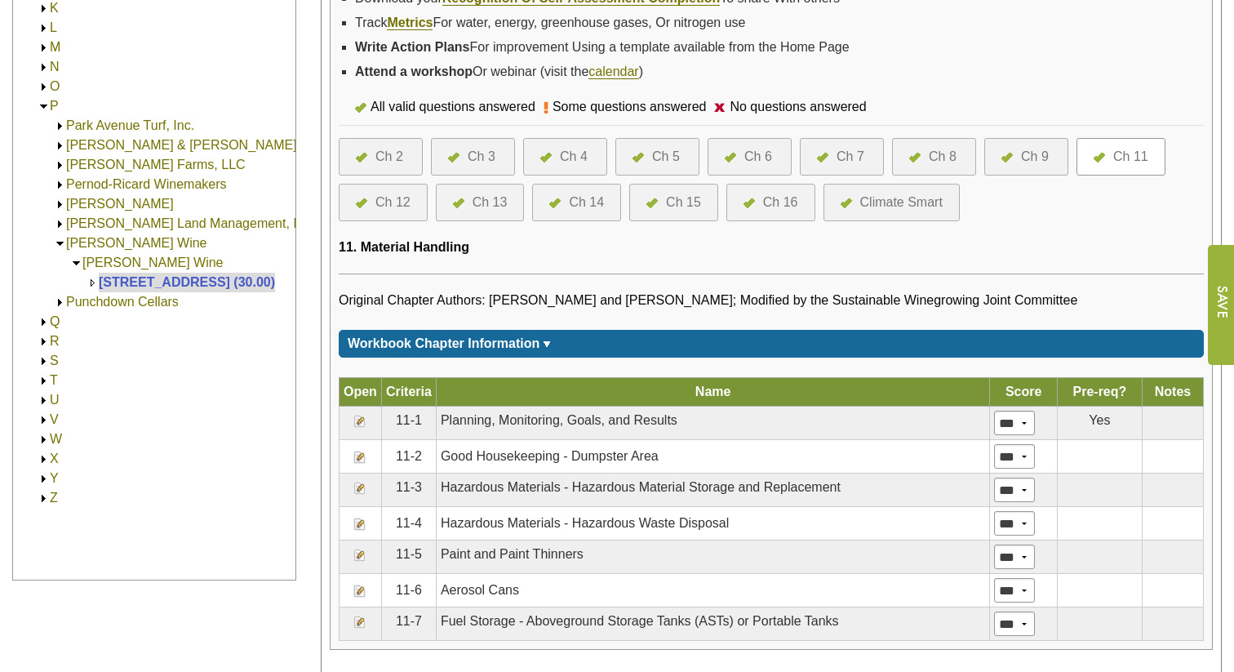
scroll to position [526, 0]
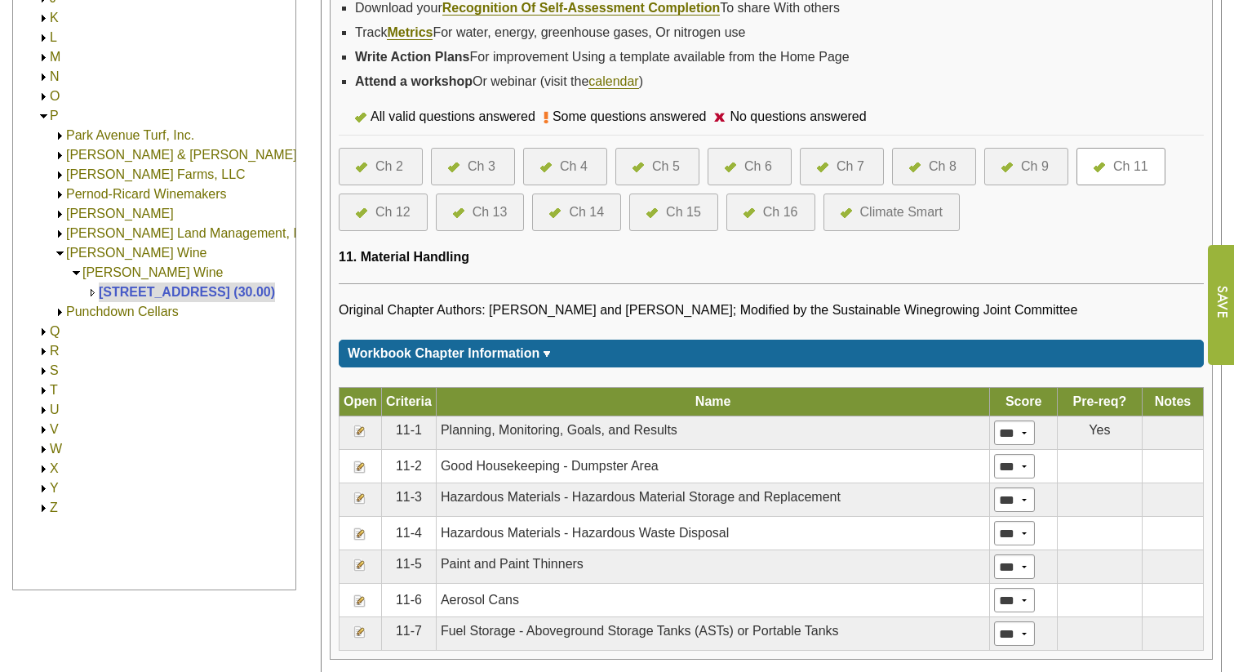
click at [1032, 176] on div "Ch 9" at bounding box center [1035, 167] width 28 height 20
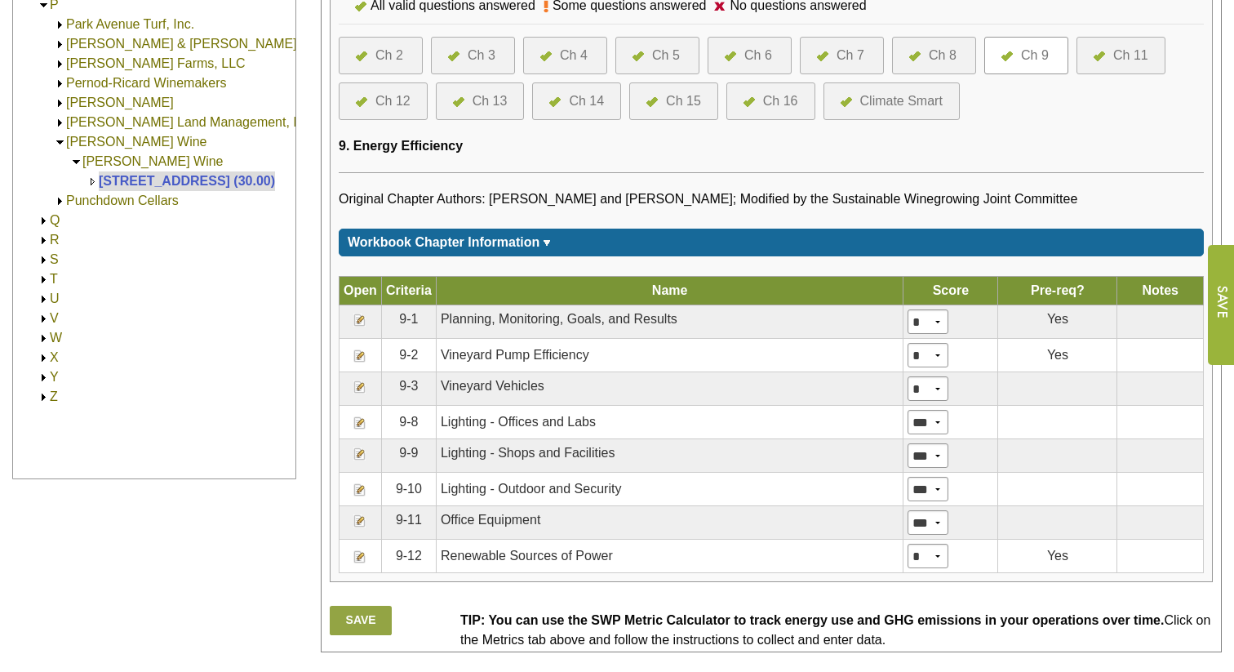
scroll to position [561, 0]
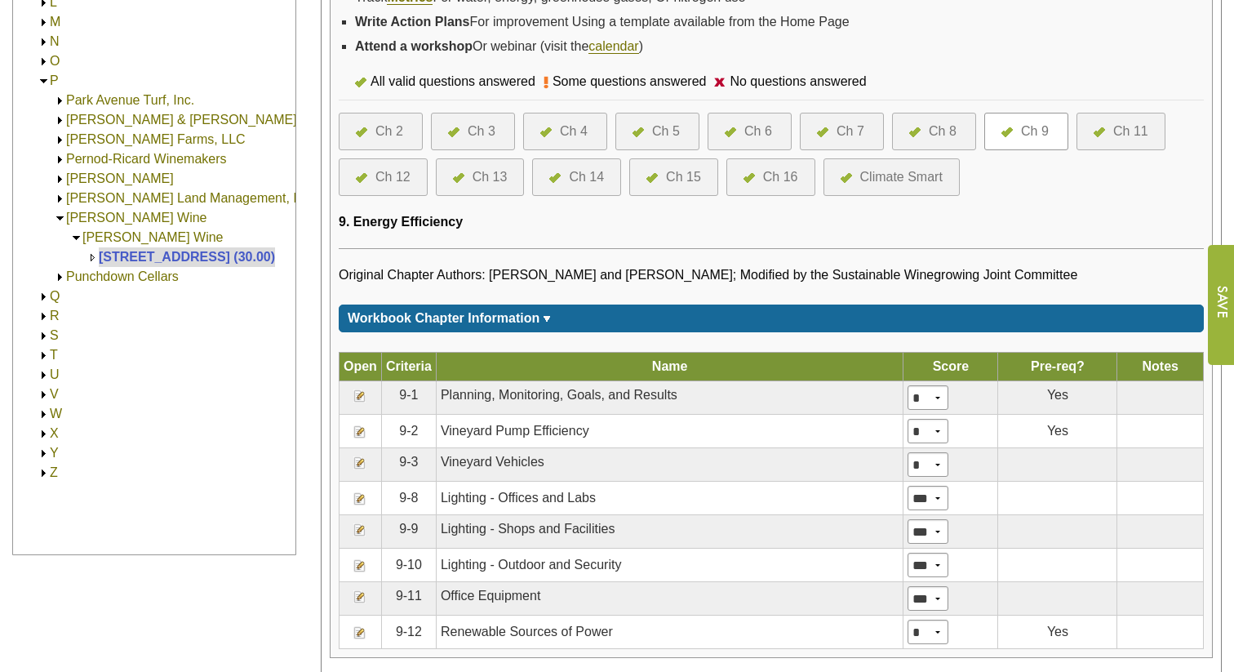
click at [933, 141] on div "Ch 8" at bounding box center [943, 132] width 28 height 20
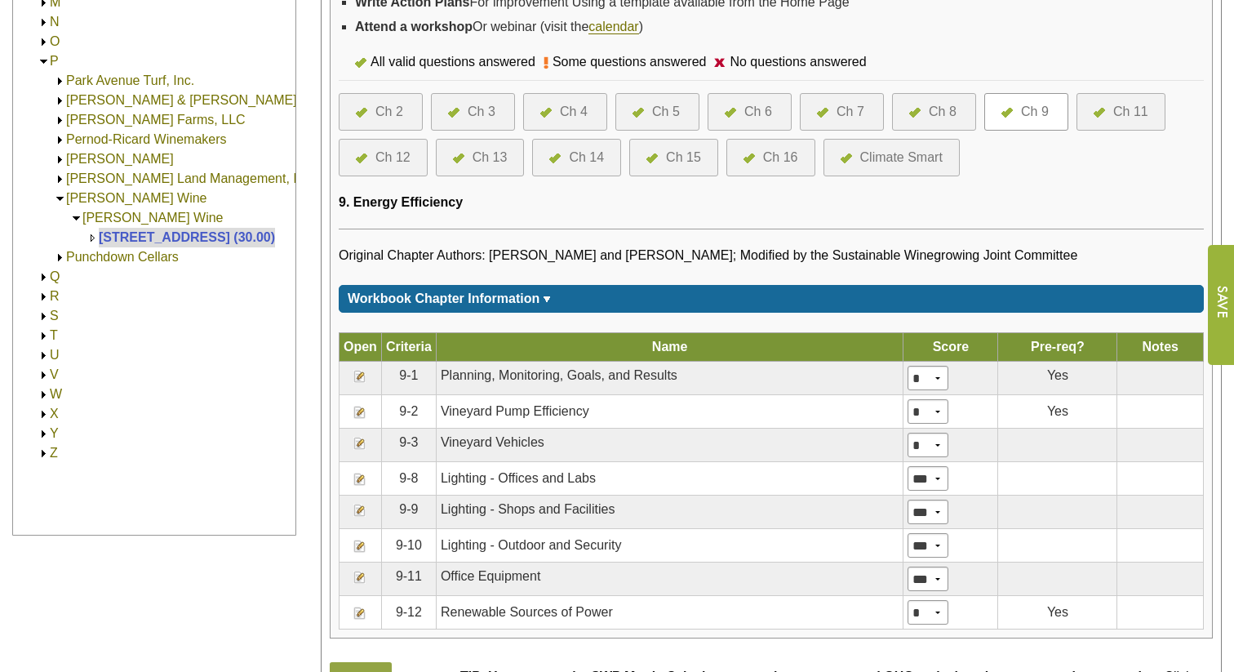
scroll to position [582, 0]
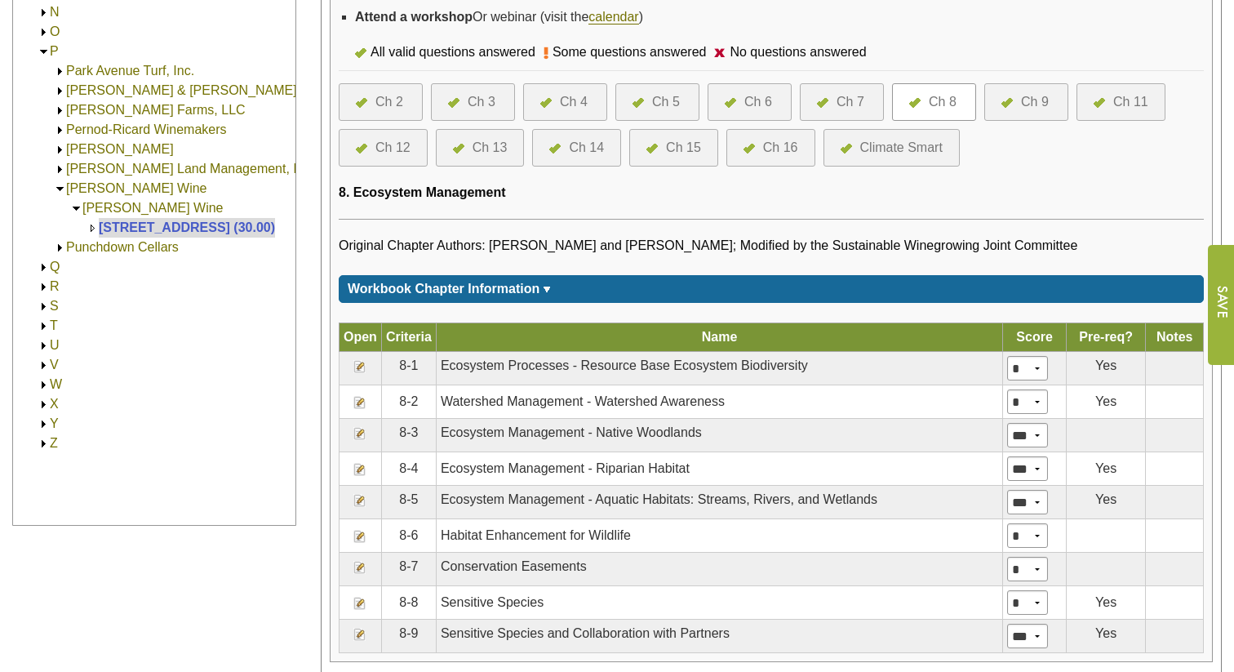
scroll to position [582, 0]
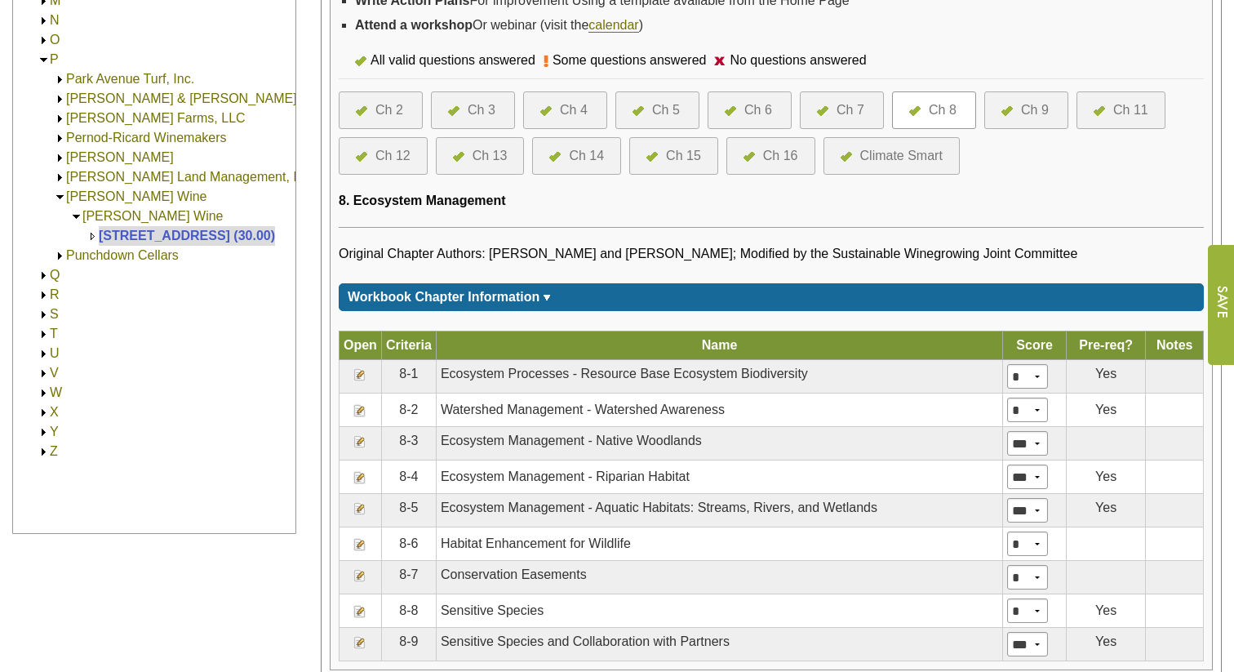
click at [850, 120] on div "Ch 7" at bounding box center [850, 110] width 28 height 20
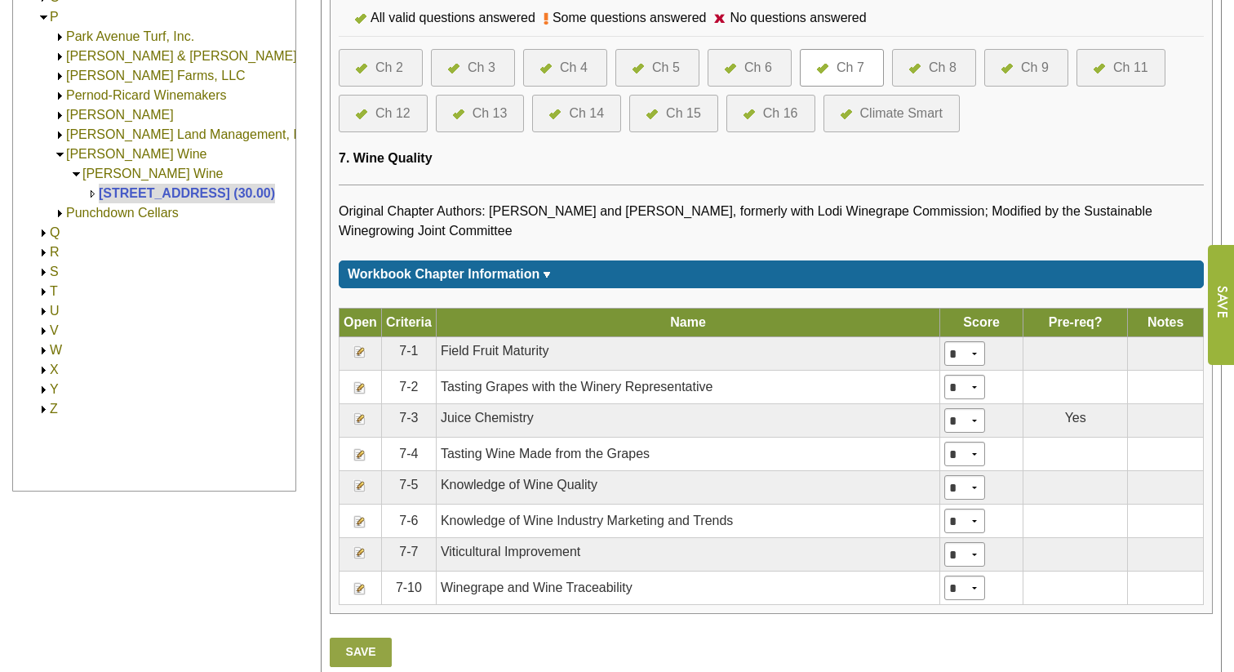
scroll to position [625, 0]
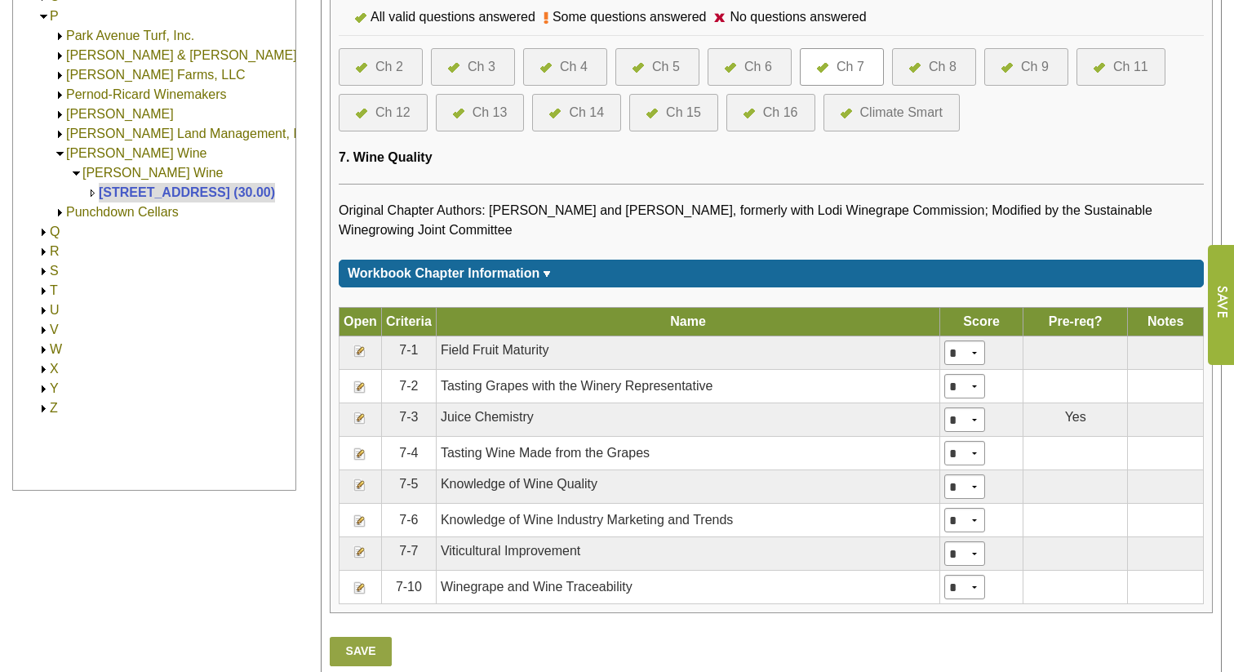
click at [359, 558] on img at bounding box center [359, 551] width 13 height 13
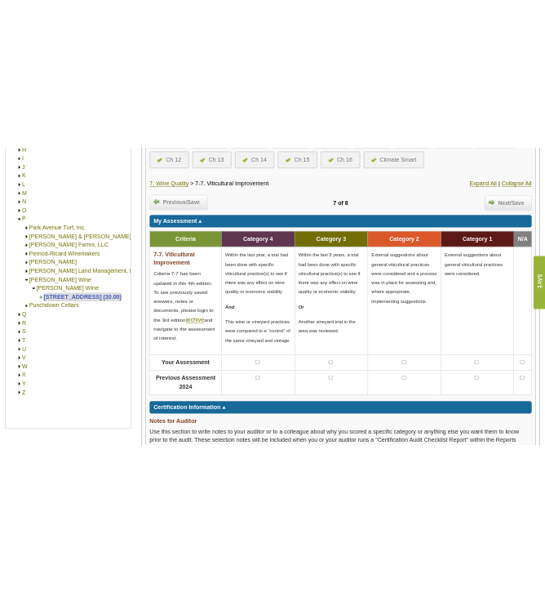
scroll to position [494, 0]
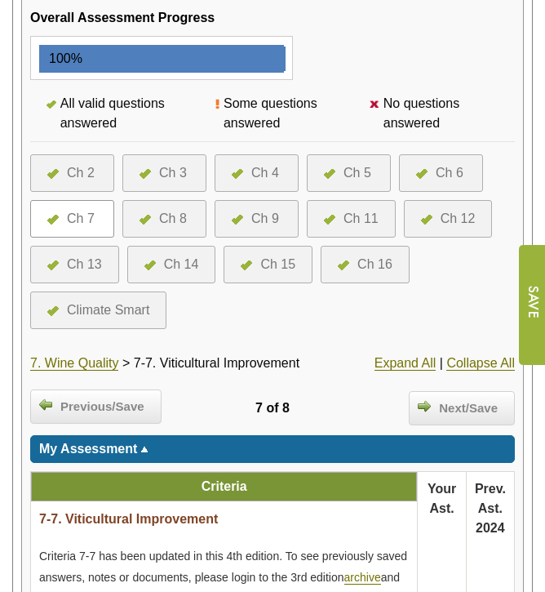
click at [337, 175] on div at bounding box center [334, 173] width 20 height 20
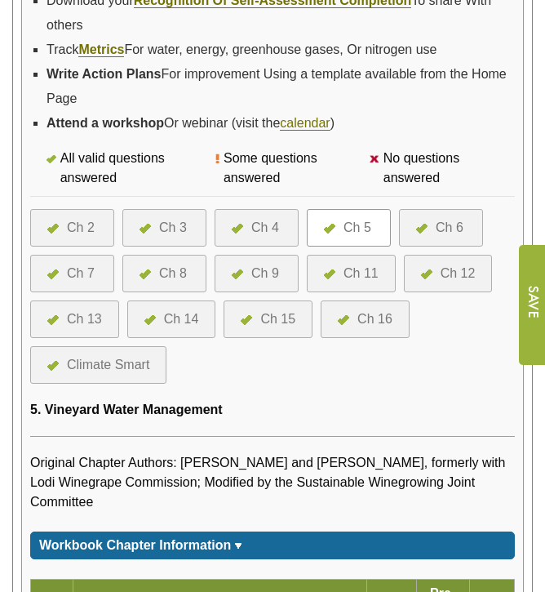
scroll to position [783, 0]
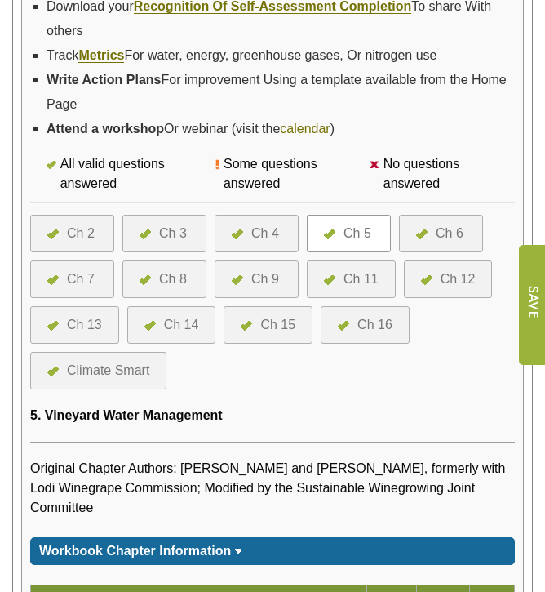
click at [259, 237] on div "Ch 4" at bounding box center [265, 234] width 28 height 20
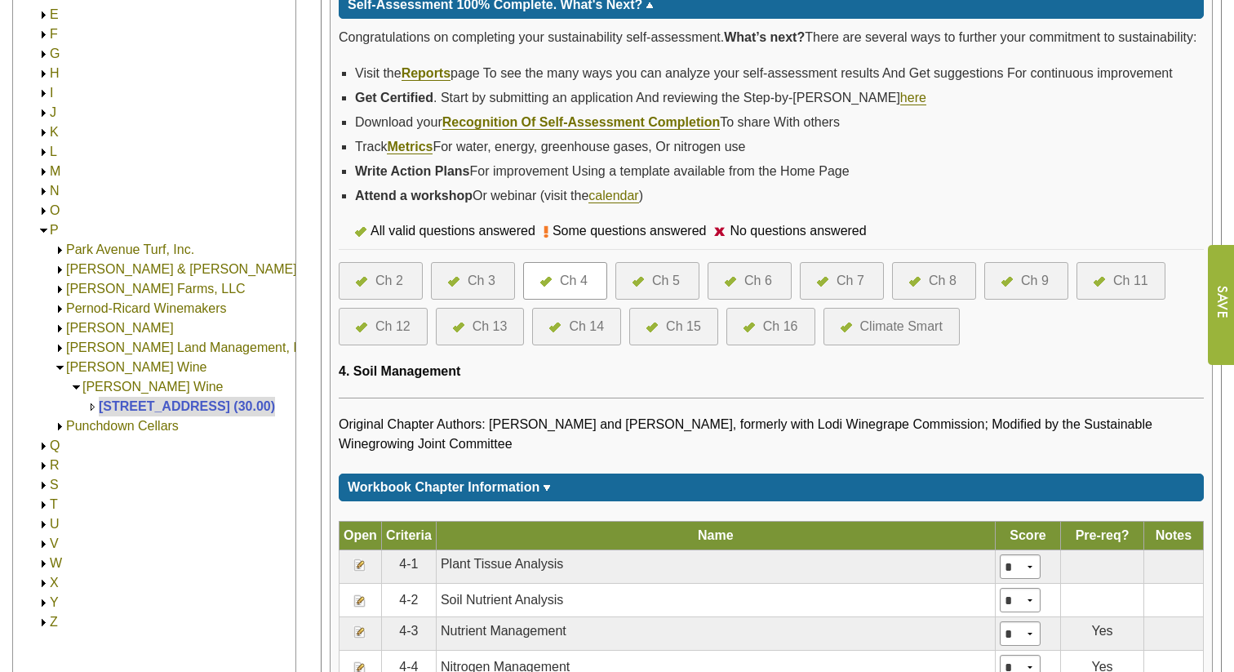
scroll to position [412, 0]
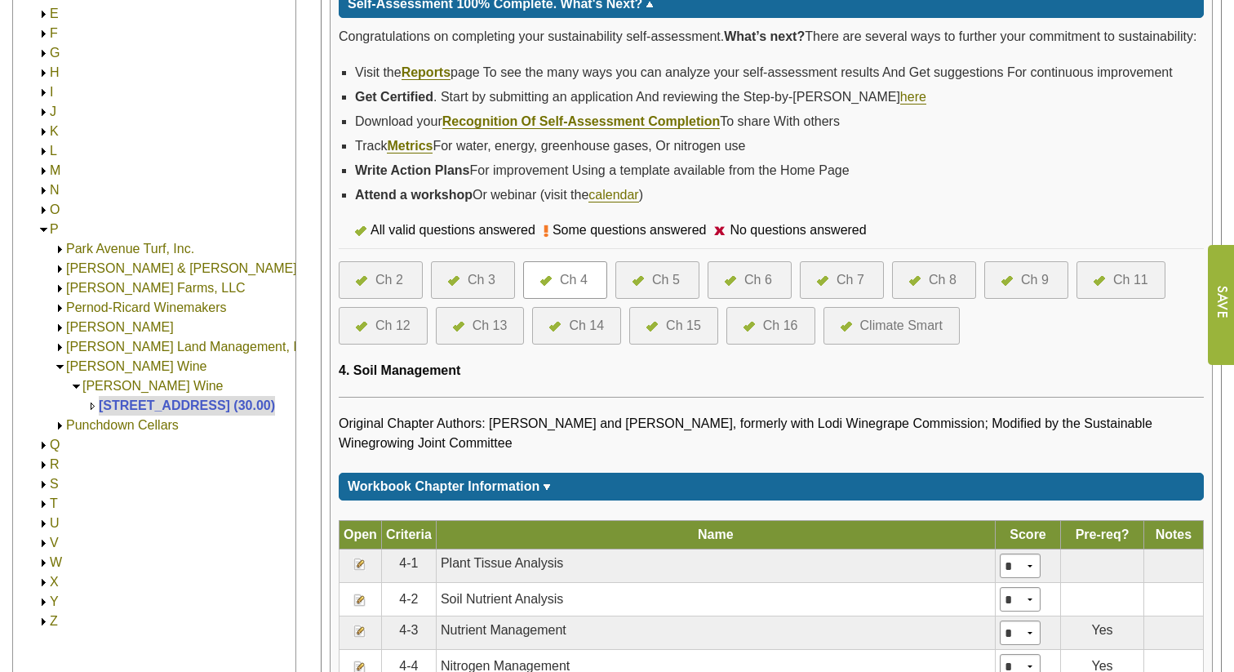
click at [470, 290] on div "Ch 3" at bounding box center [482, 280] width 28 height 20
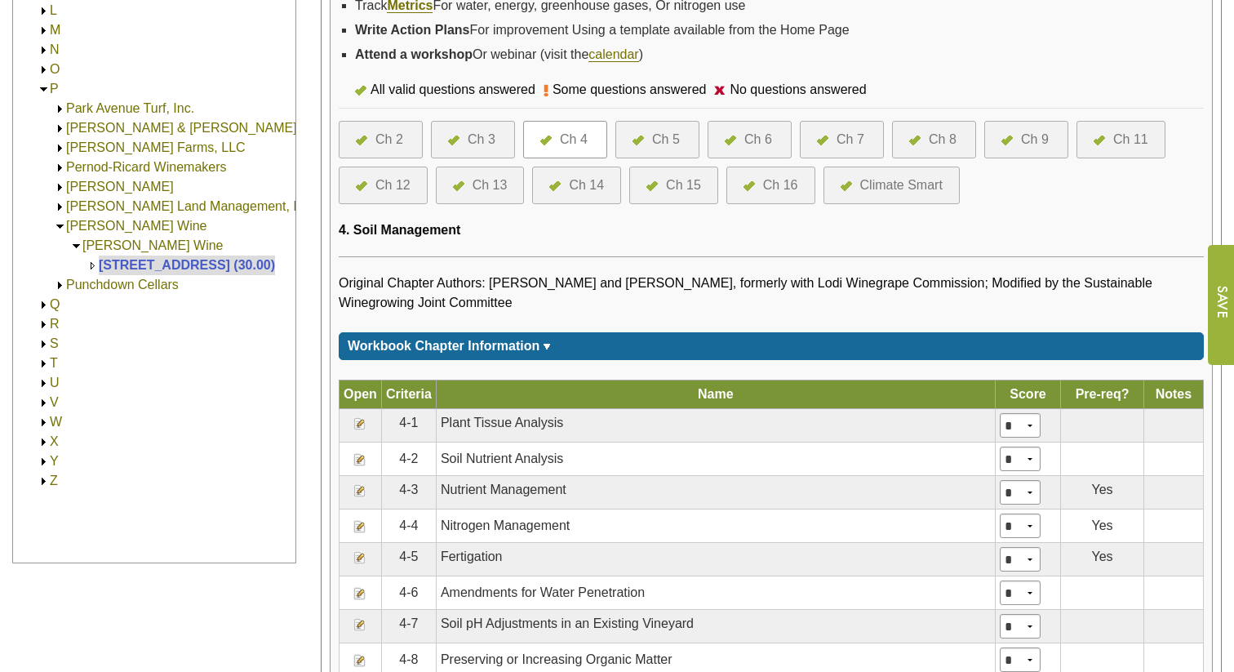
scroll to position [571, 0]
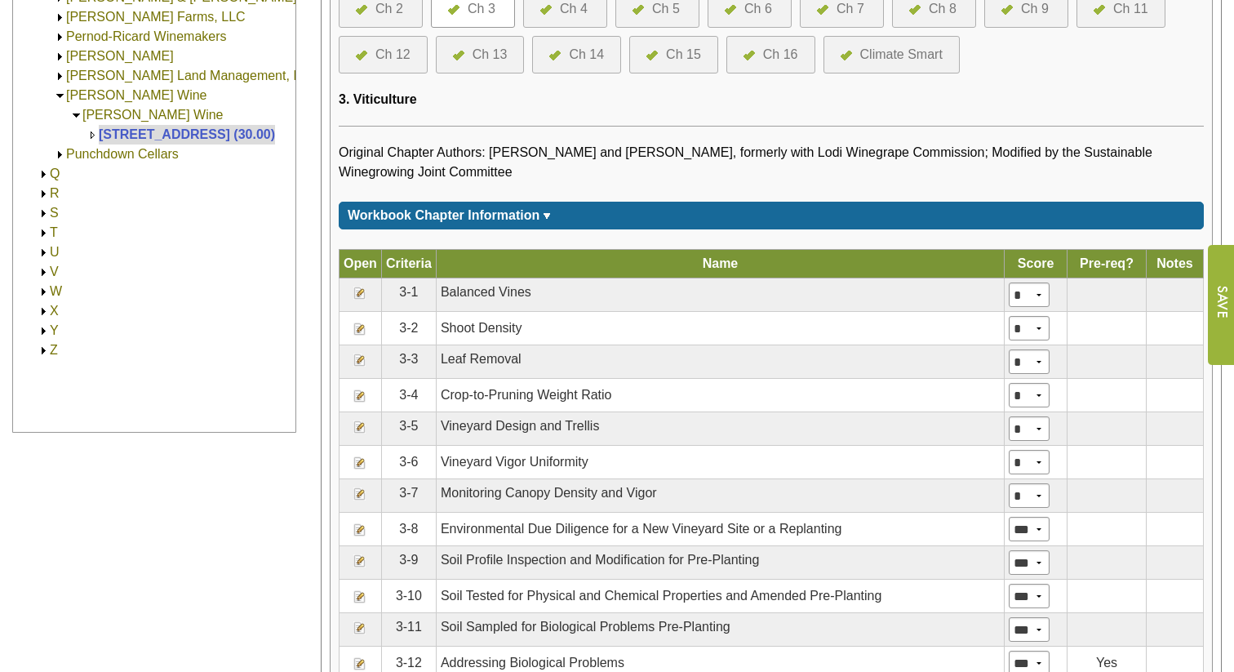
scroll to position [684, 0]
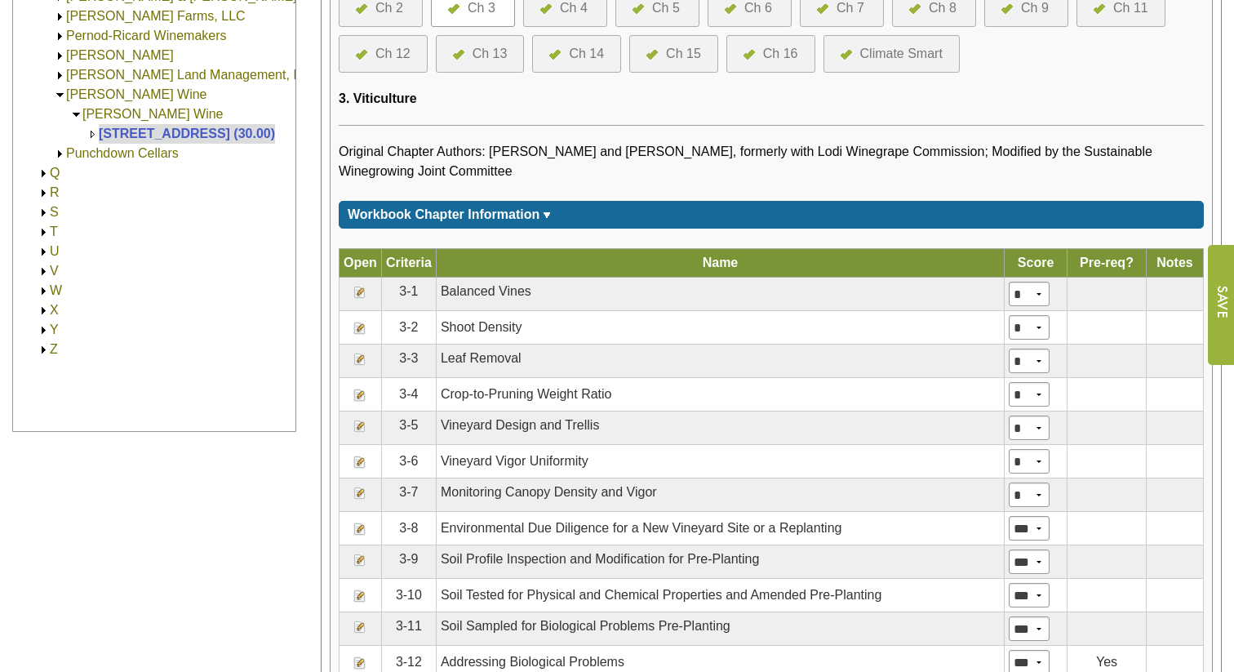
click at [359, 468] on img at bounding box center [359, 461] width 13 height 13
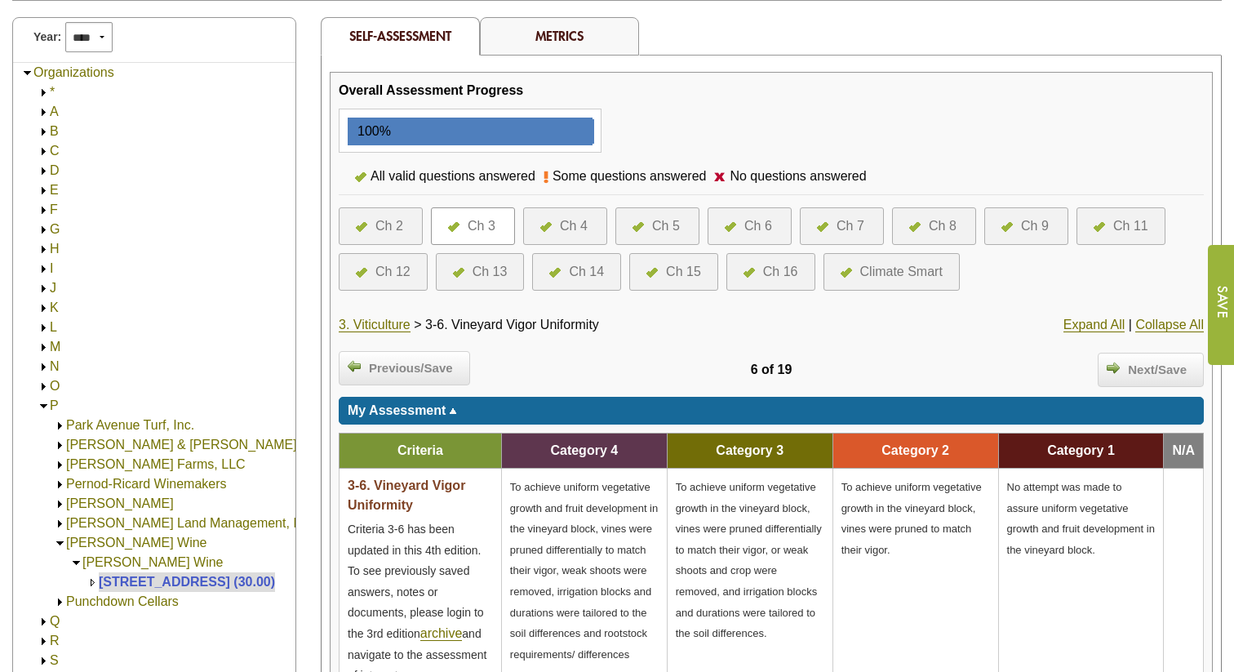
scroll to position [185, 0]
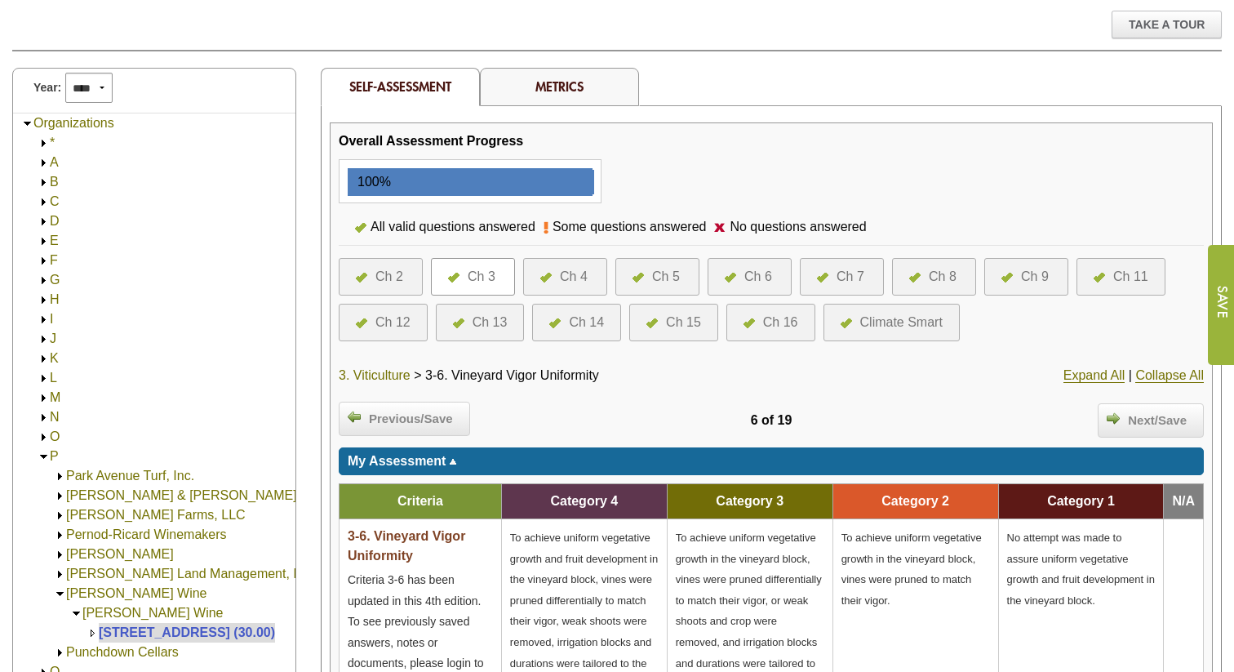
click at [380, 371] on link "3. Viticulture" at bounding box center [375, 375] width 72 height 15
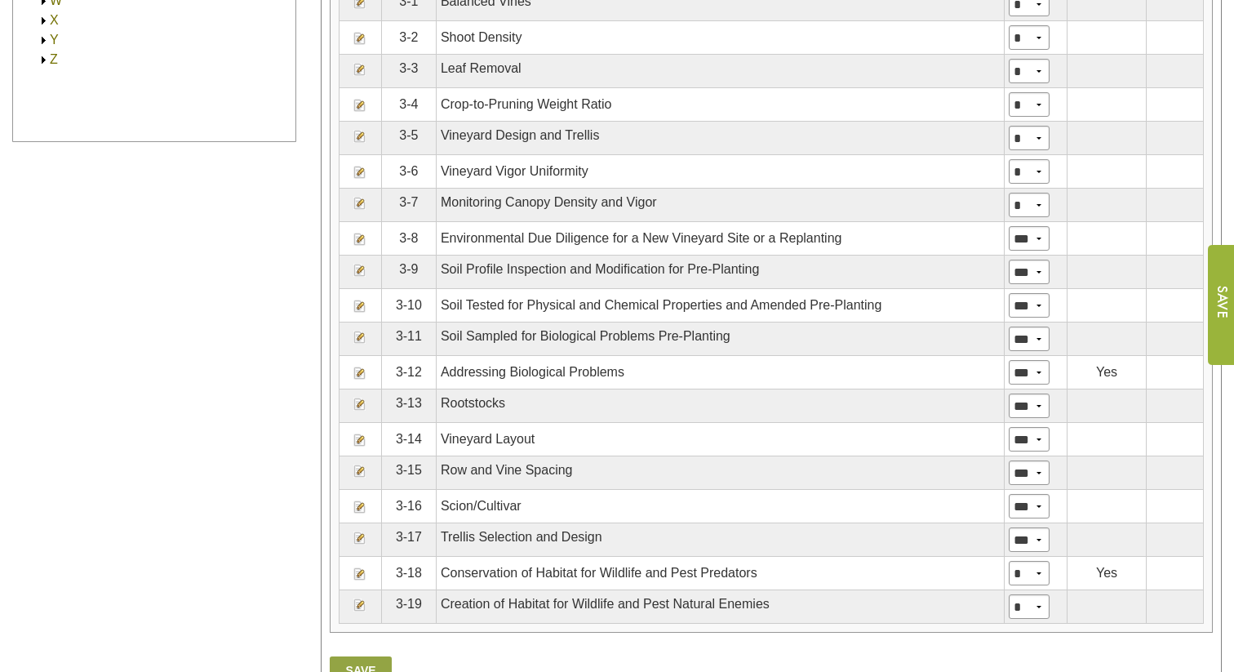
scroll to position [974, 0]
click at [357, 446] on img at bounding box center [359, 438] width 13 height 13
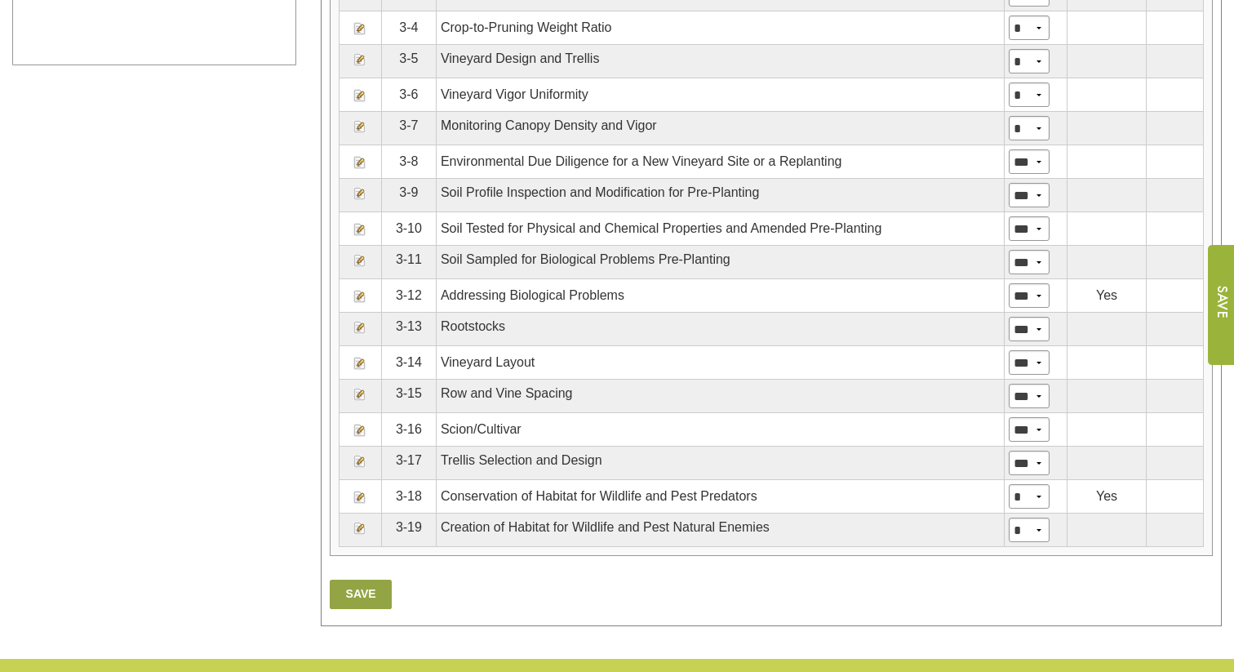
scroll to position [1052, 0]
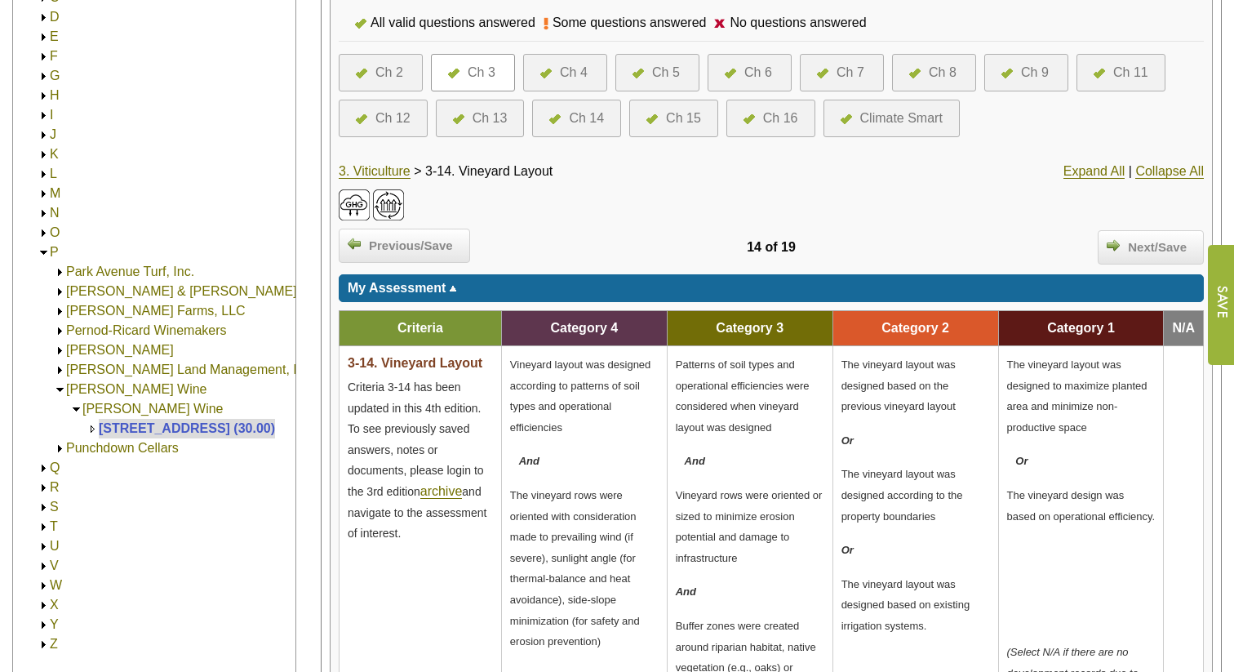
scroll to position [92, 0]
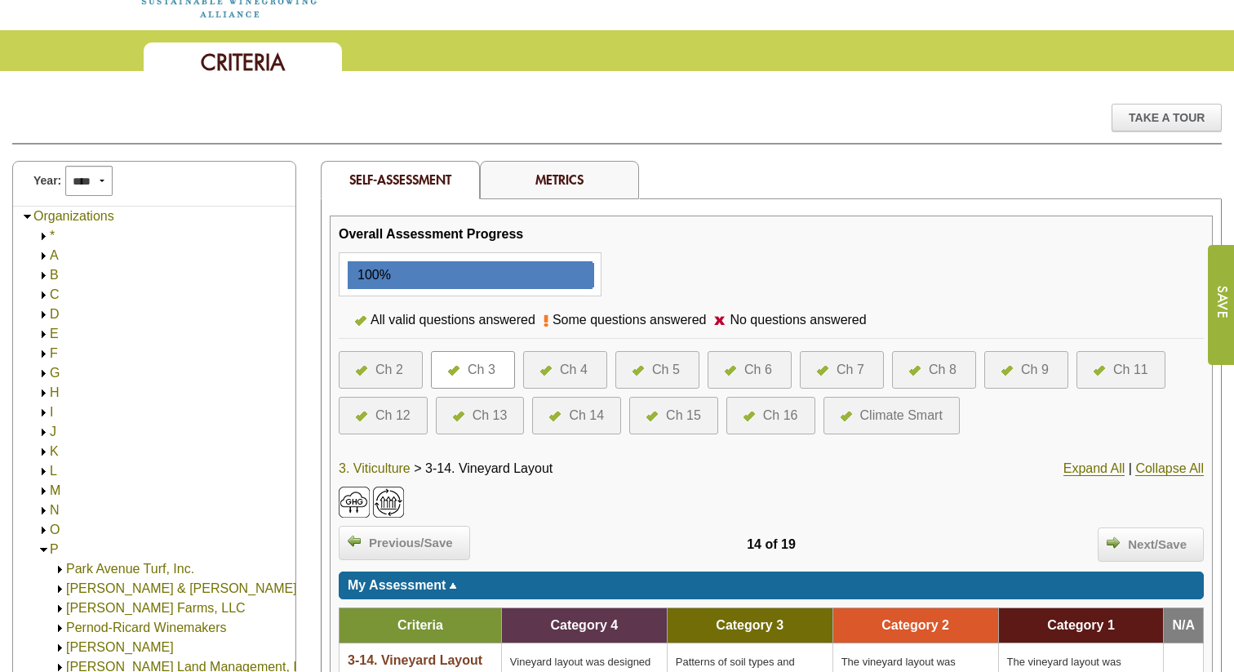
click at [379, 468] on link "3. Viticulture" at bounding box center [375, 468] width 72 height 15
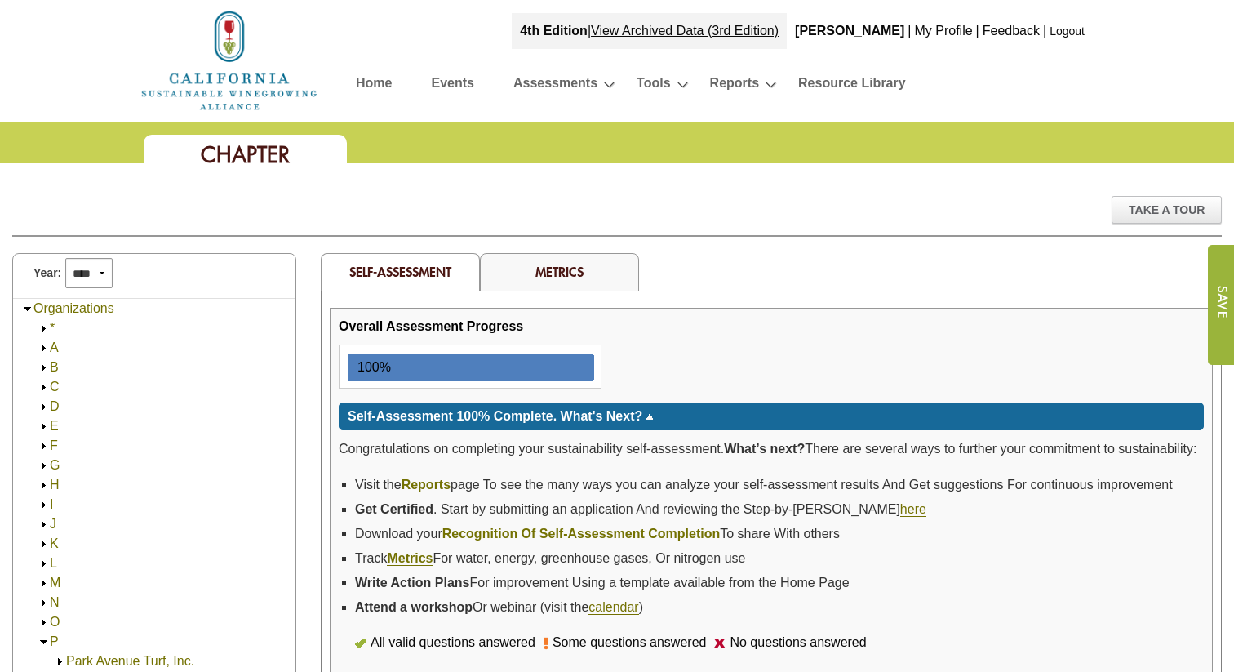
click at [1064, 25] on link "Logout" at bounding box center [1066, 30] width 35 height 13
click at [1063, 33] on link "Logout" at bounding box center [1066, 30] width 35 height 13
